Goal: Information Seeking & Learning: Check status

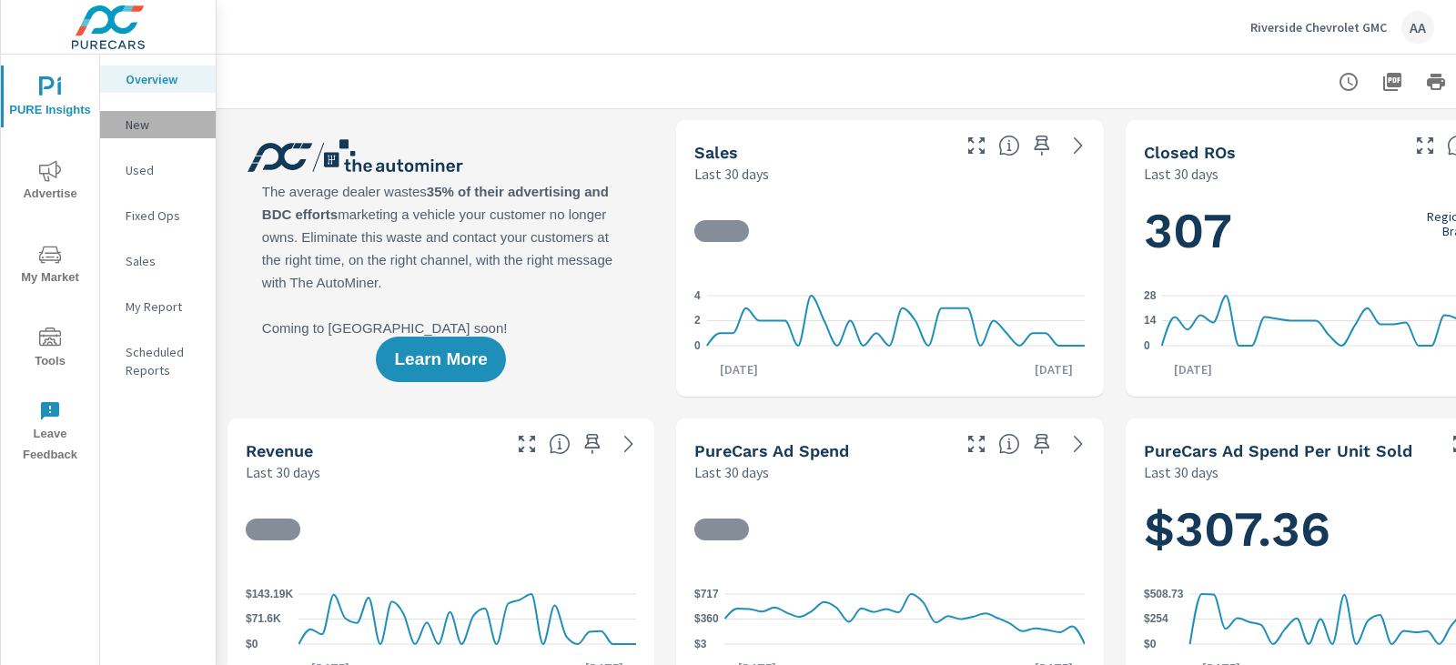
click at [150, 114] on div "New" at bounding box center [158, 124] width 116 height 27
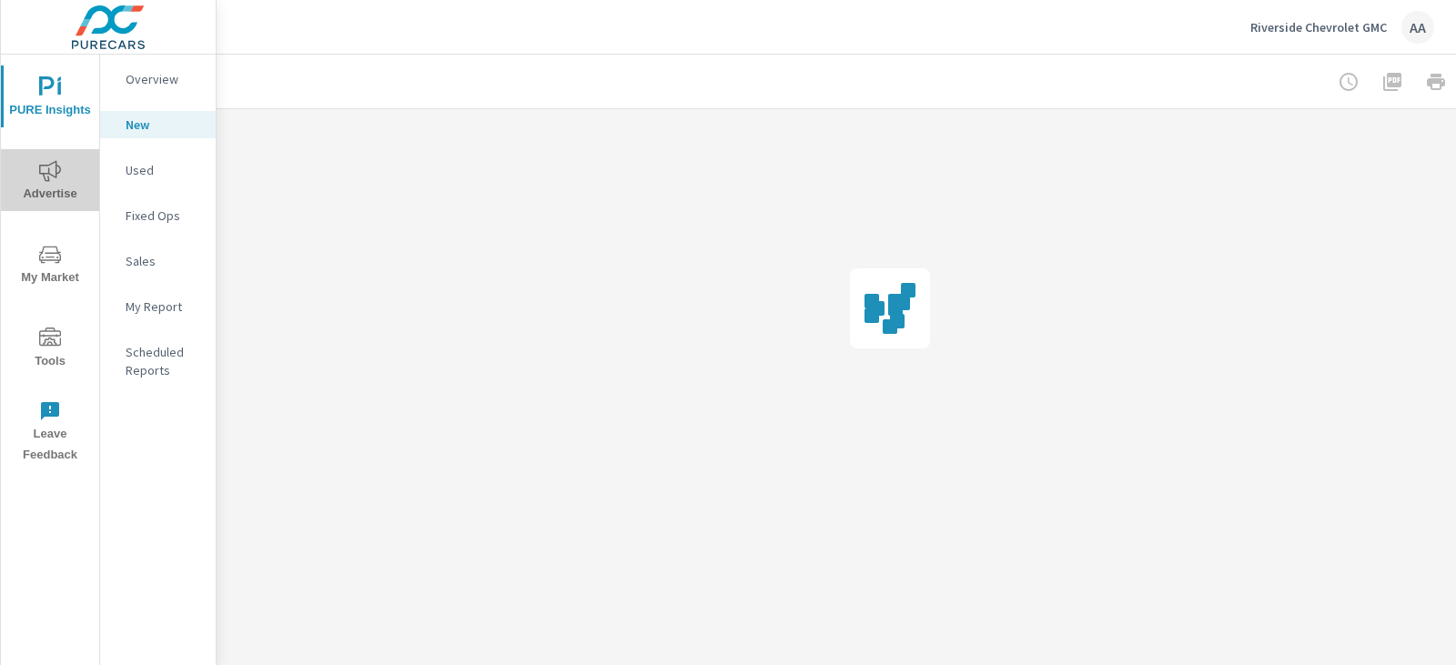
click at [49, 163] on icon "nav menu" at bounding box center [50, 171] width 22 height 22
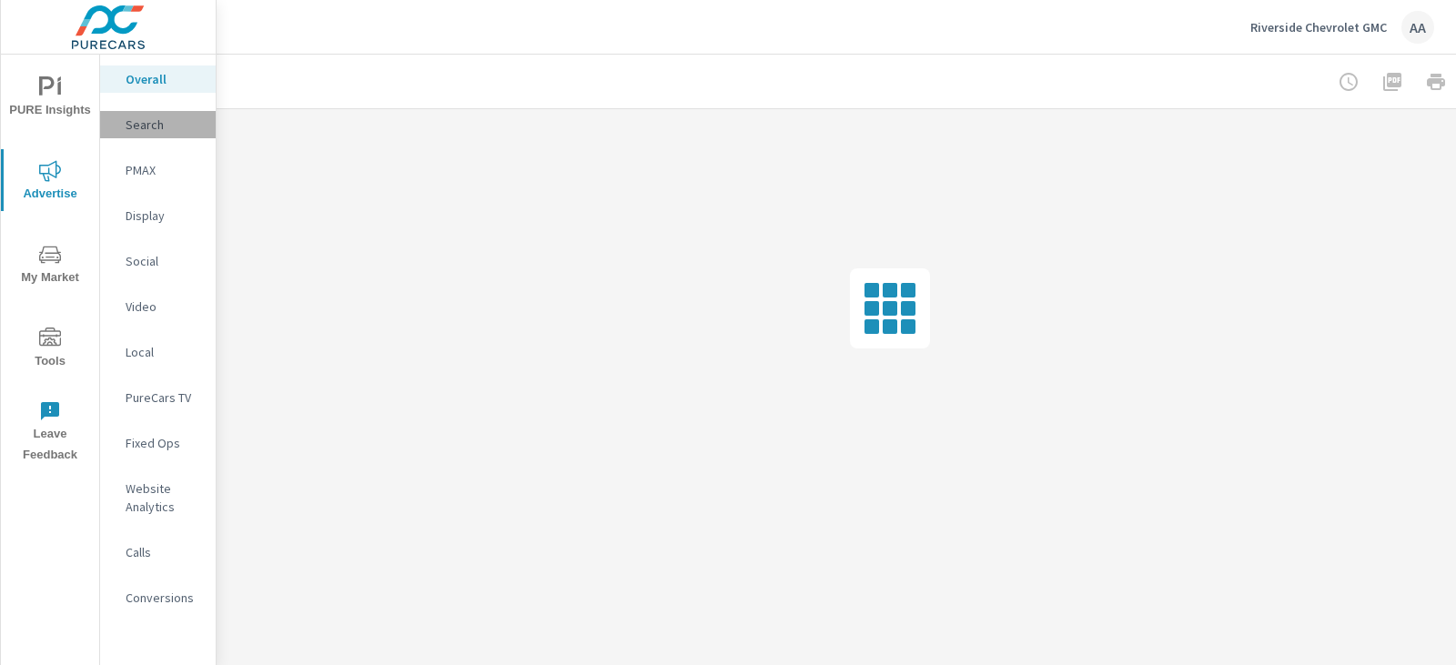
click at [167, 124] on p "Search" at bounding box center [164, 125] width 76 height 18
click at [147, 87] on p "Overall" at bounding box center [164, 79] width 76 height 18
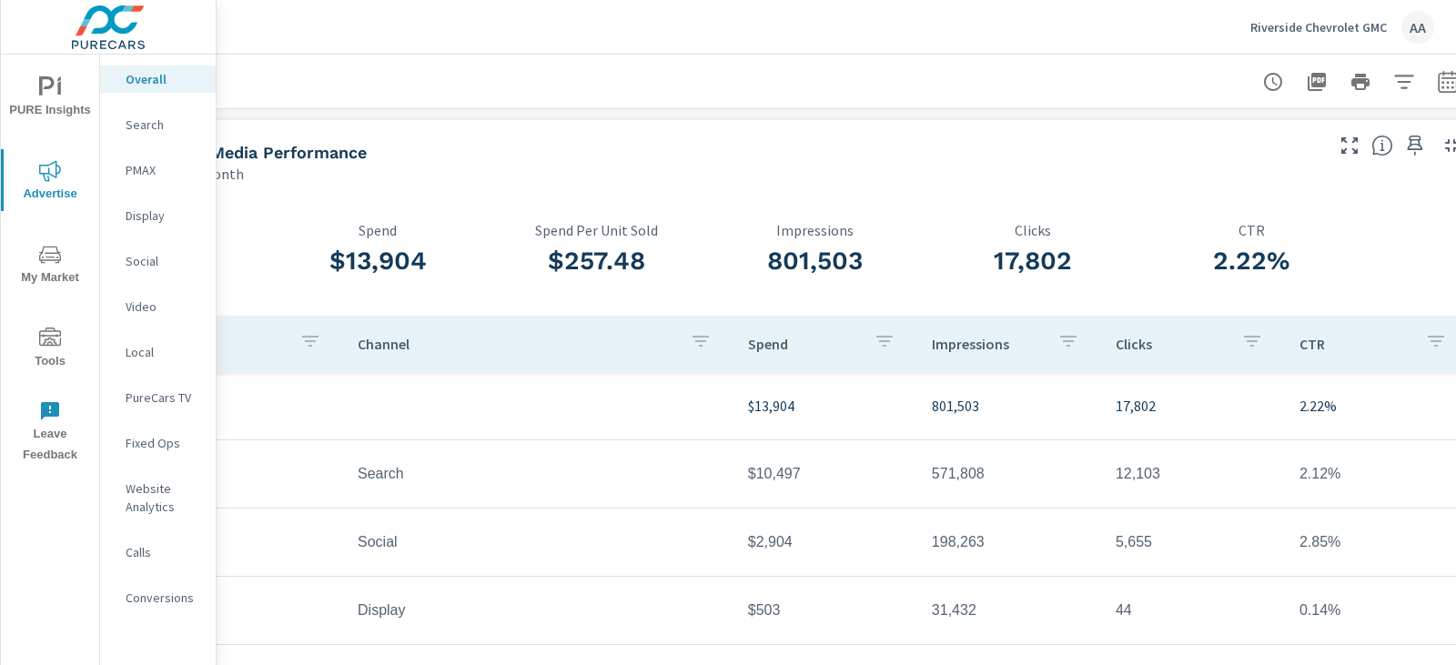
scroll to position [0, 121]
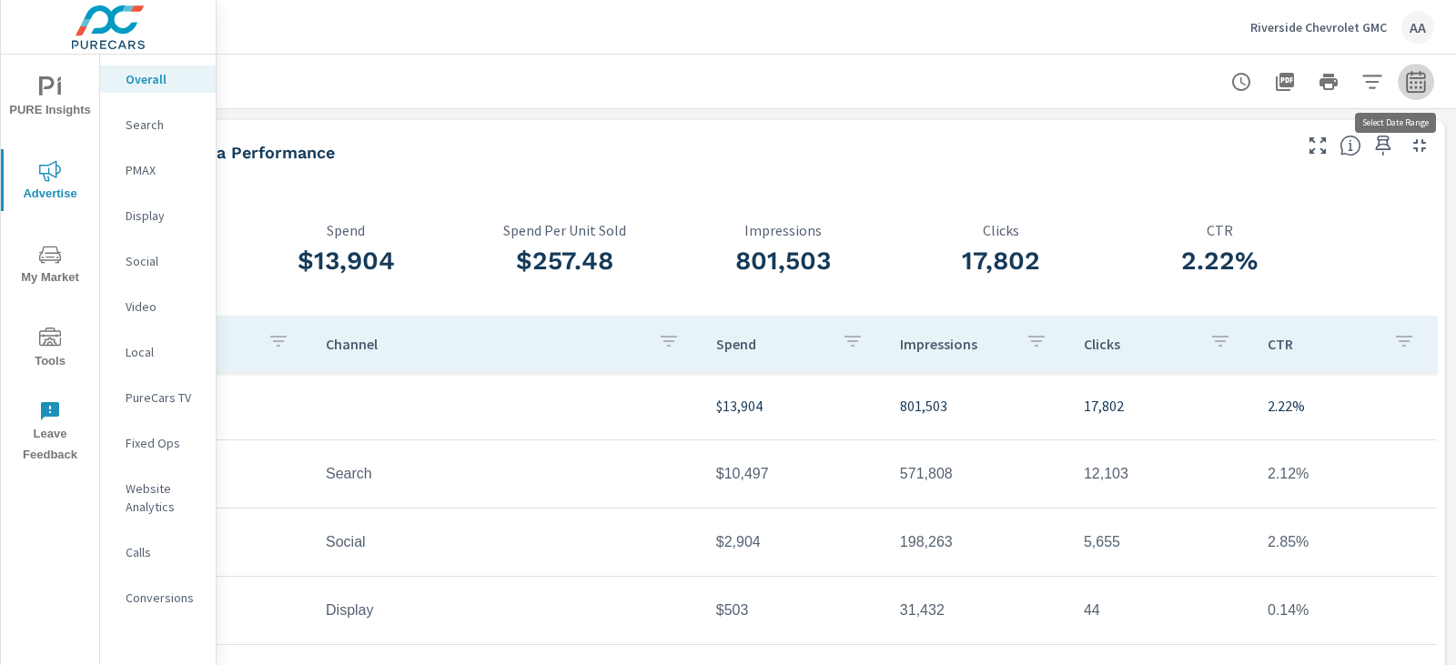
click at [1414, 86] on button "button" at bounding box center [1416, 82] width 36 height 36
select select "Last month"
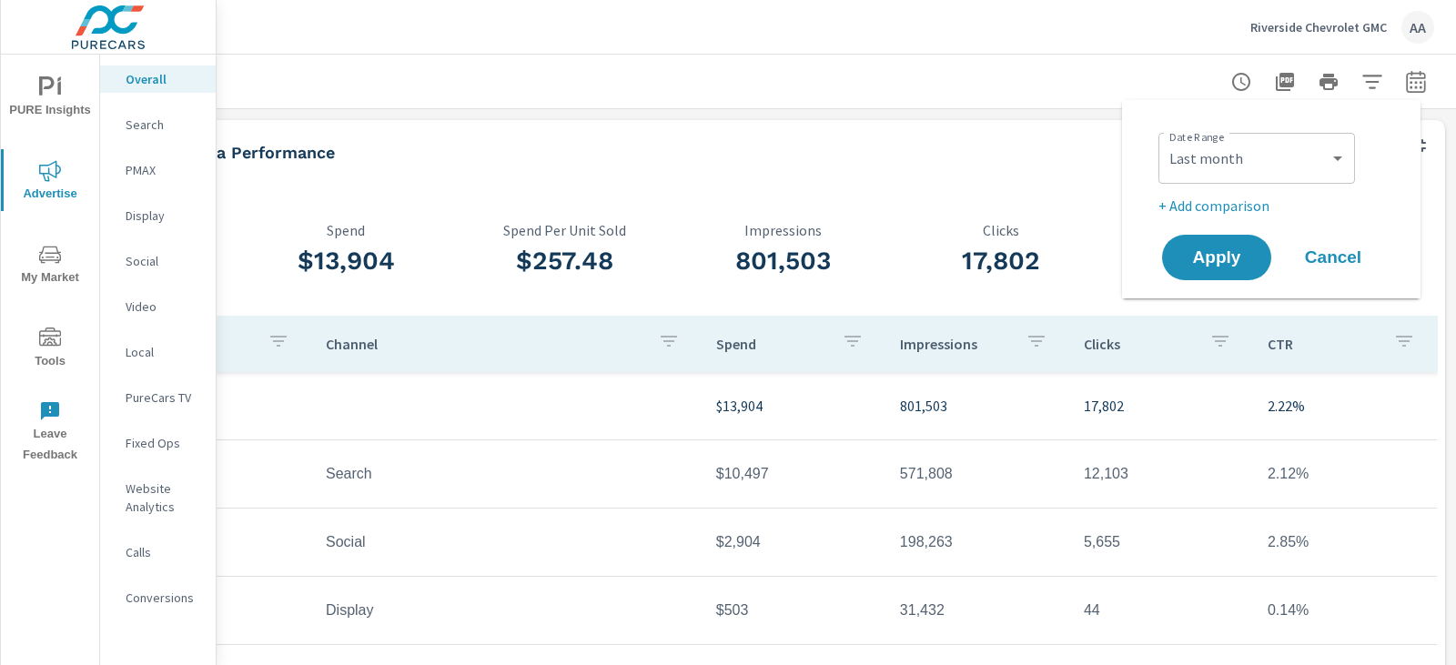
click at [406, 480] on td "Search" at bounding box center [506, 474] width 390 height 46
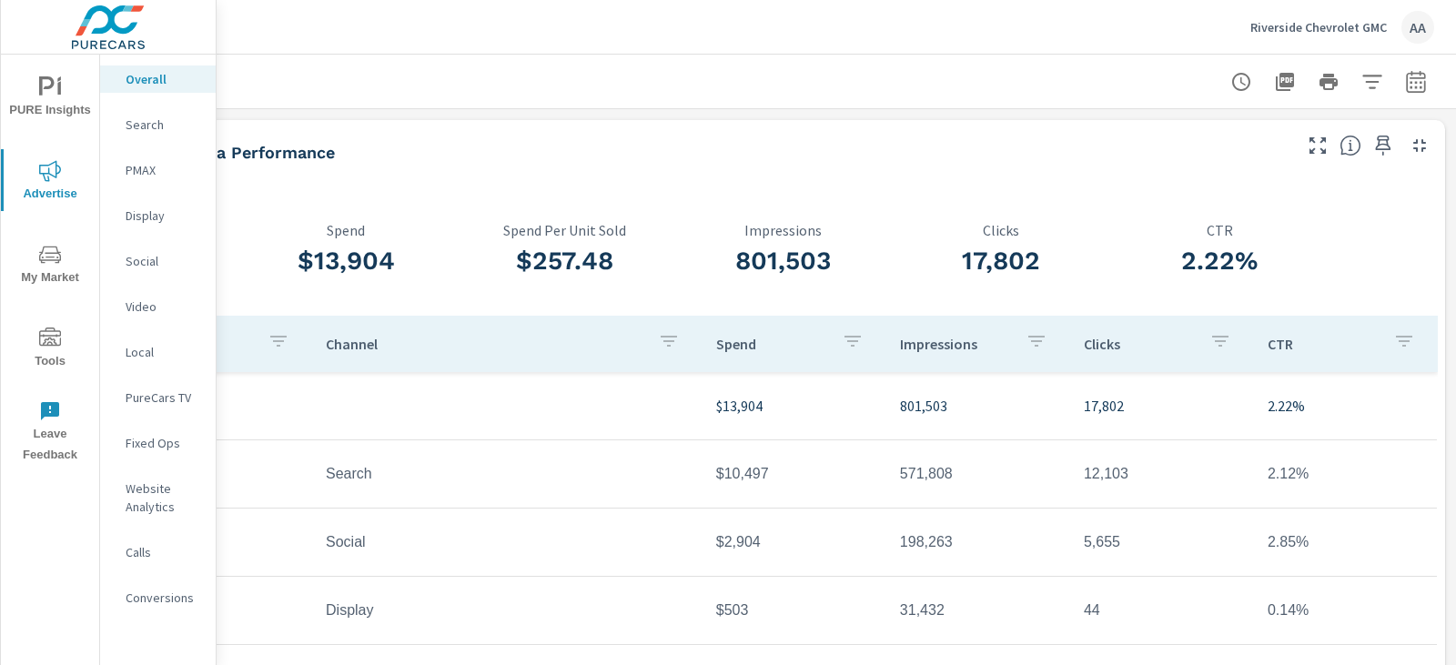
click at [341, 492] on td "Search" at bounding box center [506, 474] width 390 height 46
click at [341, 473] on td "Search" at bounding box center [506, 474] width 390 height 46
click at [173, 127] on p "Search" at bounding box center [164, 125] width 76 height 18
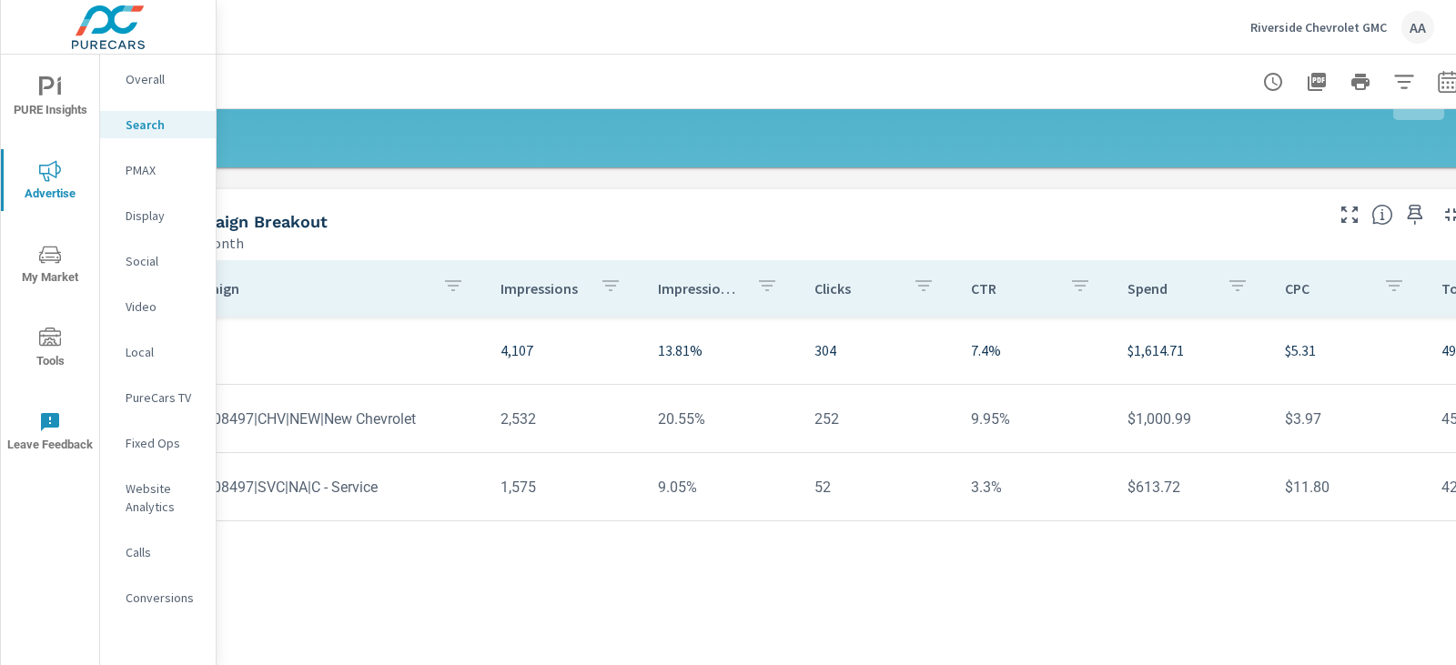
scroll to position [1274, 121]
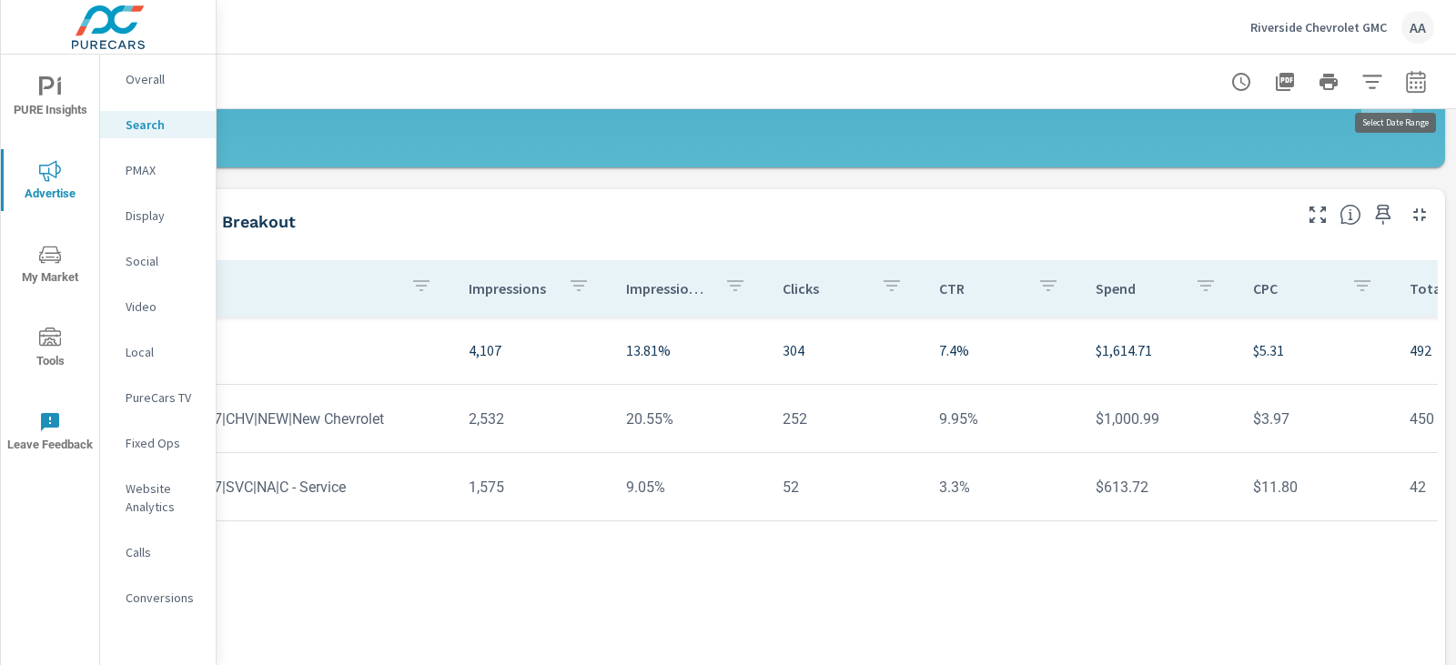
click at [1398, 84] on button "button" at bounding box center [1416, 82] width 36 height 36
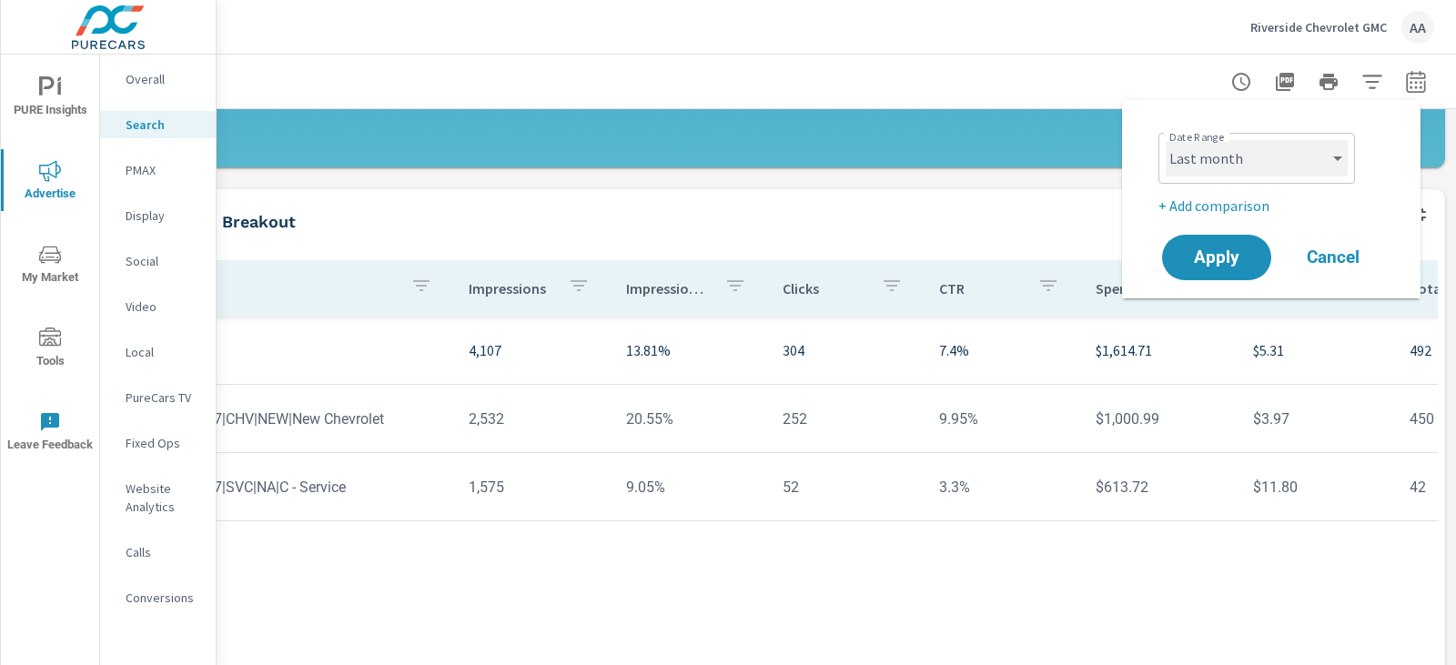
click at [1289, 149] on select "Custom [DATE] Last week Last 7 days Last 14 days Last 30 days Last 45 days Last…" at bounding box center [1257, 158] width 182 height 36
select select "custom"
click at [1166, 140] on select "Custom [DATE] Last week Last 7 days Last 14 days Last 30 days Last 45 days Last…" at bounding box center [1257, 158] width 182 height 36
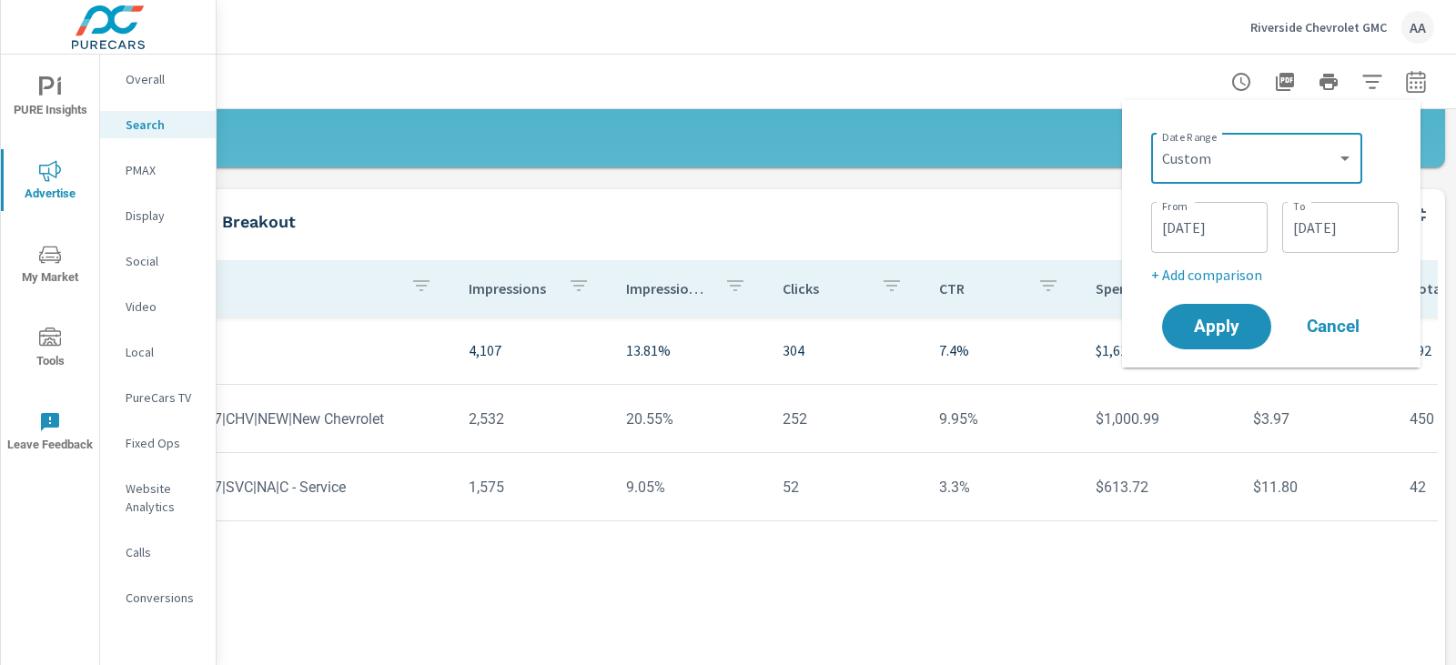
click at [1188, 234] on input "[DATE]" at bounding box center [1210, 227] width 102 height 36
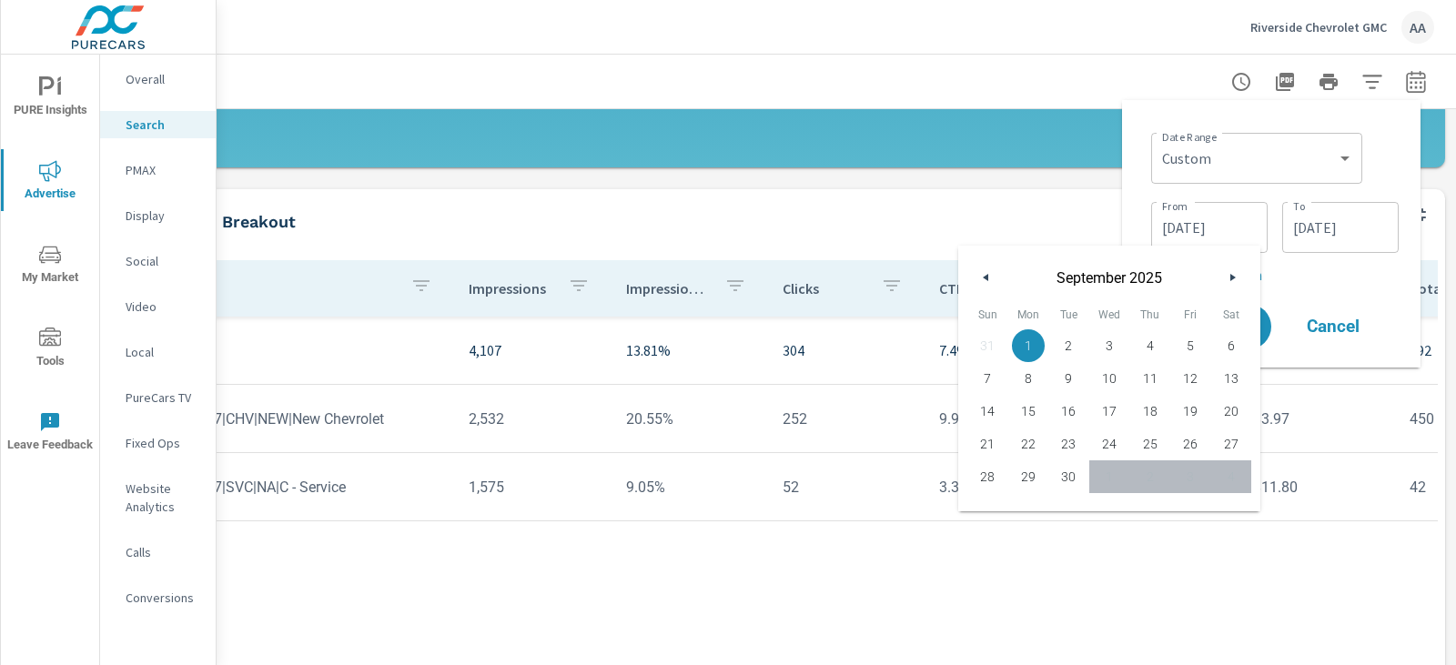
click at [993, 269] on button "button" at bounding box center [987, 278] width 22 height 22
drag, startPoint x: 1079, startPoint y: 348, endPoint x: 1170, endPoint y: 279, distance: 113.0
click at [1079, 348] on span "1" at bounding box center [1069, 346] width 41 height 24
click at [1152, 474] on span "31" at bounding box center [1150, 477] width 41 height 24
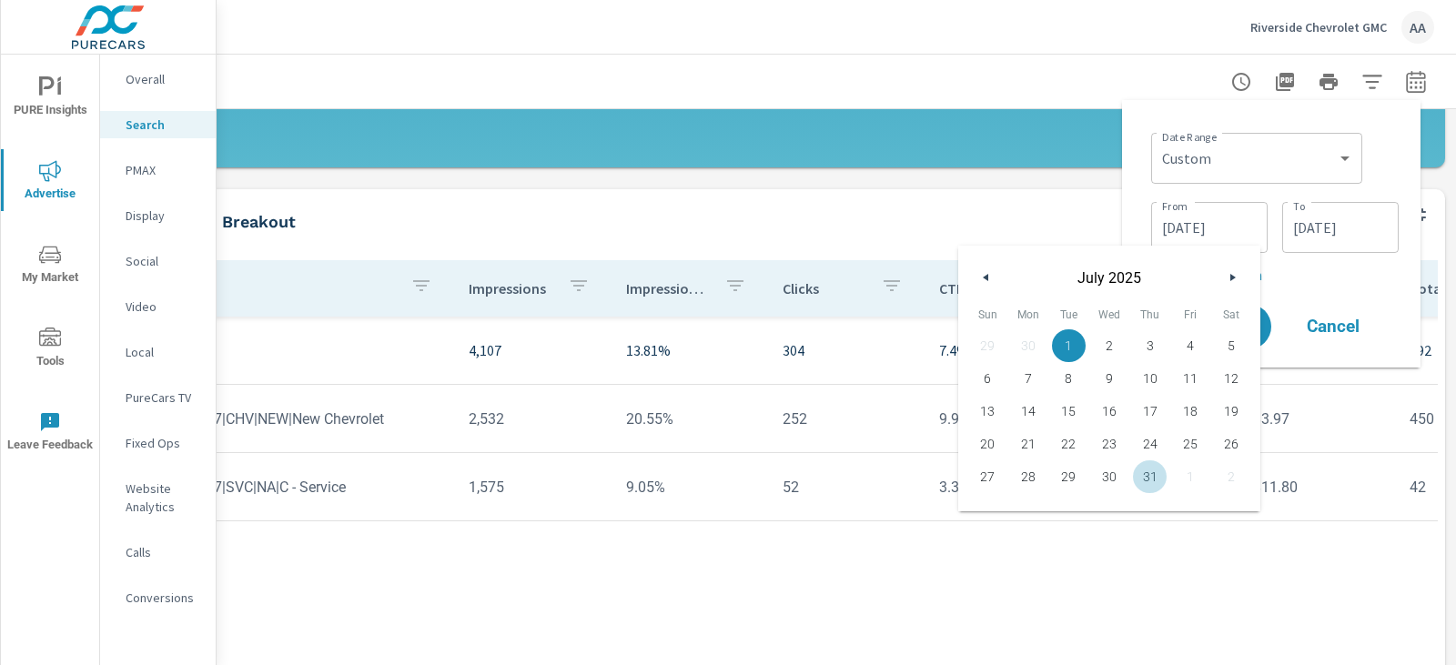
type input "[DATE]"
click at [1271, 329] on button "Apply" at bounding box center [1217, 326] width 113 height 47
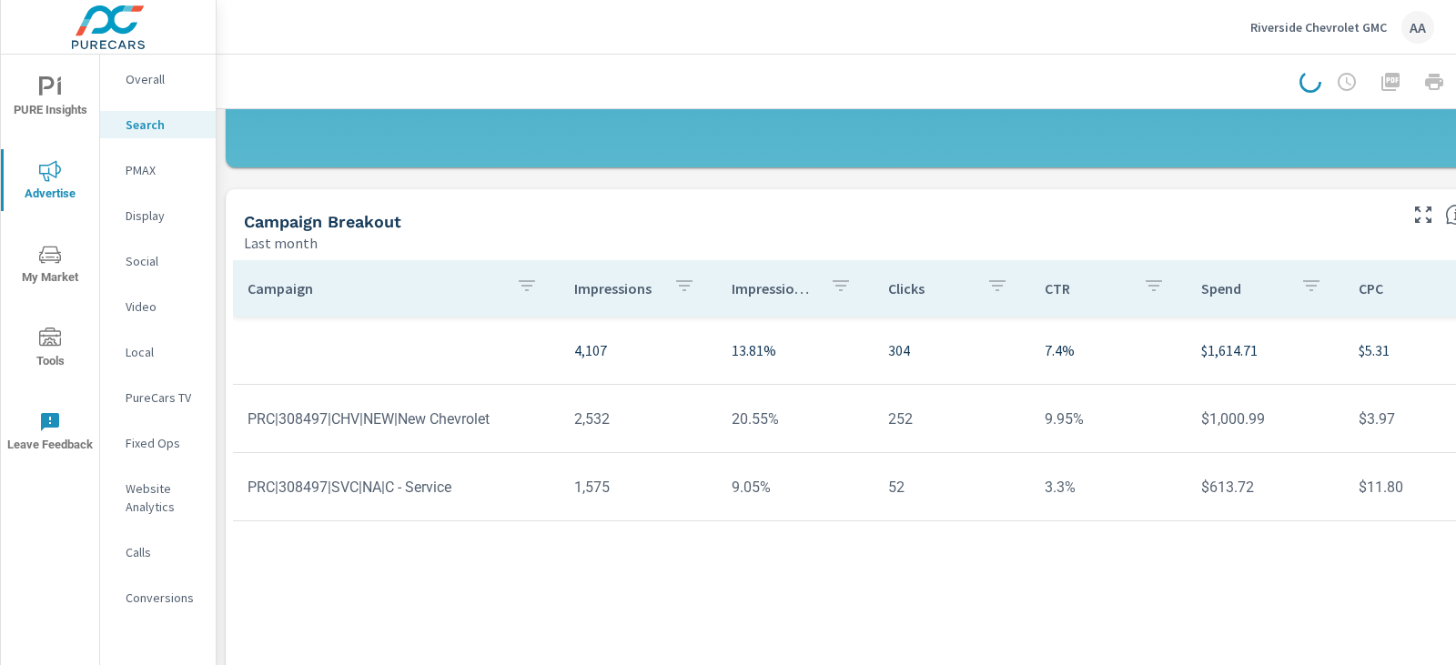
scroll to position [1274, 0]
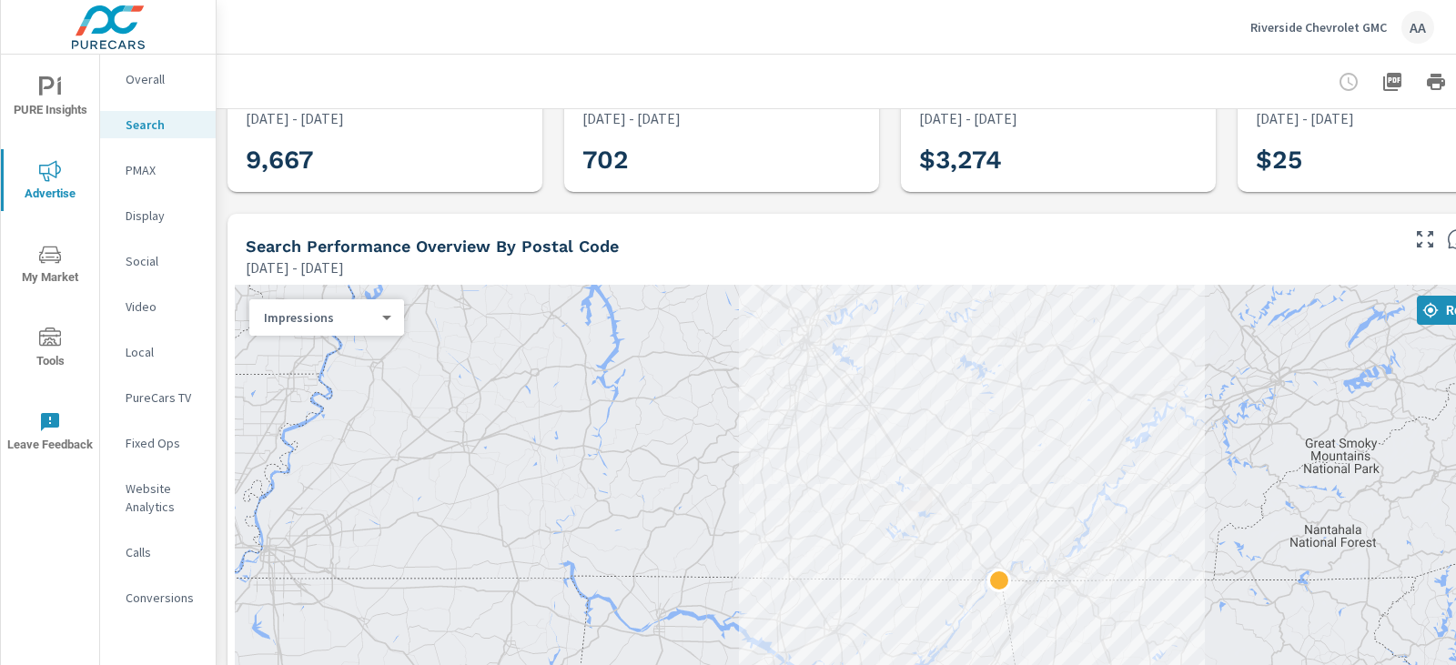
scroll to position [182, 0]
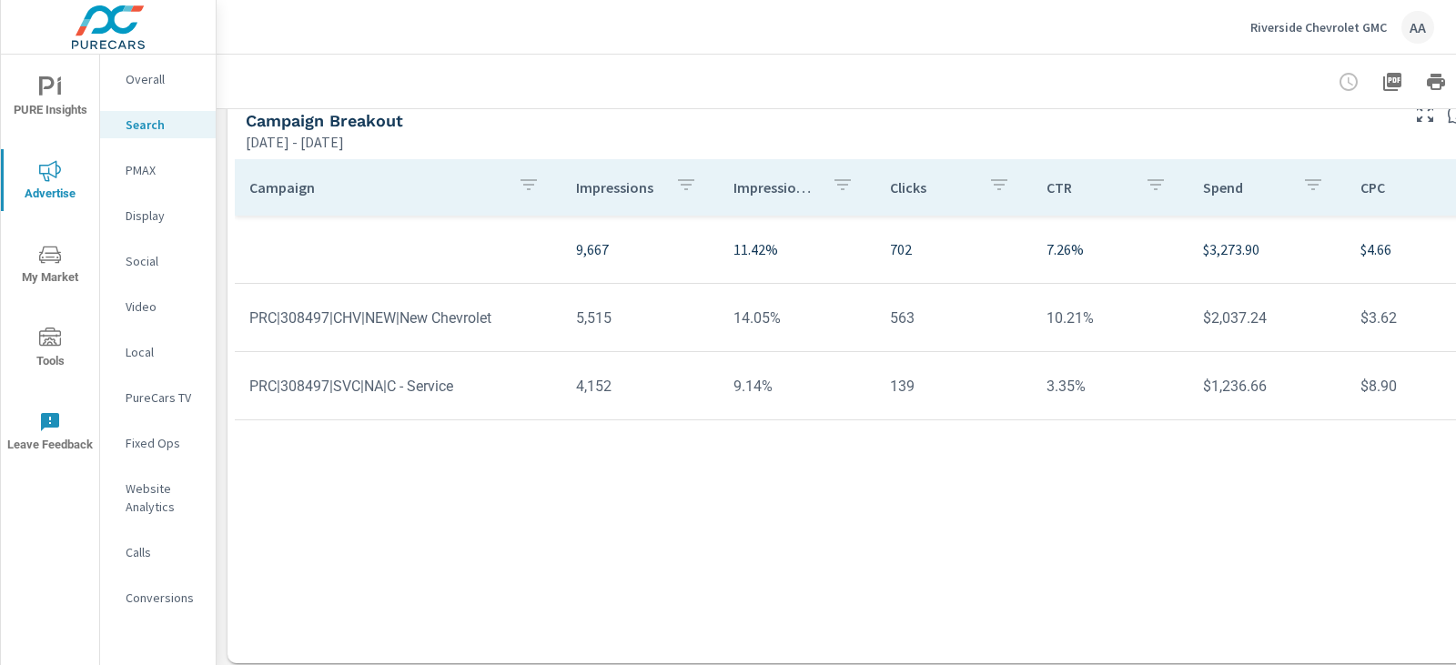
scroll to position [1398, 0]
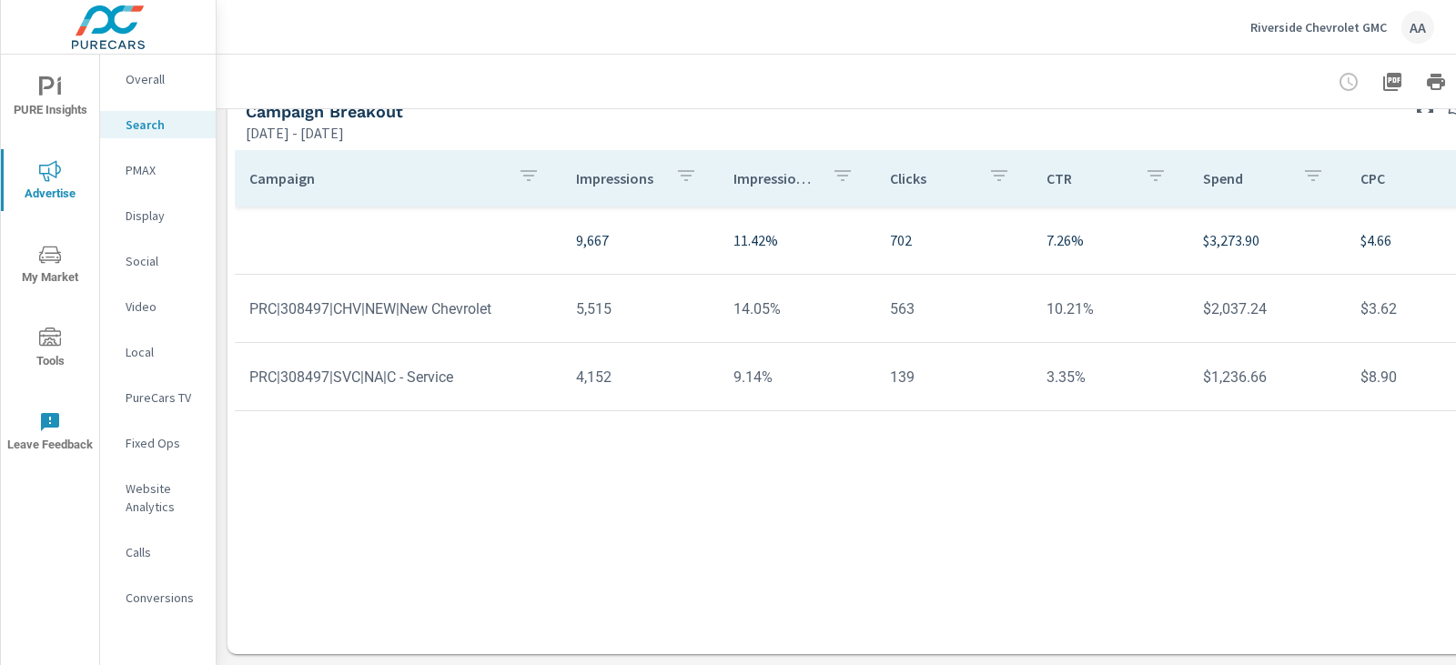
click at [138, 182] on div "PMAX" at bounding box center [158, 170] width 116 height 27
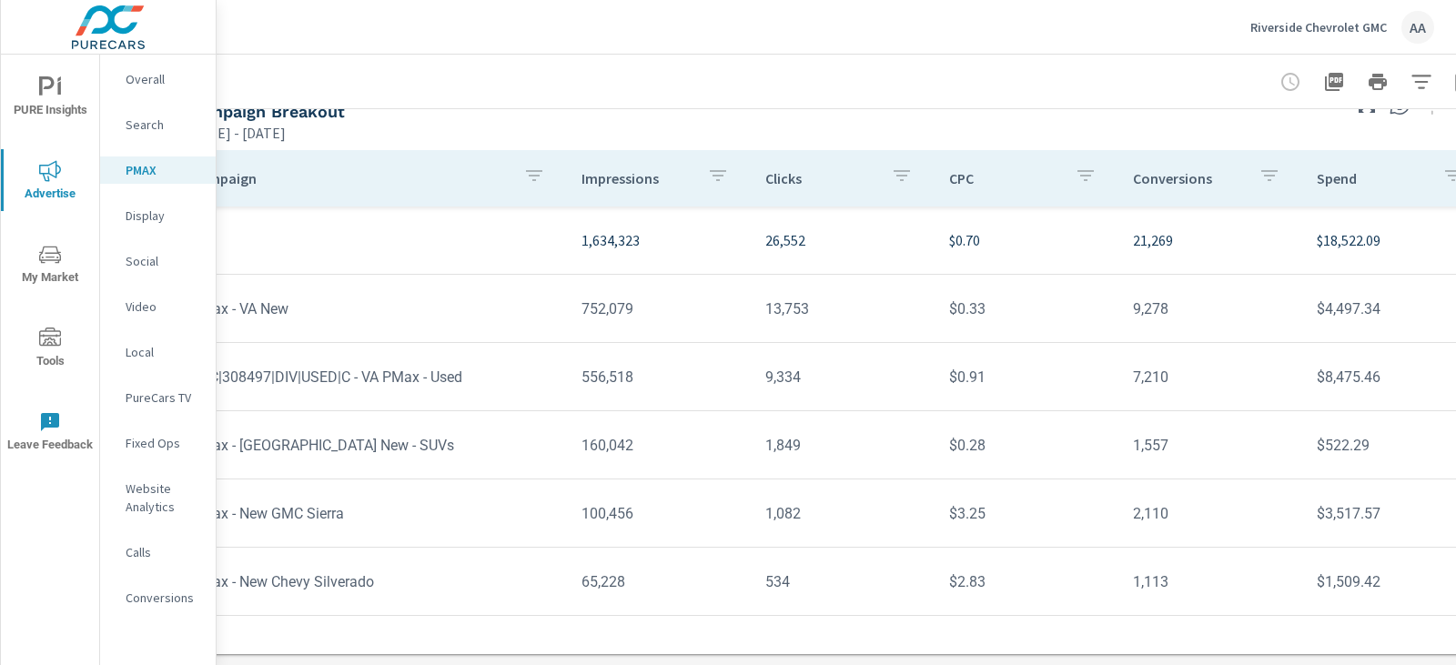
scroll to position [204, 52]
click at [127, 215] on p "Display" at bounding box center [164, 216] width 76 height 18
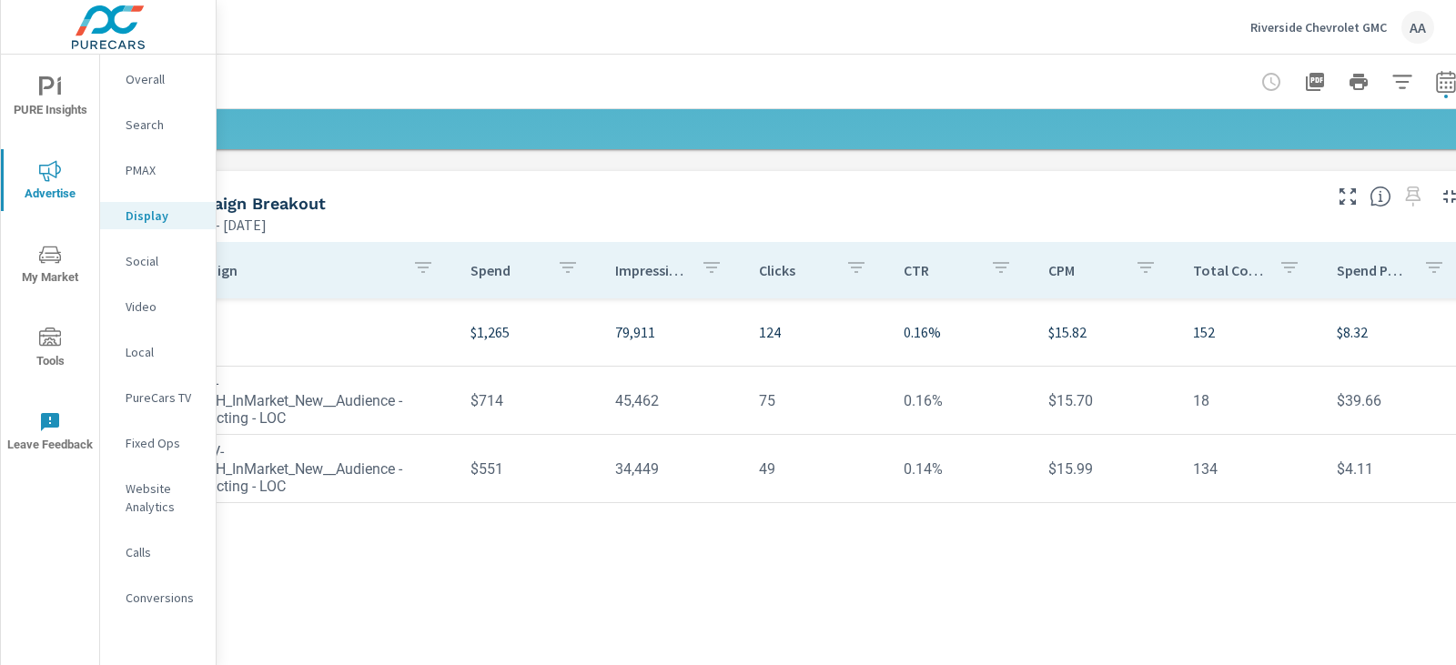
scroll to position [546, 121]
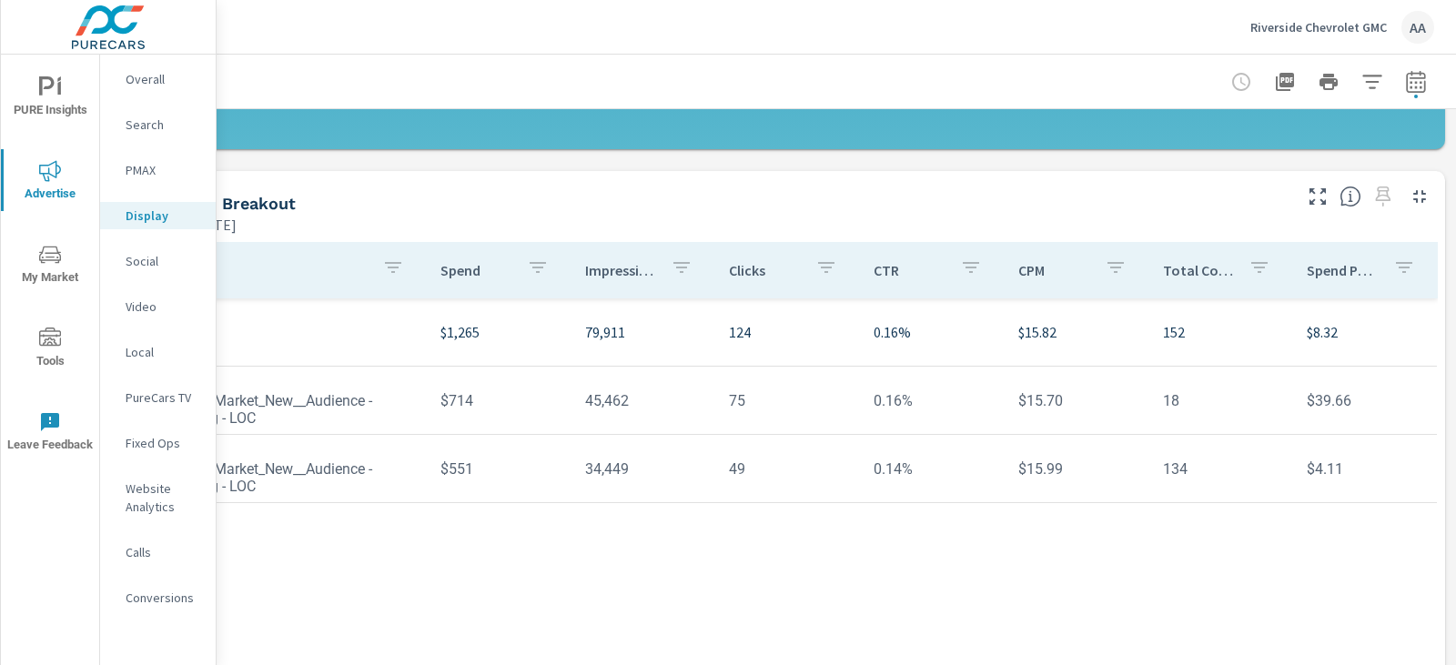
click at [139, 271] on div "Social" at bounding box center [158, 261] width 116 height 27
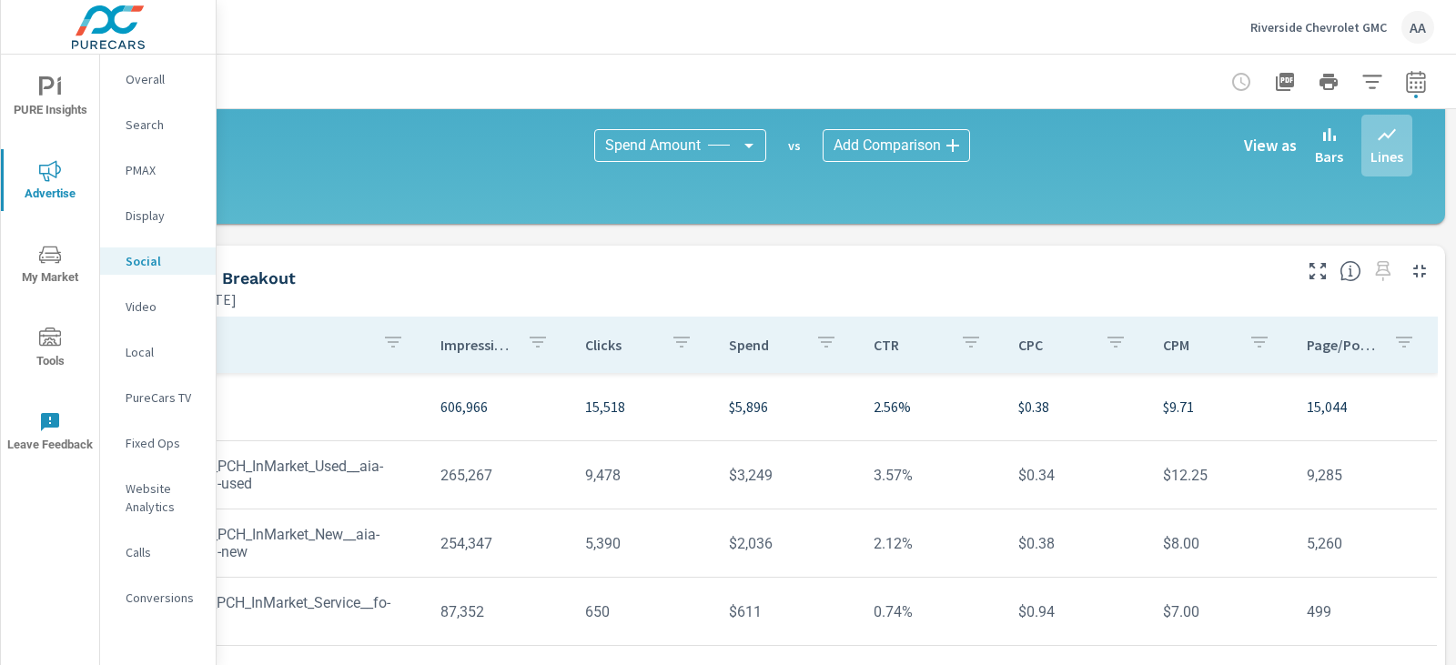
scroll to position [561, 121]
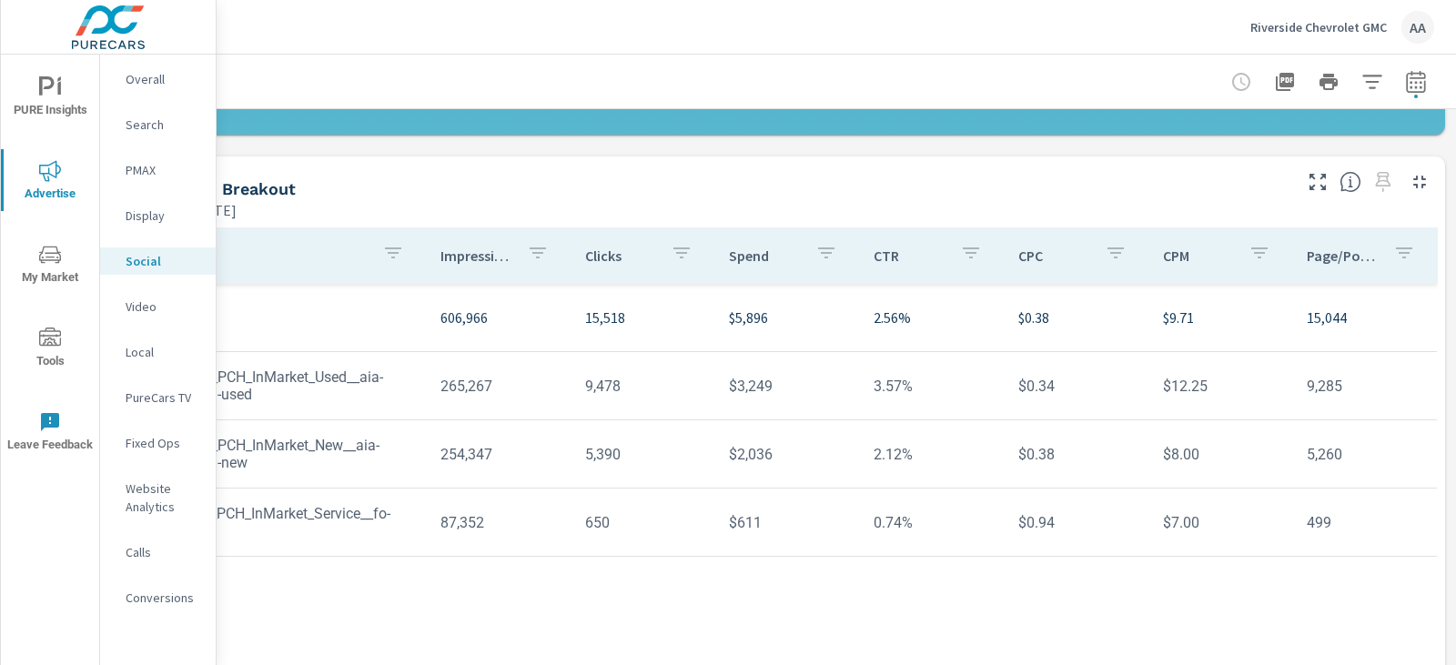
click at [1405, 90] on icon "button" at bounding box center [1416, 82] width 22 height 22
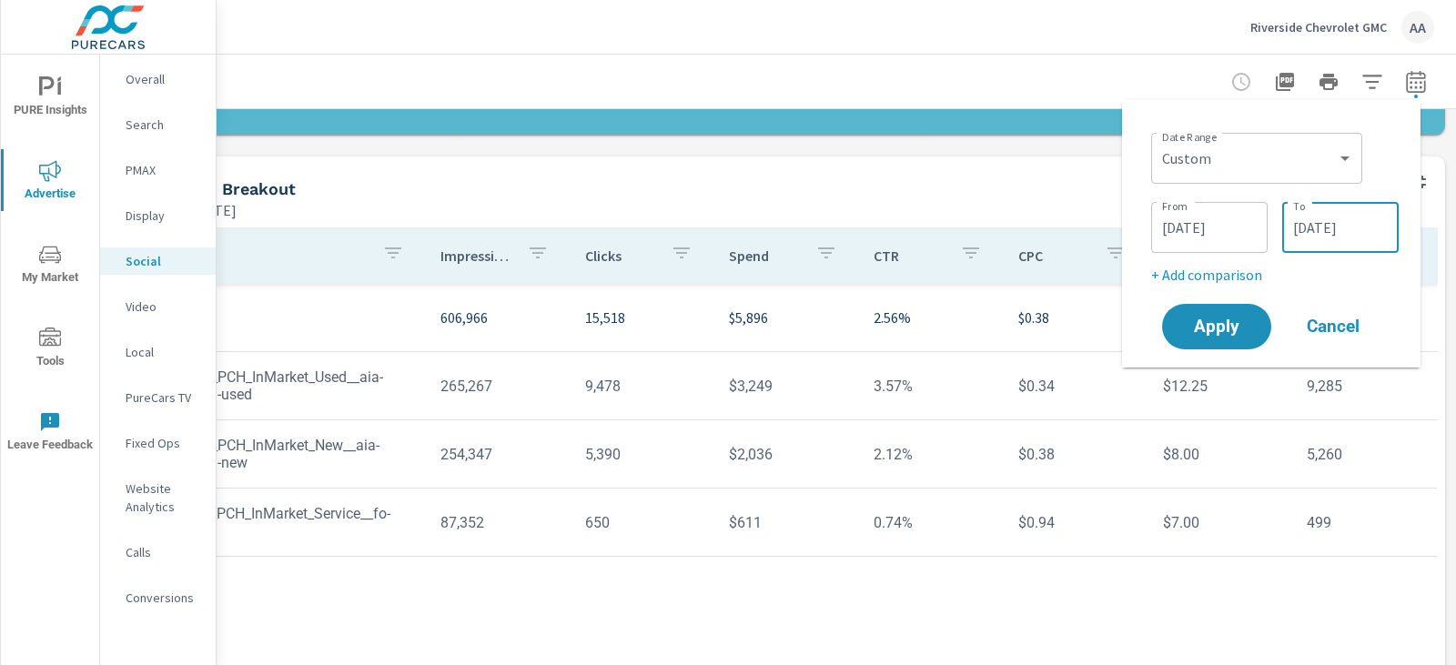
click at [1323, 228] on input "[DATE]" at bounding box center [1341, 227] width 102 height 36
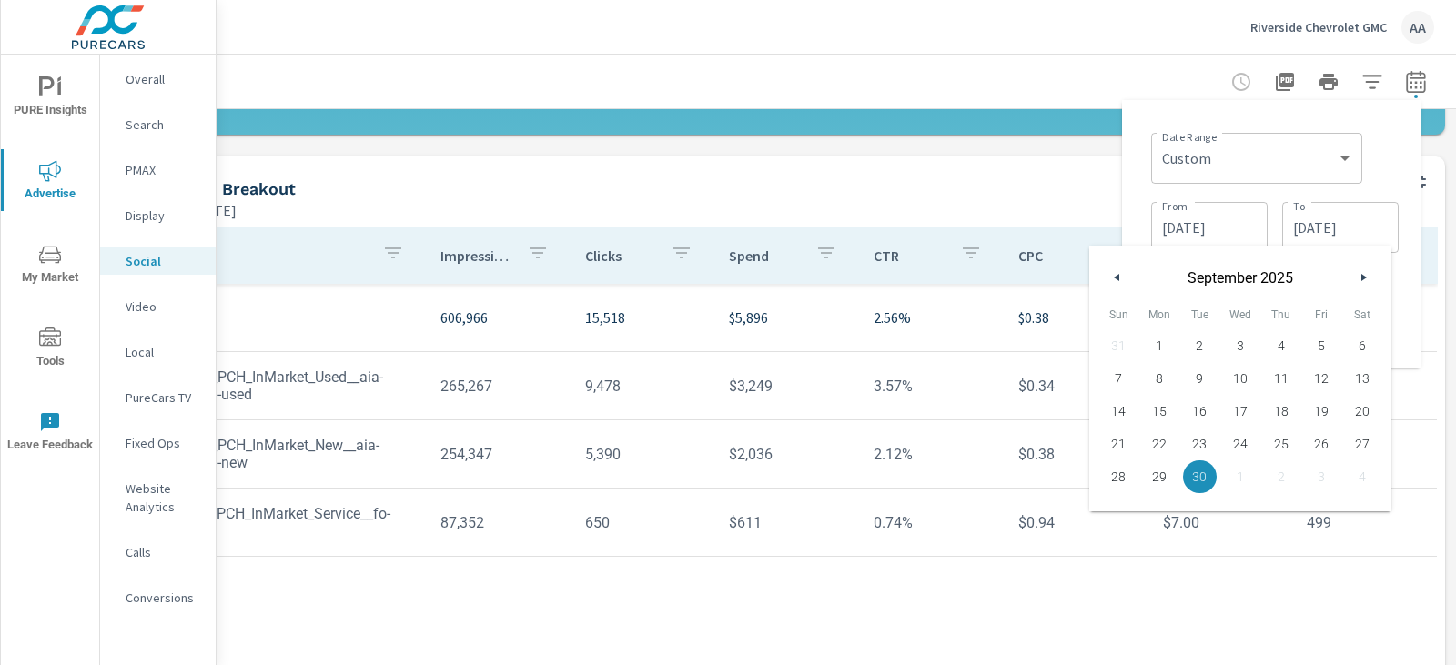
click at [1117, 274] on icon "button" at bounding box center [1114, 277] width 9 height 7
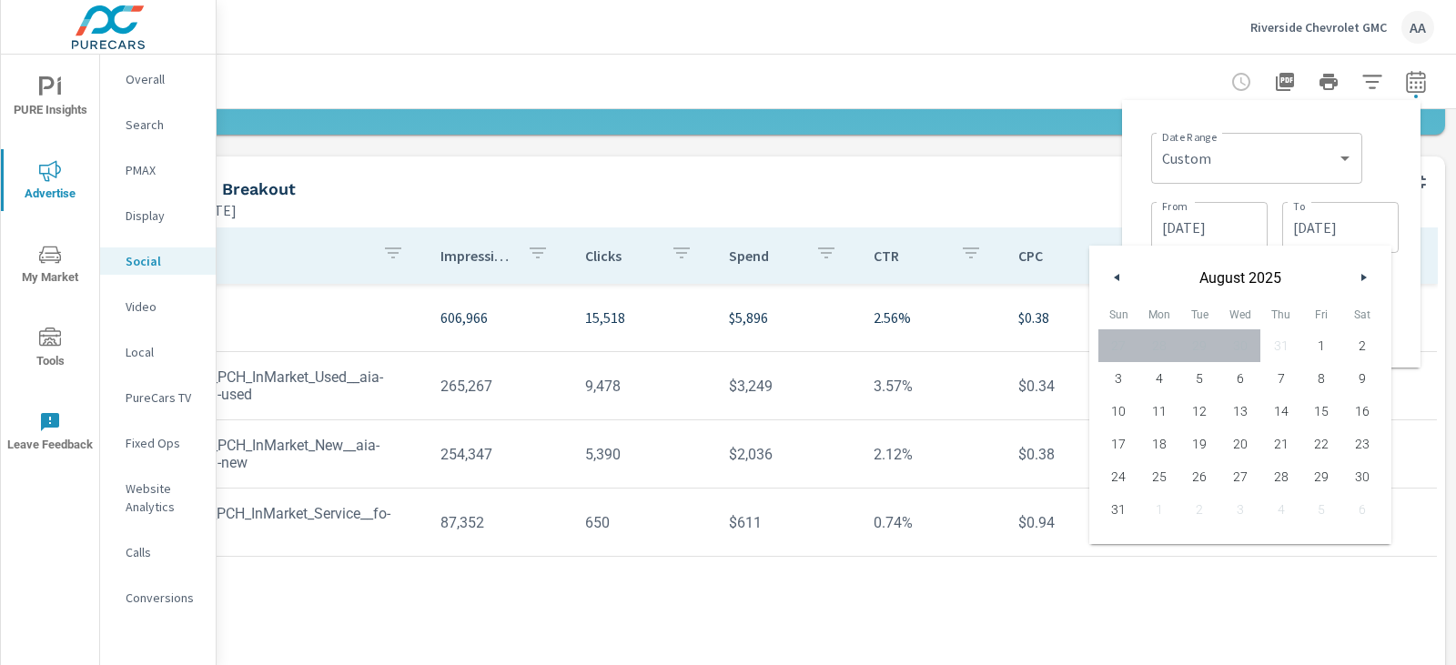
click at [1117, 274] on icon "button" at bounding box center [1114, 277] width 9 height 7
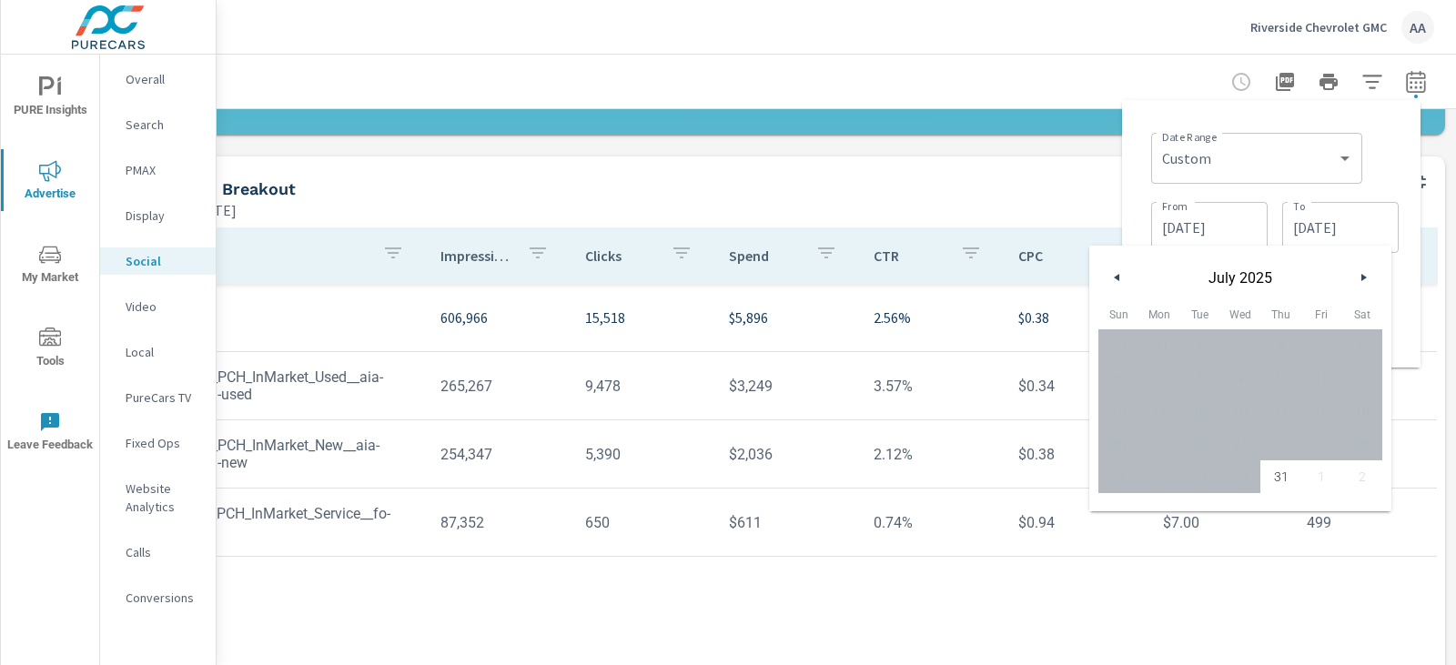
click at [1363, 229] on input "[DATE]" at bounding box center [1341, 227] width 102 height 36
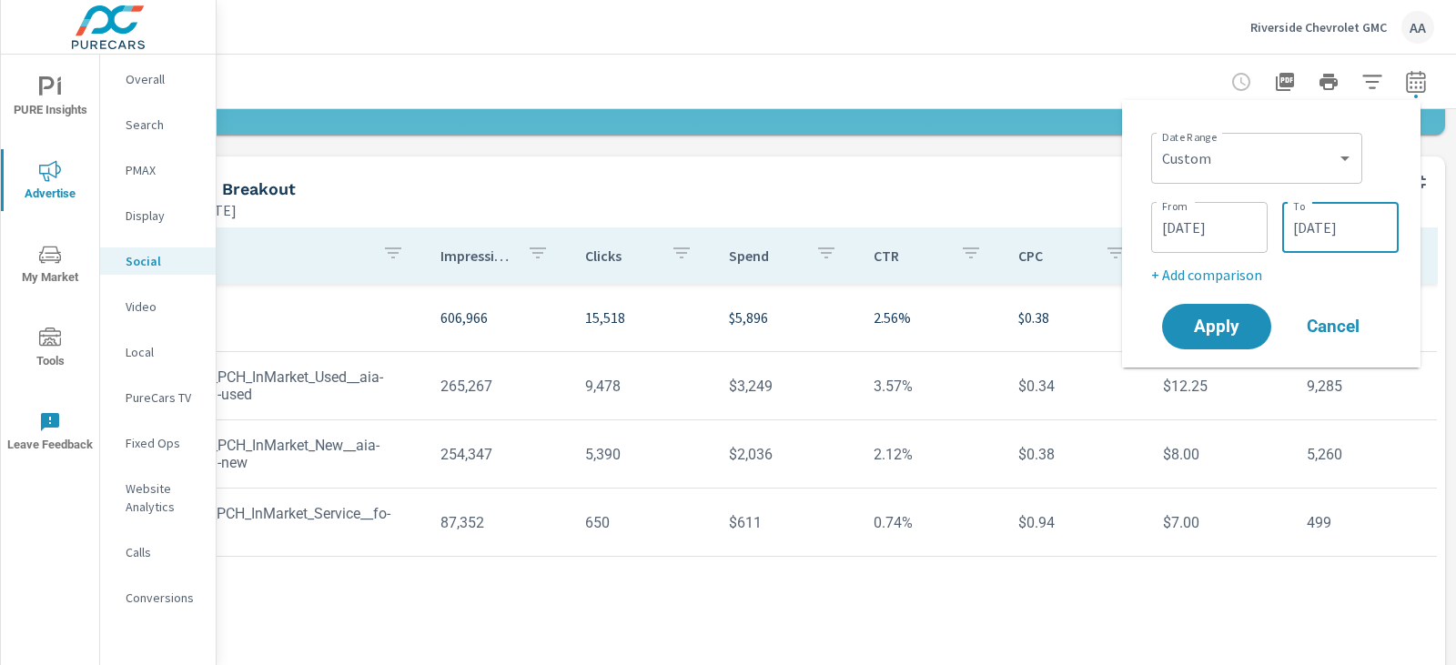
click at [1217, 238] on input "[DATE]" at bounding box center [1210, 227] width 102 height 36
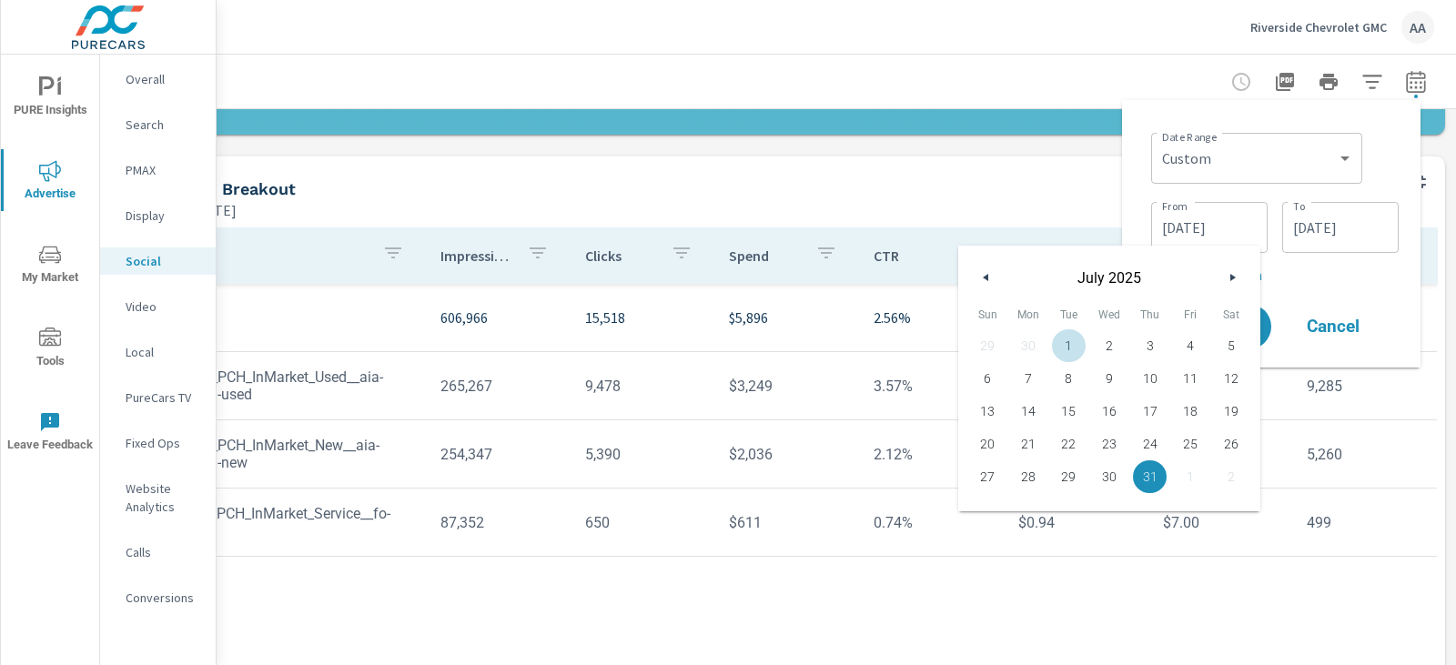
click at [1080, 344] on span "1" at bounding box center [1069, 346] width 41 height 24
type input "[DATE]"
click at [1343, 229] on input "[DATE]" at bounding box center [1341, 227] width 102 height 36
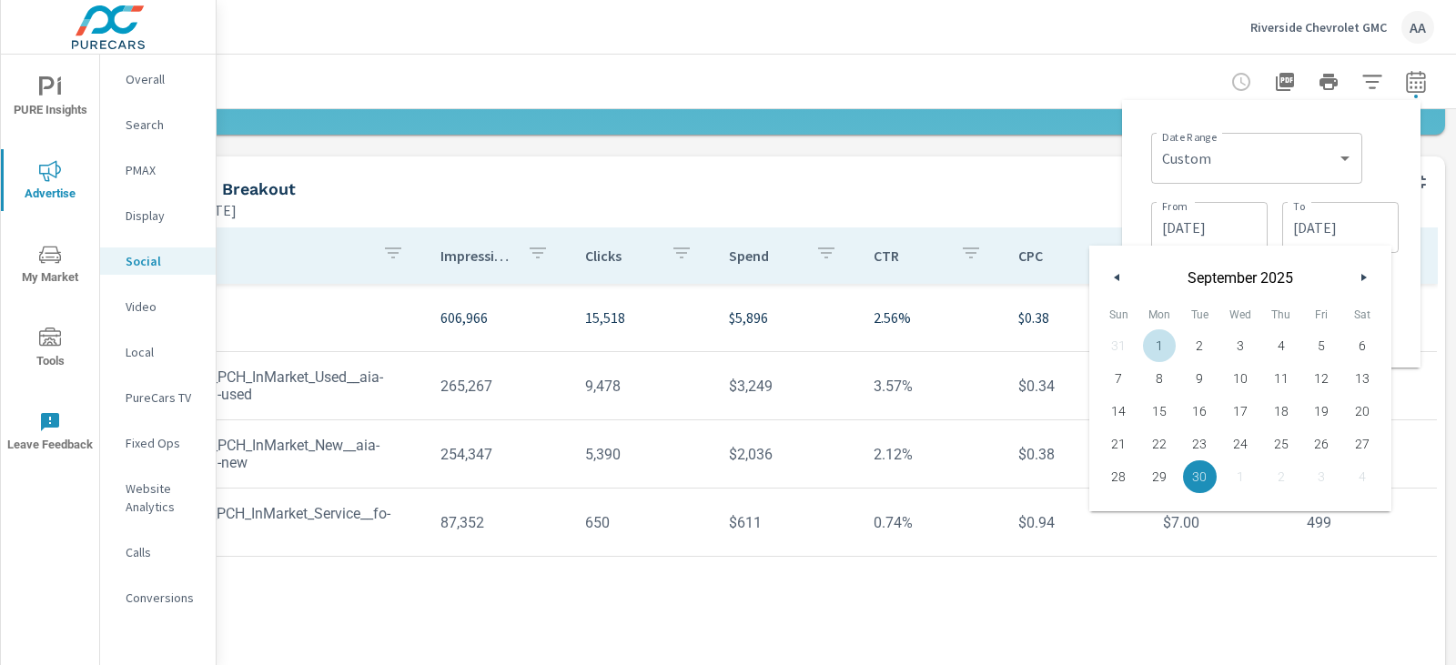
click at [1119, 286] on button "button" at bounding box center [1118, 278] width 22 height 22
click at [1277, 478] on span "31" at bounding box center [1281, 477] width 41 height 24
type input "[DATE]"
click at [1402, 152] on div "Date Range Custom [DATE] Last week Last 7 days Last 14 days Last 30 days Last 4…" at bounding box center [1271, 234] width 269 height 238
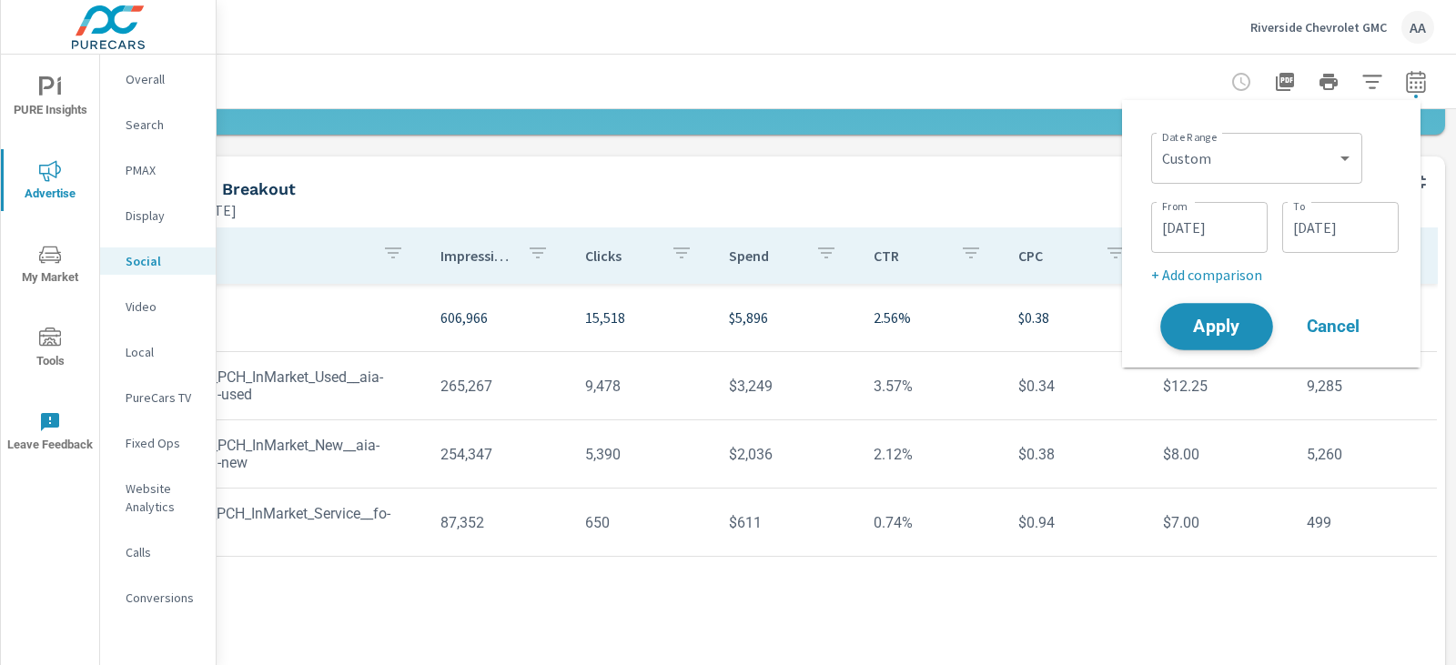
click at [1198, 328] on span "Apply" at bounding box center [1217, 327] width 75 height 17
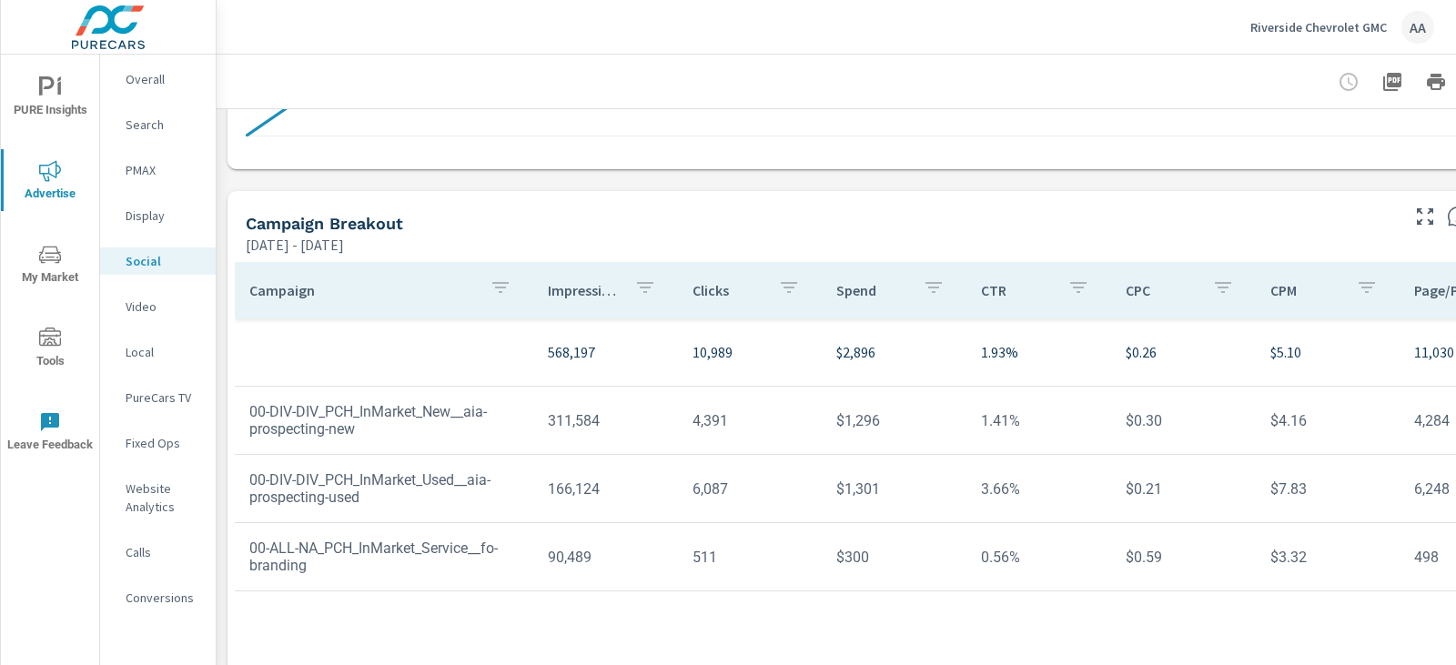
scroll to position [637, 0]
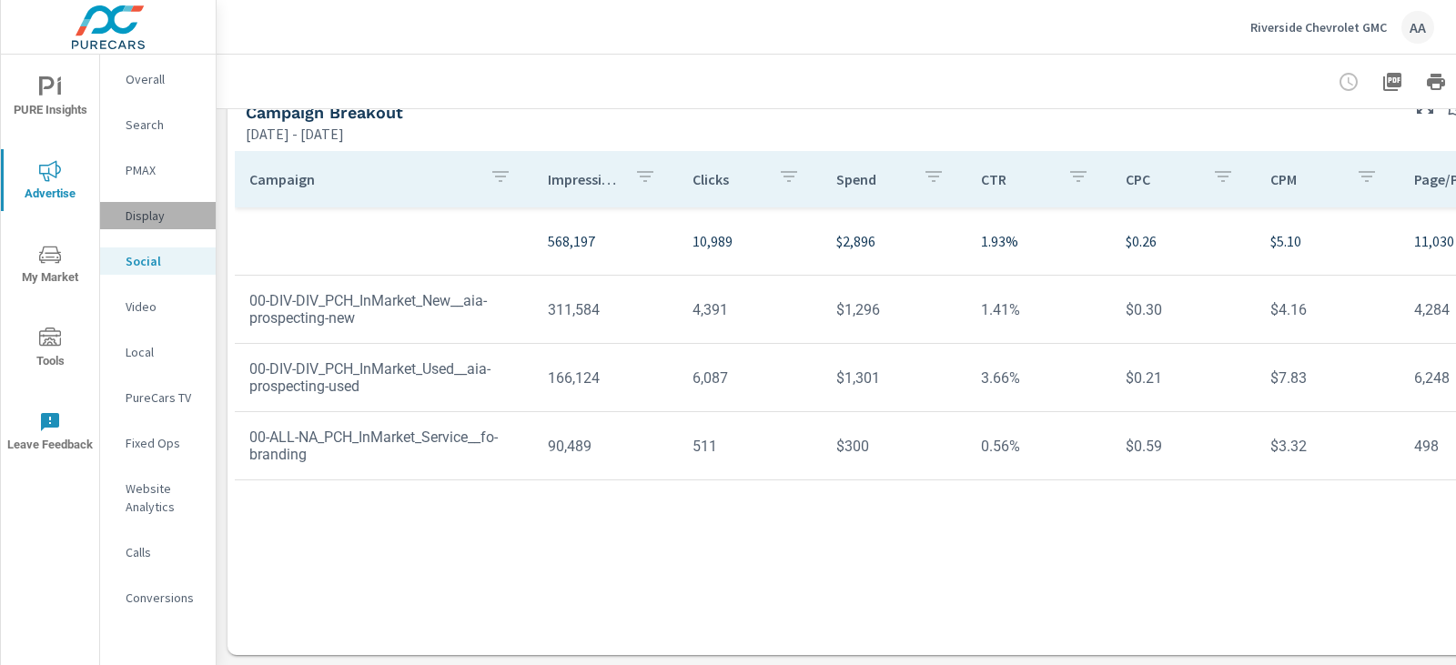
click at [153, 228] on div "Display" at bounding box center [158, 215] width 116 height 27
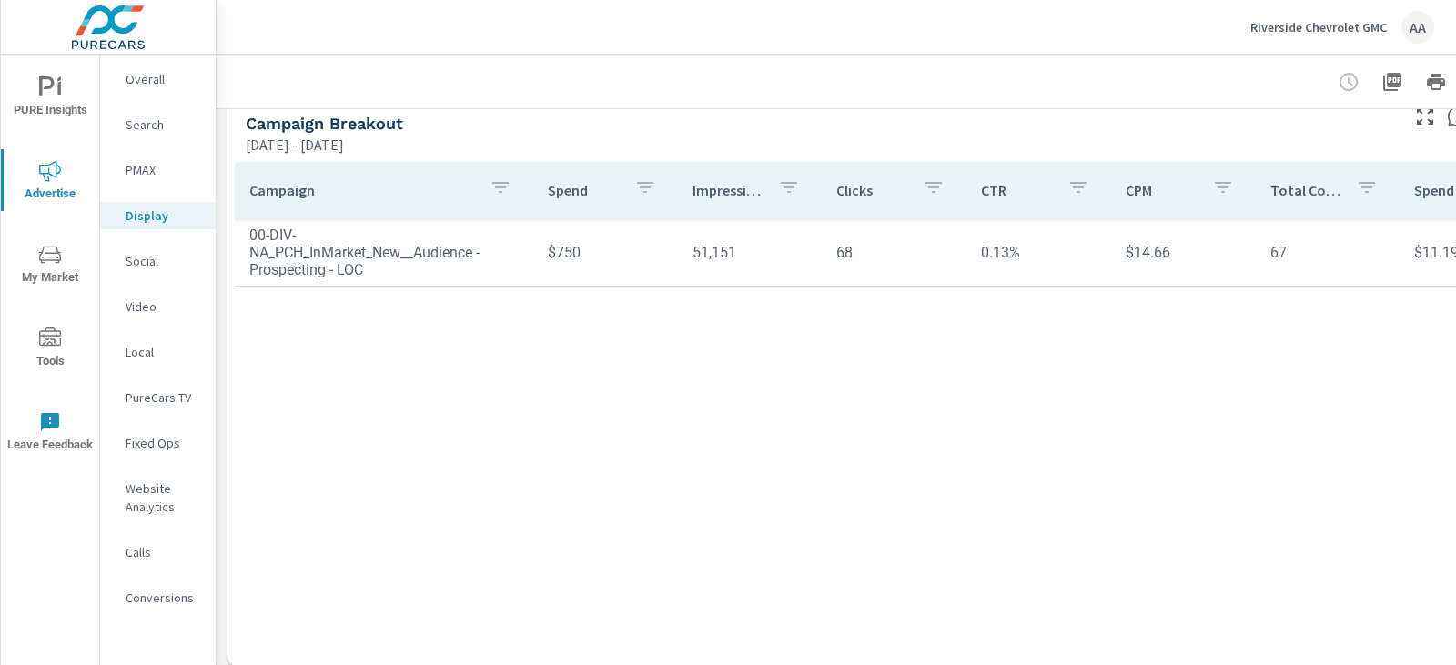
scroll to position [652, 0]
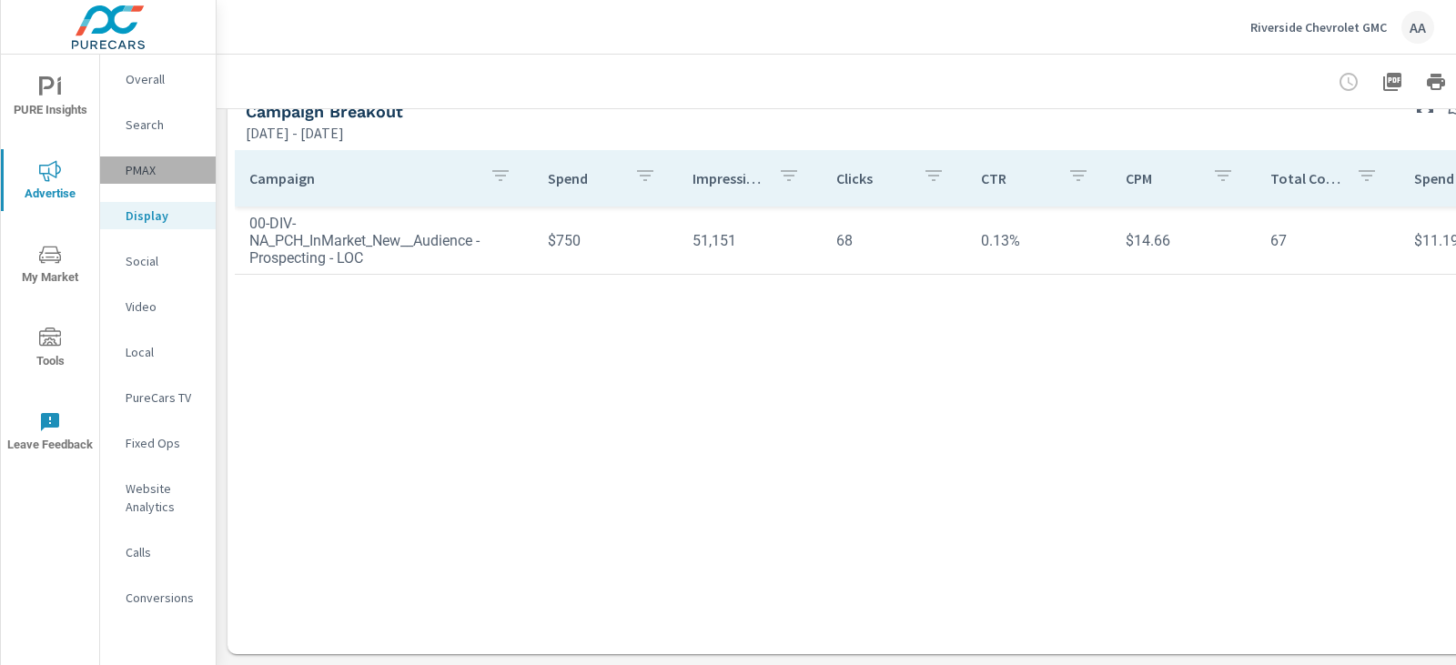
click at [140, 178] on p "PMAX" at bounding box center [164, 170] width 76 height 18
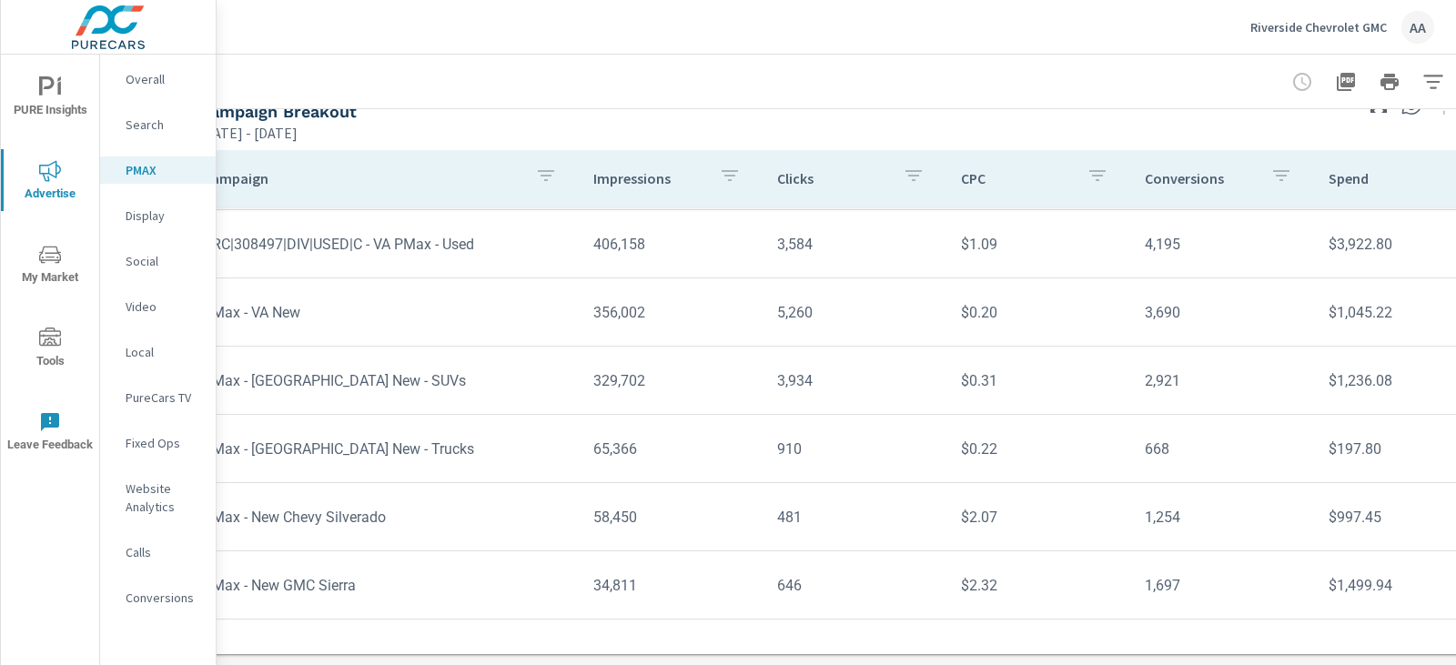
scroll to position [204, 31]
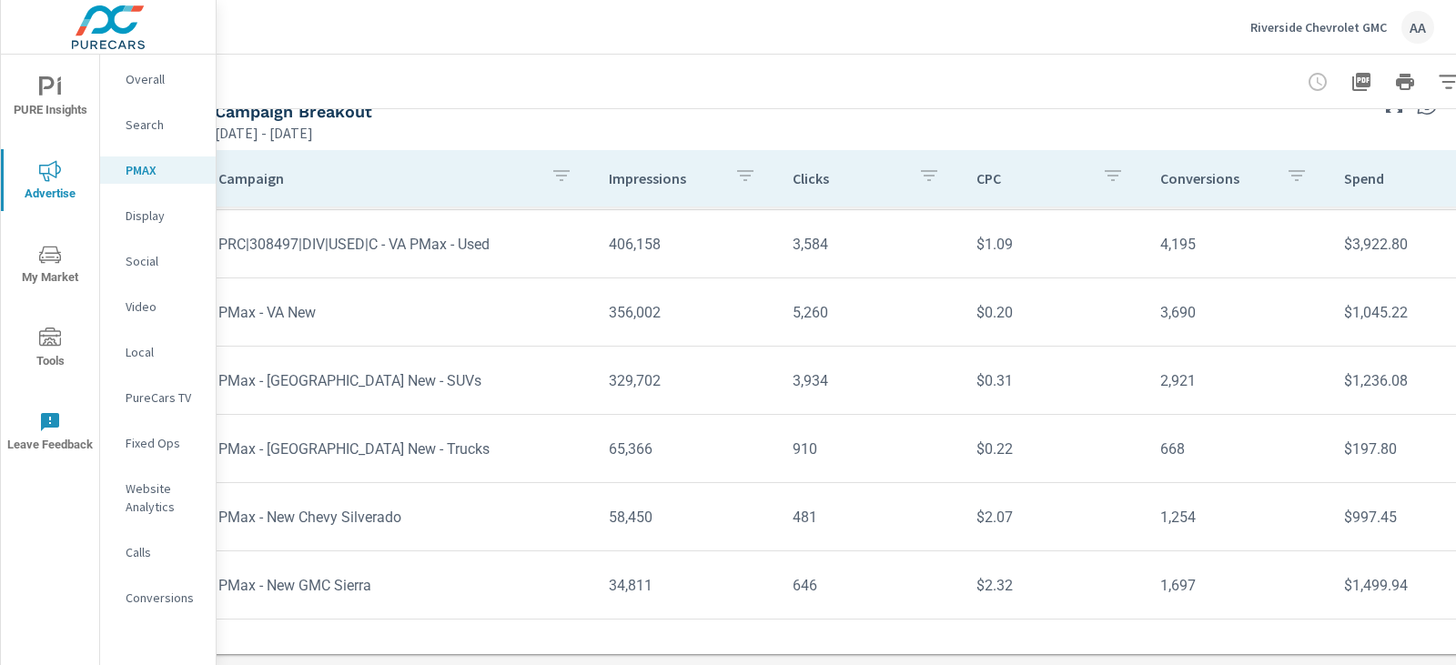
click at [150, 133] on p "Search" at bounding box center [164, 125] width 76 height 18
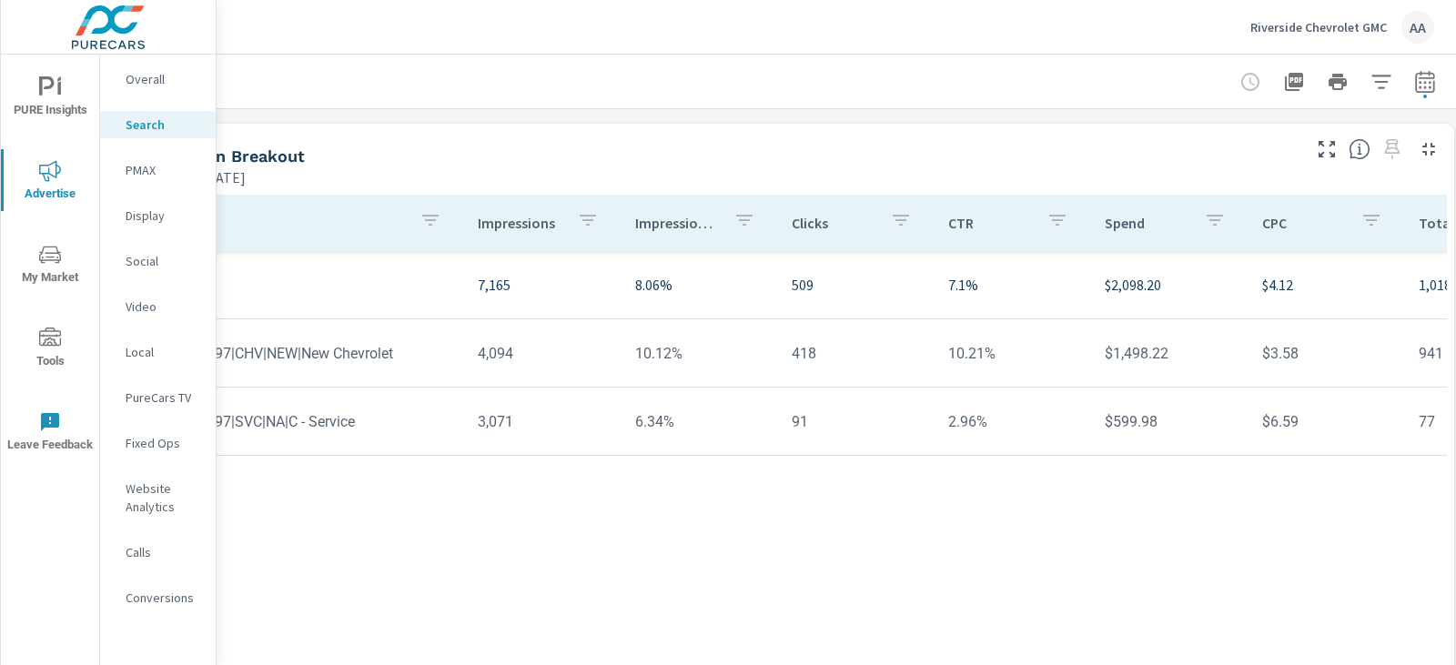
scroll to position [1340, 121]
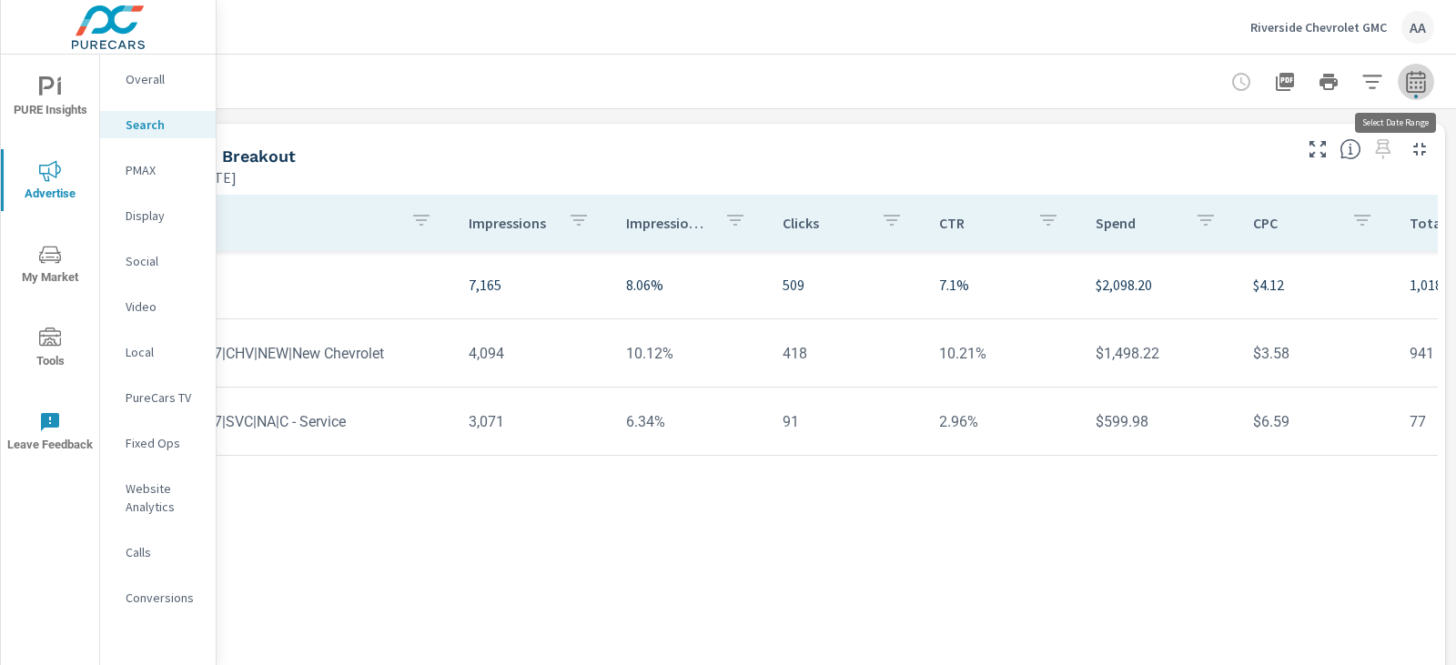
click at [1412, 80] on icon "button" at bounding box center [1416, 82] width 22 height 22
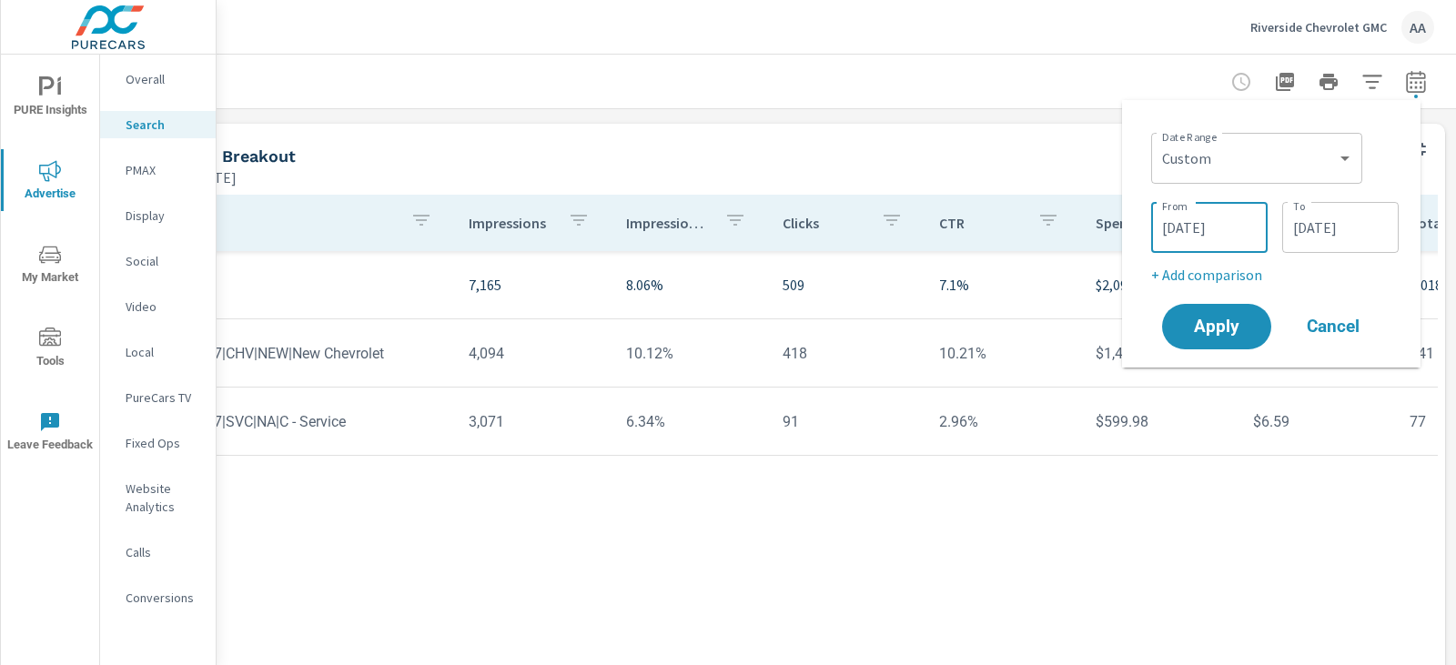
click at [1211, 231] on input "[DATE]" at bounding box center [1210, 227] width 102 height 36
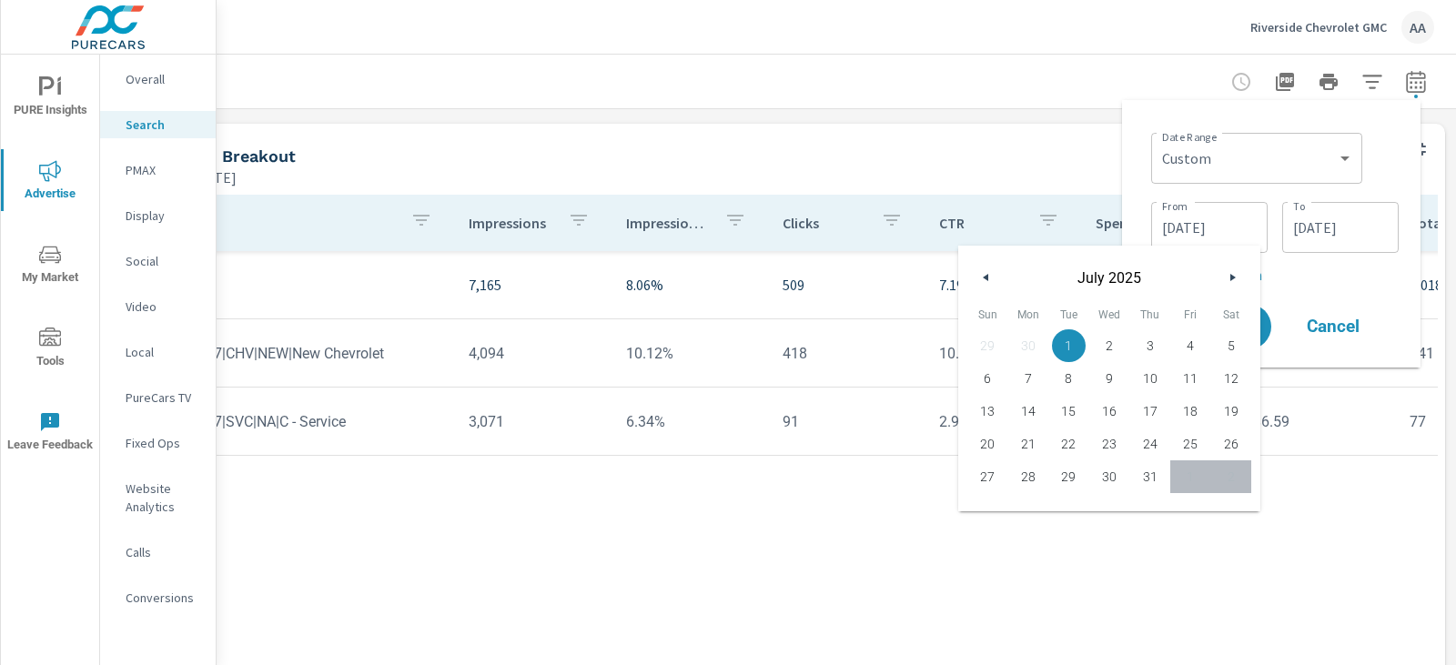
click at [1225, 275] on button "button" at bounding box center [1232, 278] width 22 height 22
click at [1231, 279] on icon "button" at bounding box center [1235, 277] width 9 height 7
click at [1231, 277] on icon "button" at bounding box center [1235, 277] width 9 height 7
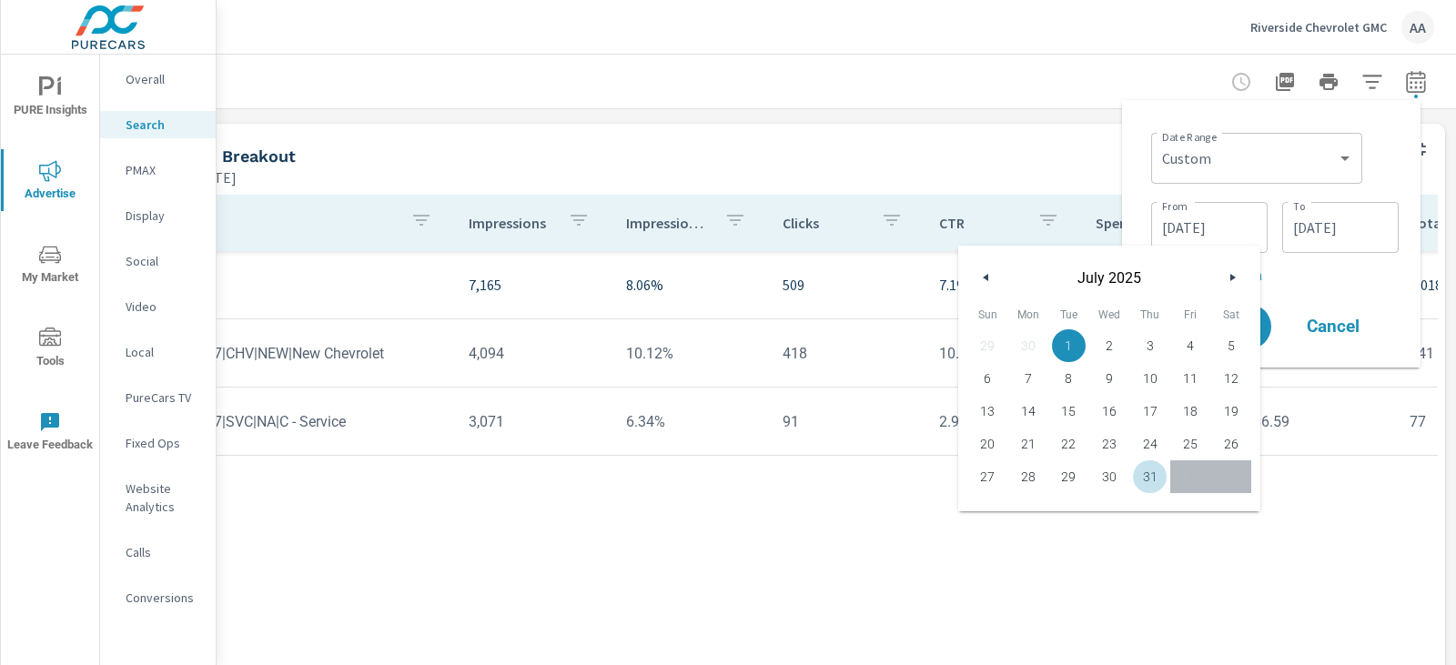
click at [1244, 218] on input "[DATE]" at bounding box center [1210, 227] width 102 height 36
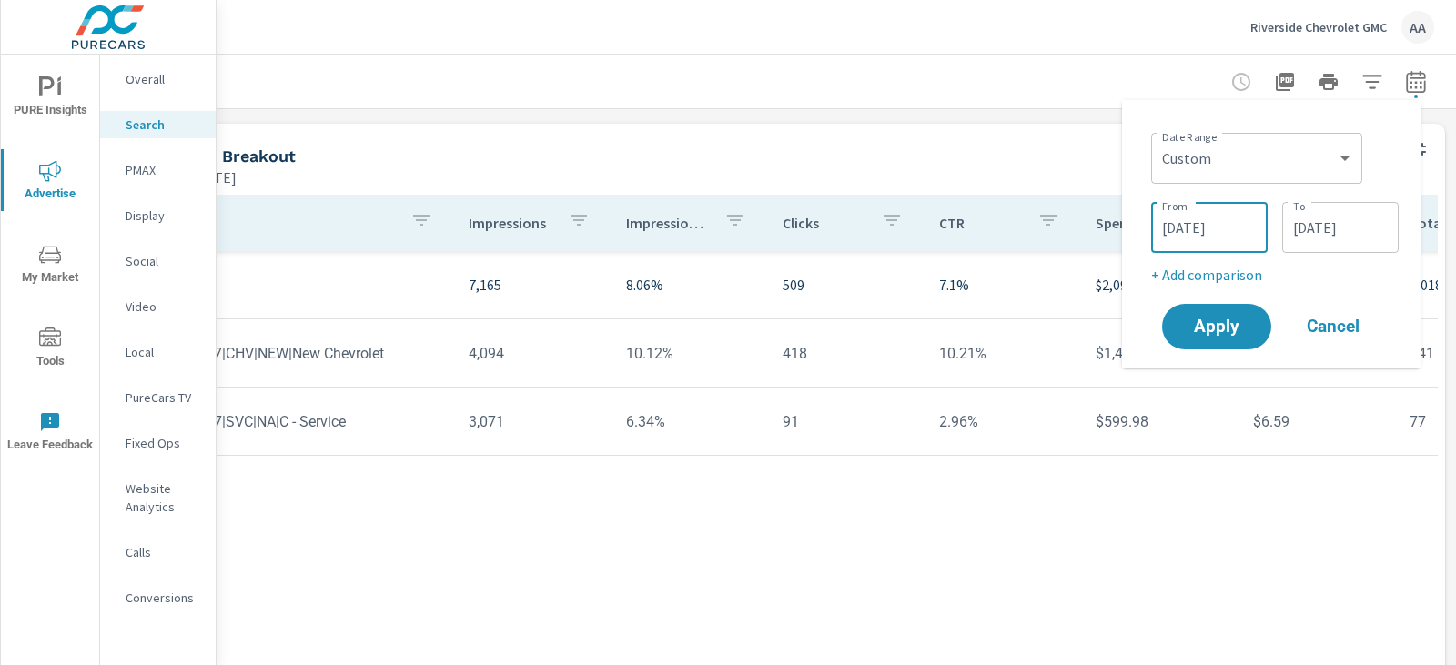
drag, startPoint x: 1242, startPoint y: 218, endPoint x: 1019, endPoint y: 291, distance: 234.6
click at [1241, 218] on input "[DATE]" at bounding box center [1210, 227] width 102 height 36
click at [1169, 213] on input "[DATE]" at bounding box center [1210, 227] width 102 height 36
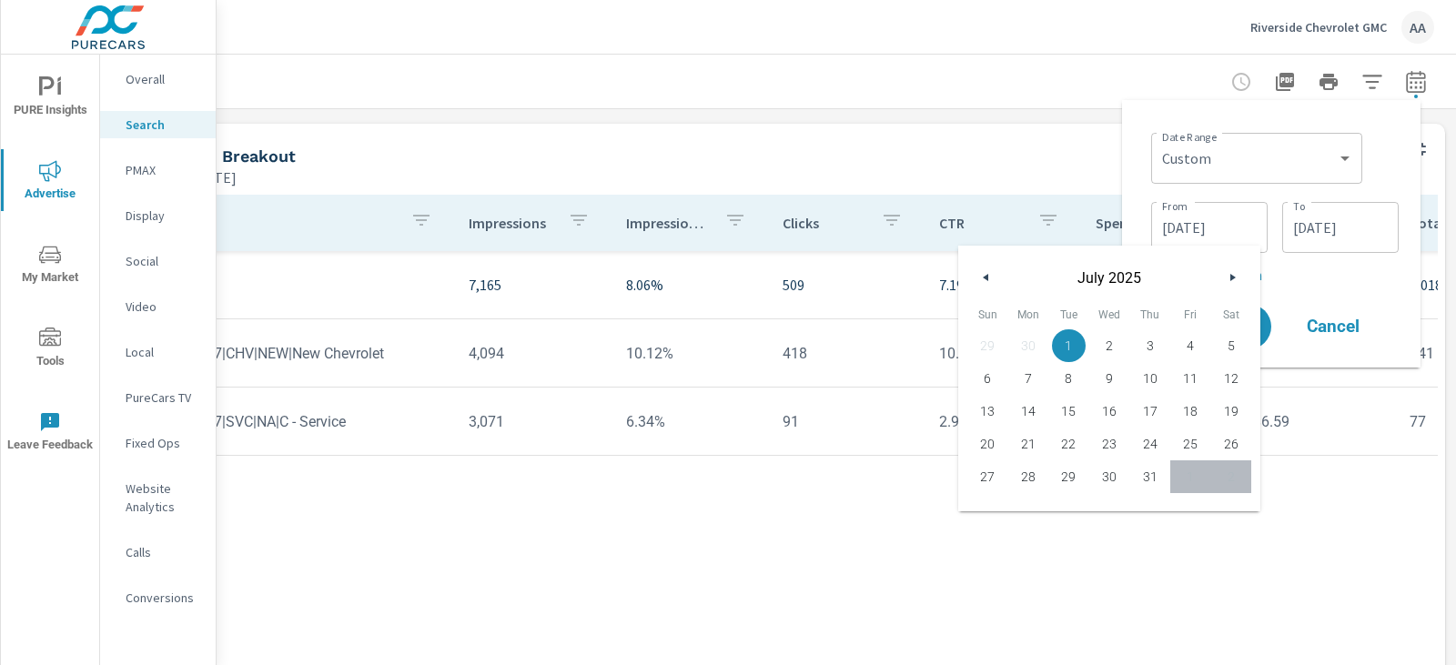
click at [1177, 231] on input "[DATE]" at bounding box center [1210, 227] width 102 height 36
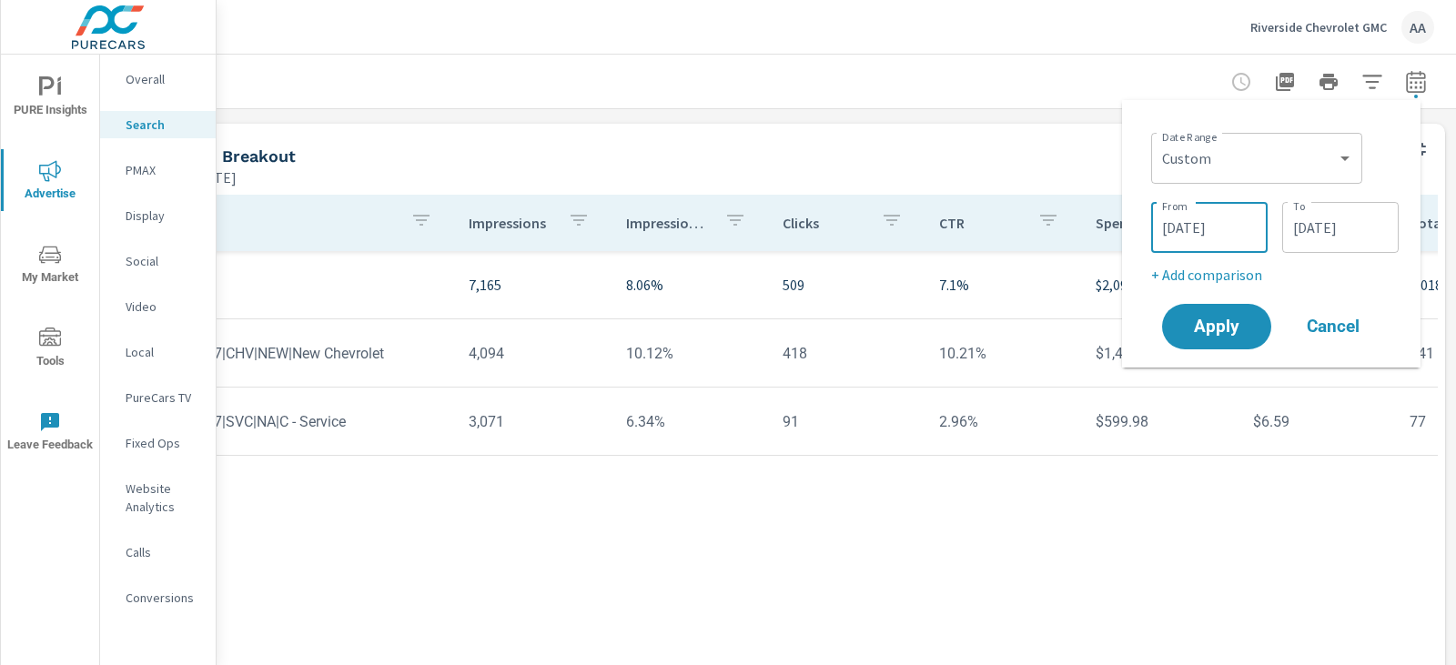
click at [1177, 229] on input "[DATE]" at bounding box center [1210, 227] width 102 height 36
click at [1180, 228] on input "[DATE]" at bounding box center [1210, 227] width 102 height 36
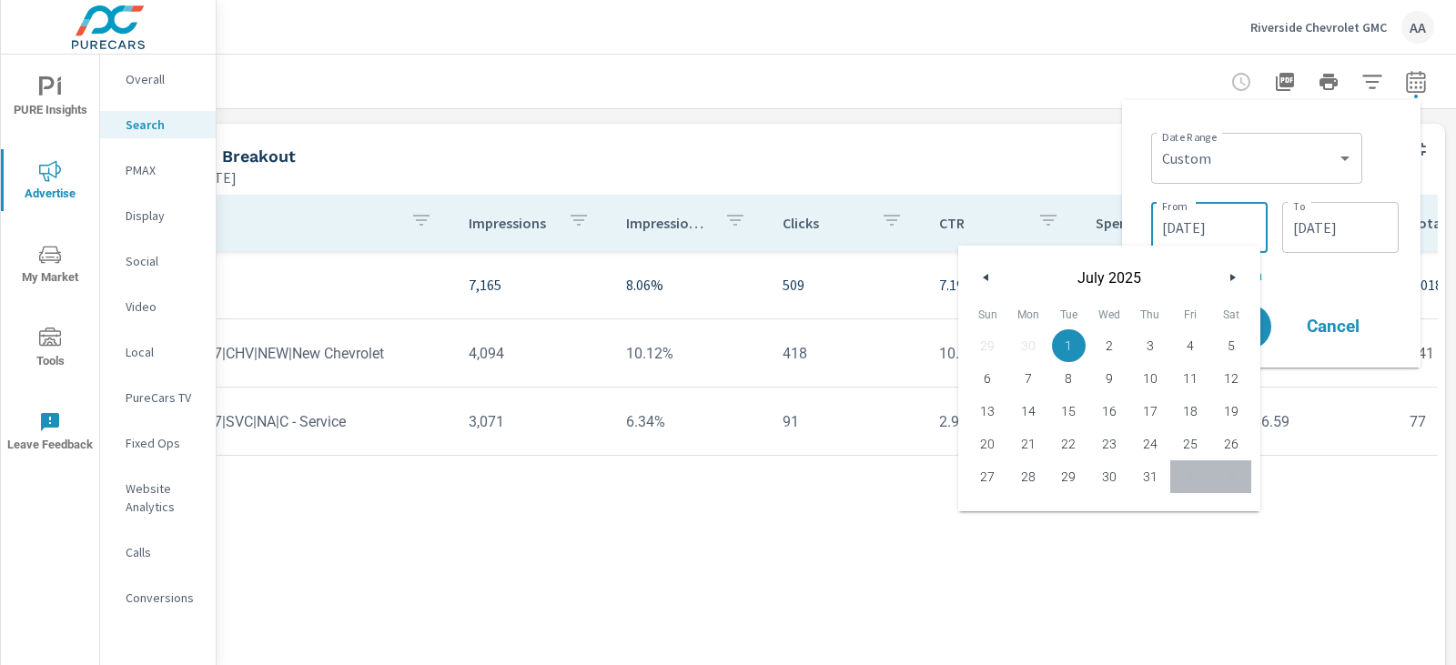
click at [1228, 276] on button "button" at bounding box center [1232, 278] width 22 height 22
click at [1231, 278] on icon "button" at bounding box center [1235, 277] width 9 height 7
click at [1139, 473] on span "31" at bounding box center [1150, 477] width 41 height 24
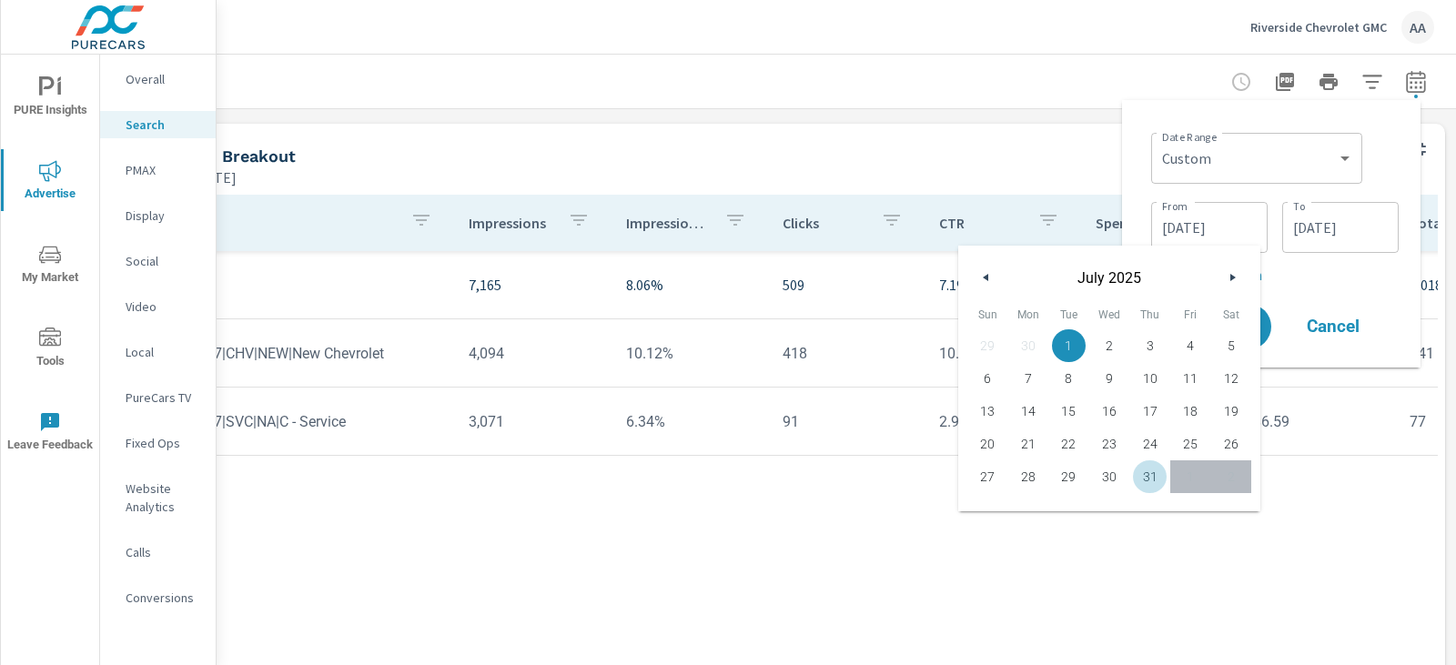
type input "[DATE]"
click at [1353, 238] on input "[DATE]" at bounding box center [1341, 227] width 102 height 36
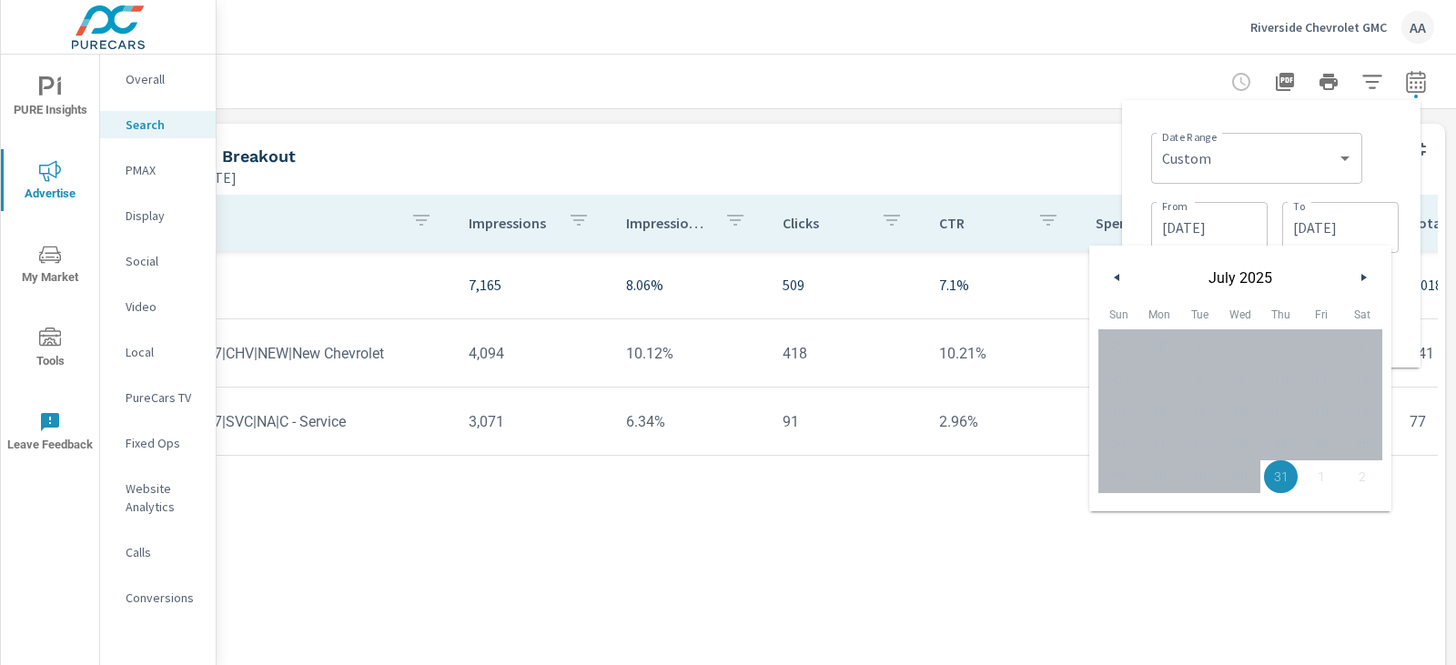
drag, startPoint x: 1282, startPoint y: 476, endPoint x: 1326, endPoint y: 472, distance: 44.7
click at [1283, 475] on span "31" at bounding box center [1281, 477] width 41 height 24
click at [1326, 472] on div "29 30 1 2 3 4 5 6 7 8 9 10 11 12 13 14 15 16 17 18 19 20 21 22 23 24 25 26 27 2…" at bounding box center [1241, 411] width 284 height 164
click at [1362, 276] on icon "button" at bounding box center [1366, 277] width 9 height 7
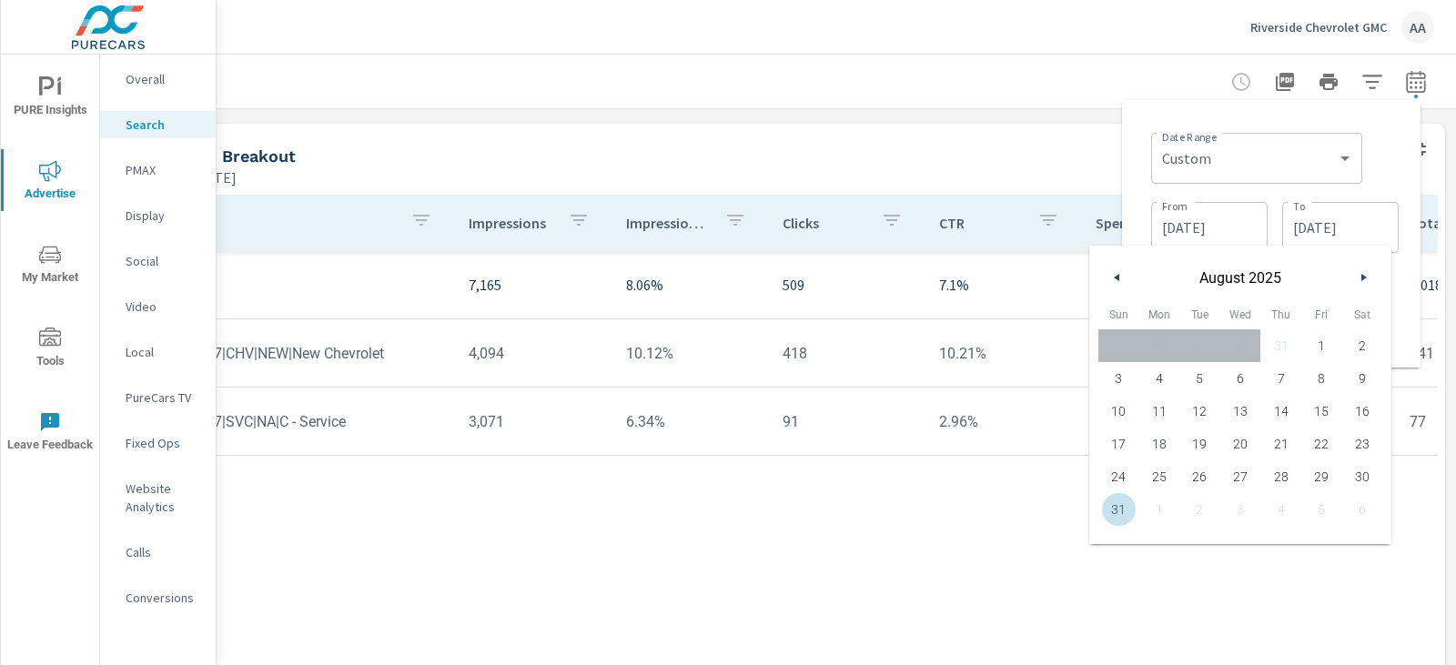
click at [1124, 509] on span "31" at bounding box center [1119, 510] width 41 height 24
type input "[DATE]"
click at [1230, 221] on input "[DATE]" at bounding box center [1210, 227] width 102 height 36
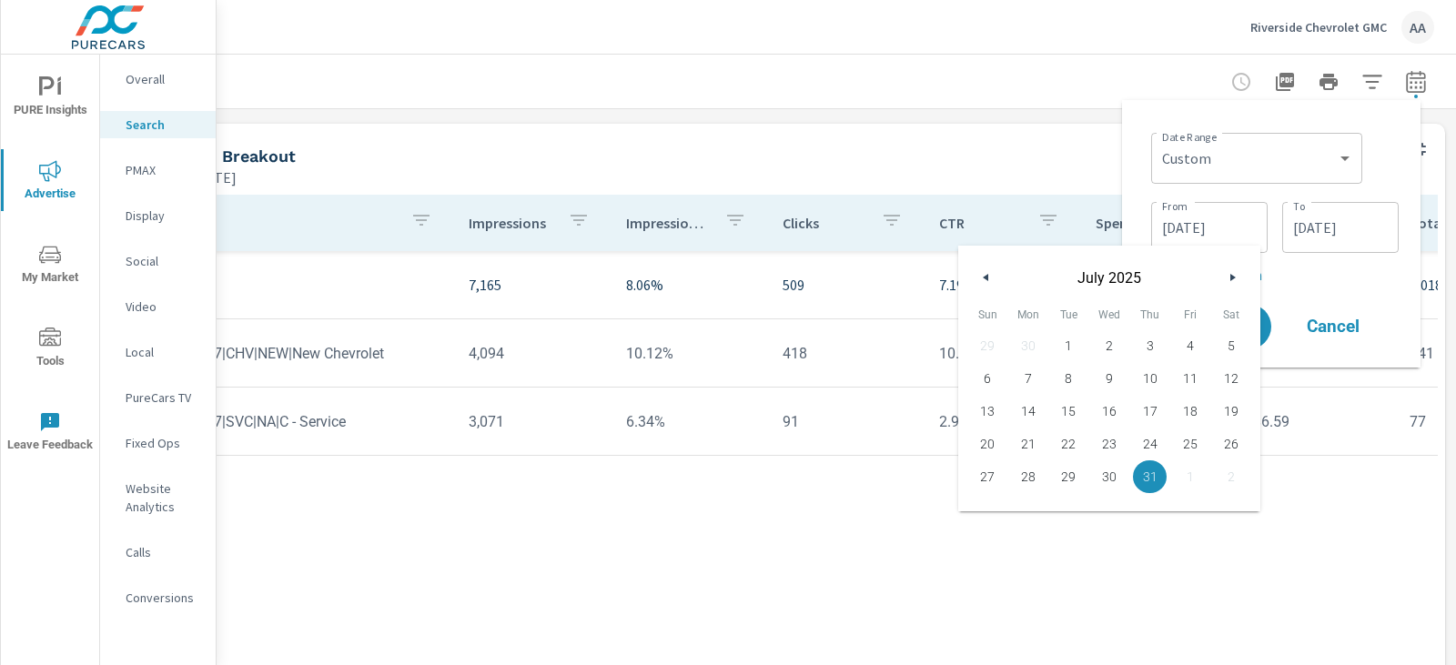
click at [1238, 278] on icon "button" at bounding box center [1235, 277] width 9 height 7
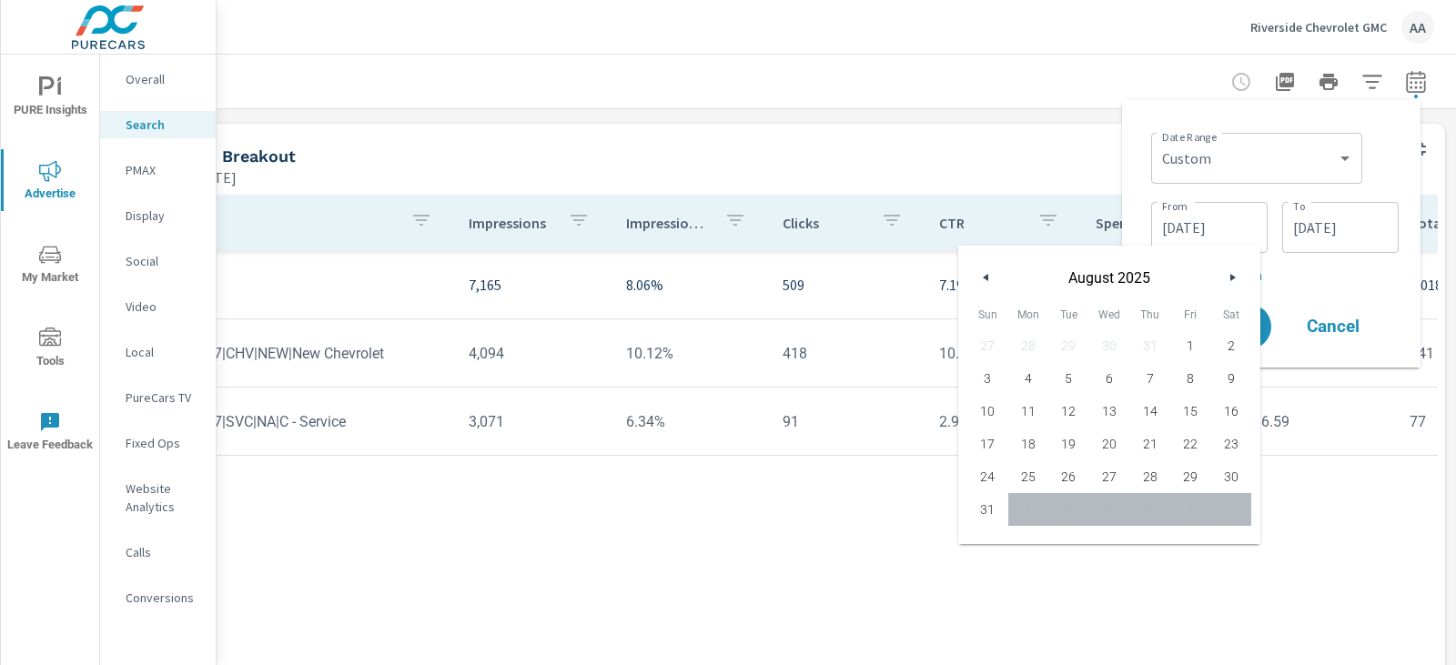
click at [1188, 343] on span "1" at bounding box center [1191, 346] width 41 height 24
type input "[DATE]"
click at [1345, 279] on p "+ Add comparison" at bounding box center [1275, 275] width 248 height 22
select select "Previous period"
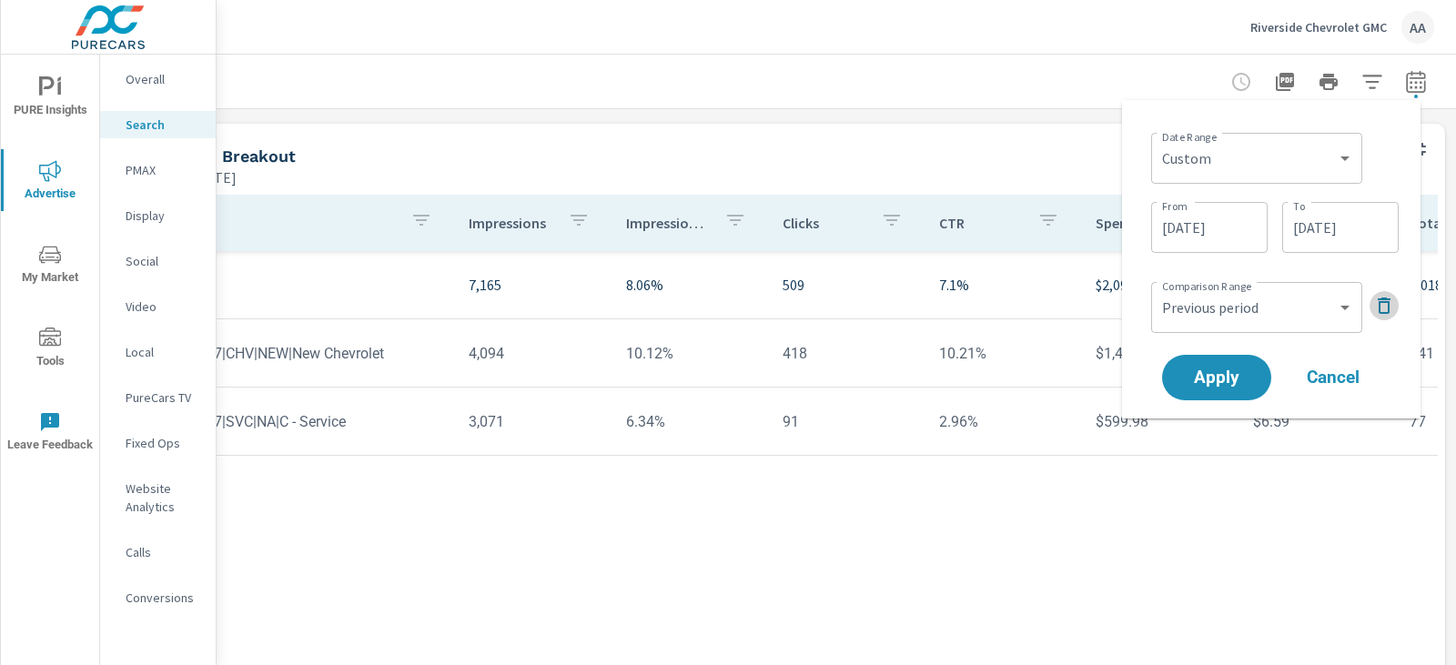
click at [1381, 309] on icon "button" at bounding box center [1384, 306] width 13 height 16
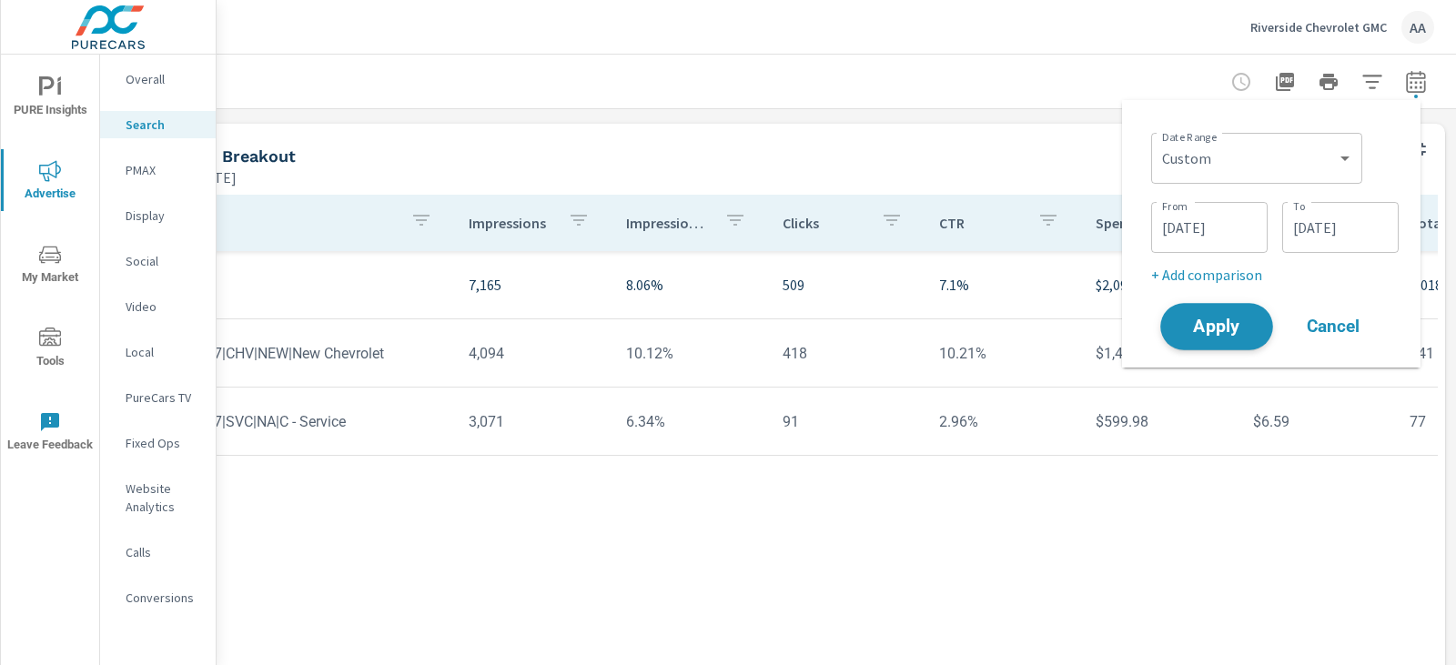
click at [1208, 321] on span "Apply" at bounding box center [1217, 327] width 75 height 17
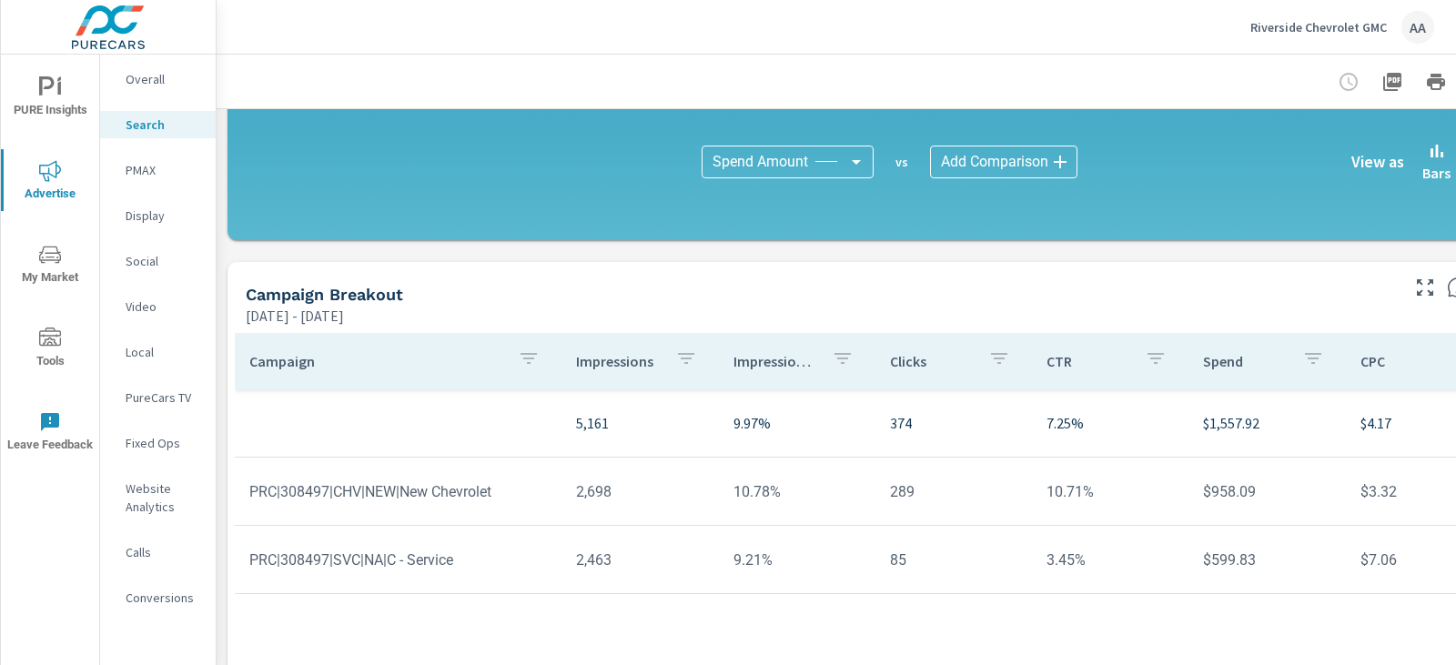
scroll to position [1337, 0]
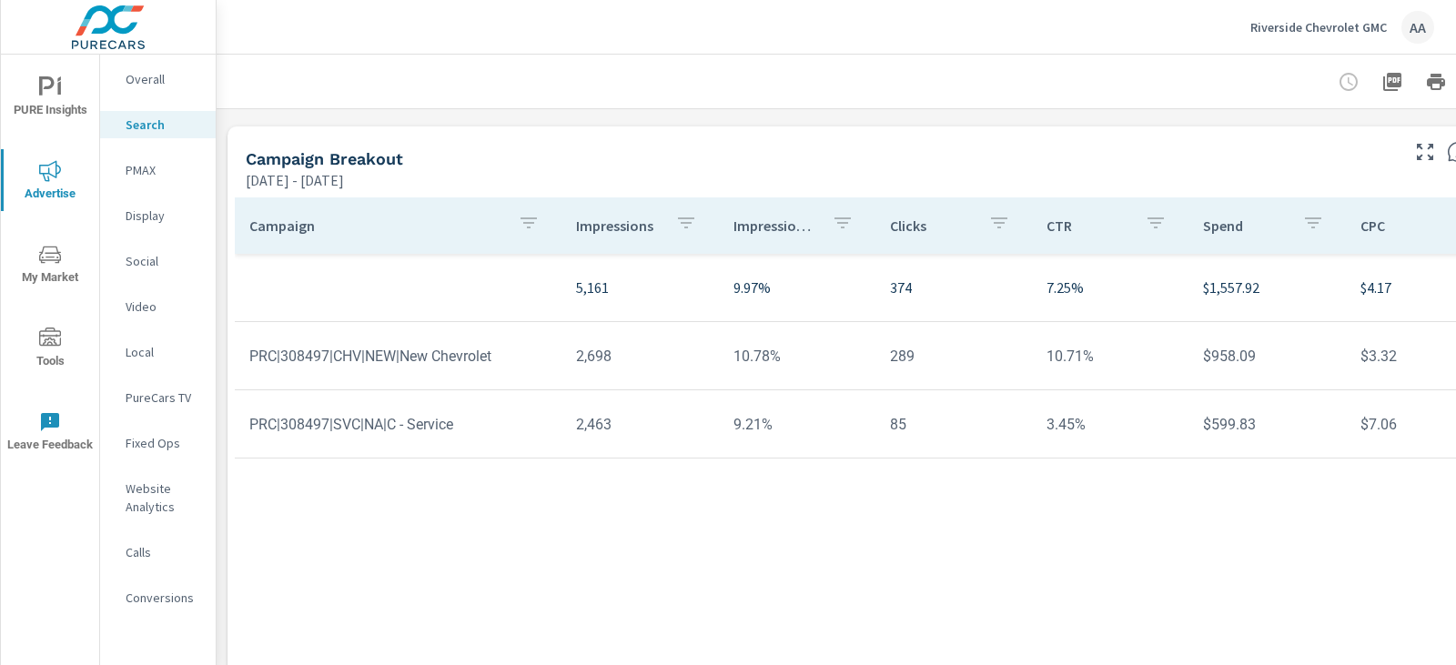
click at [166, 174] on p "PMAX" at bounding box center [164, 170] width 76 height 18
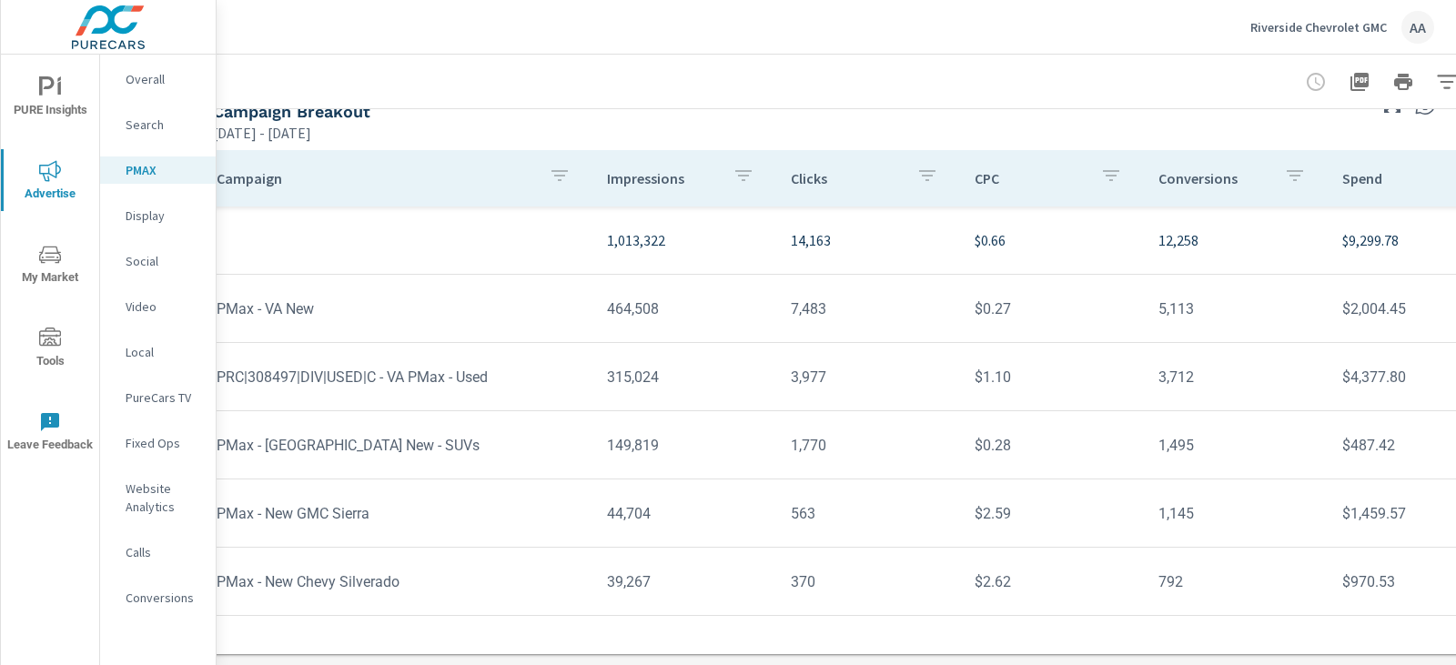
scroll to position [204, 31]
click at [162, 219] on p "Display" at bounding box center [164, 216] width 76 height 18
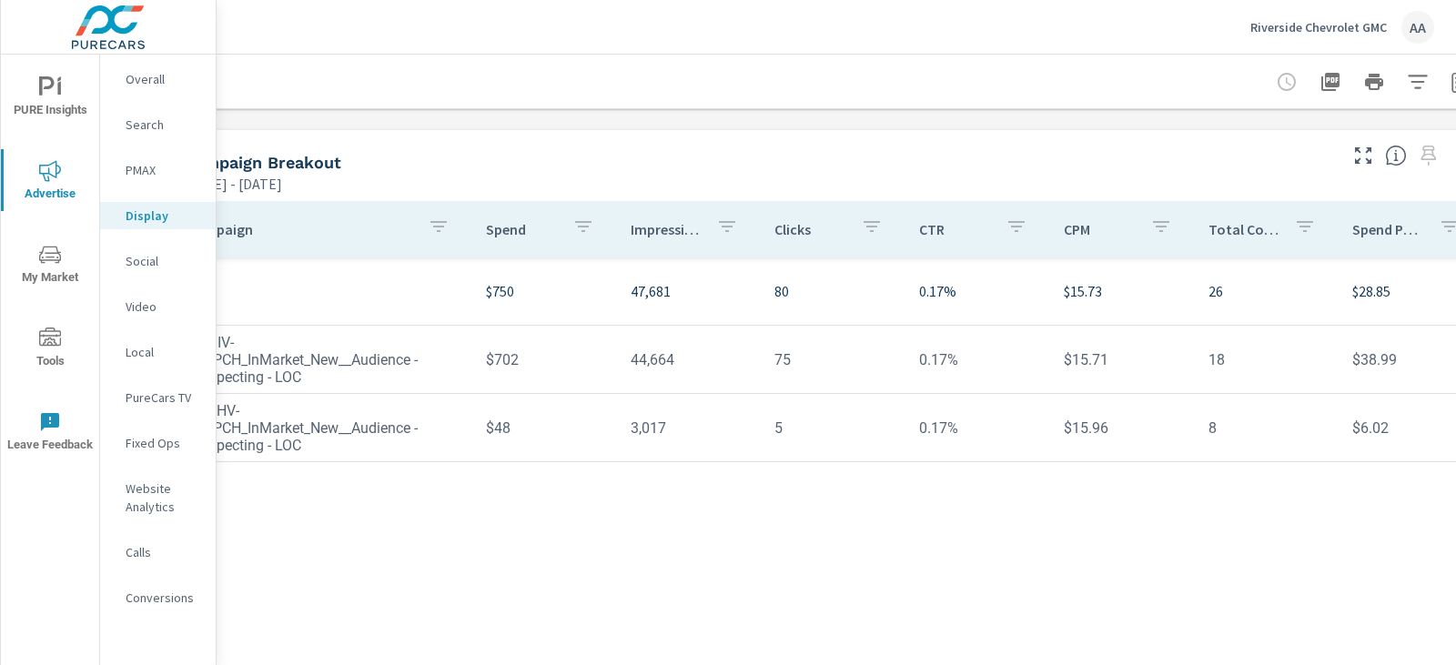
scroll to position [587, 0]
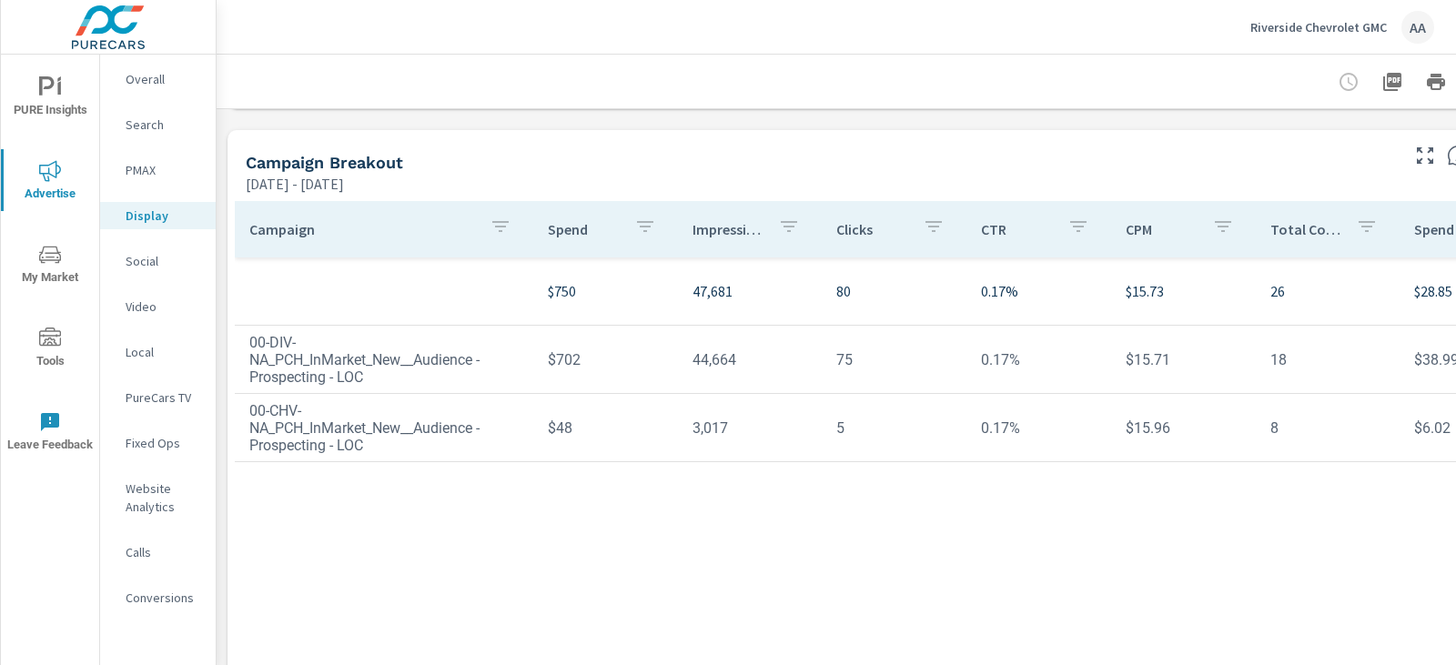
click at [137, 259] on p "Social" at bounding box center [164, 261] width 76 height 18
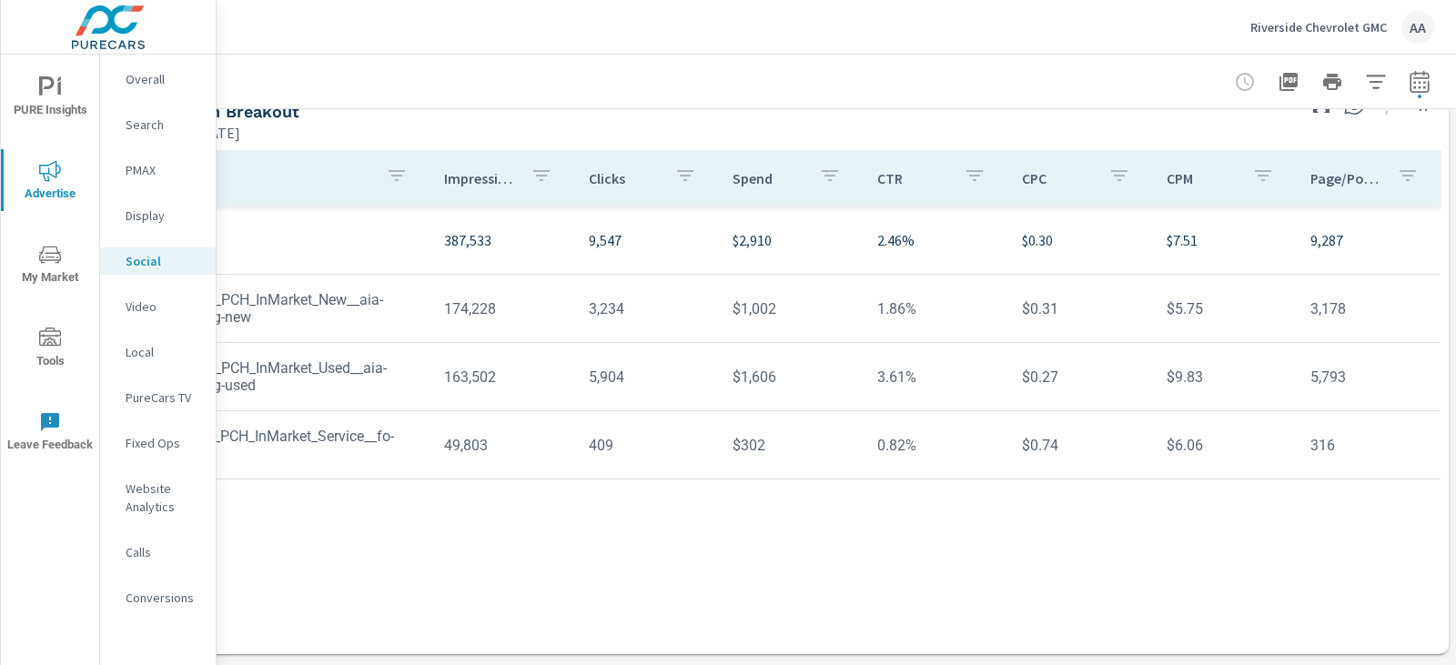
scroll to position [652, 105]
click at [1414, 78] on icon "button" at bounding box center [1418, 81] width 19 height 22
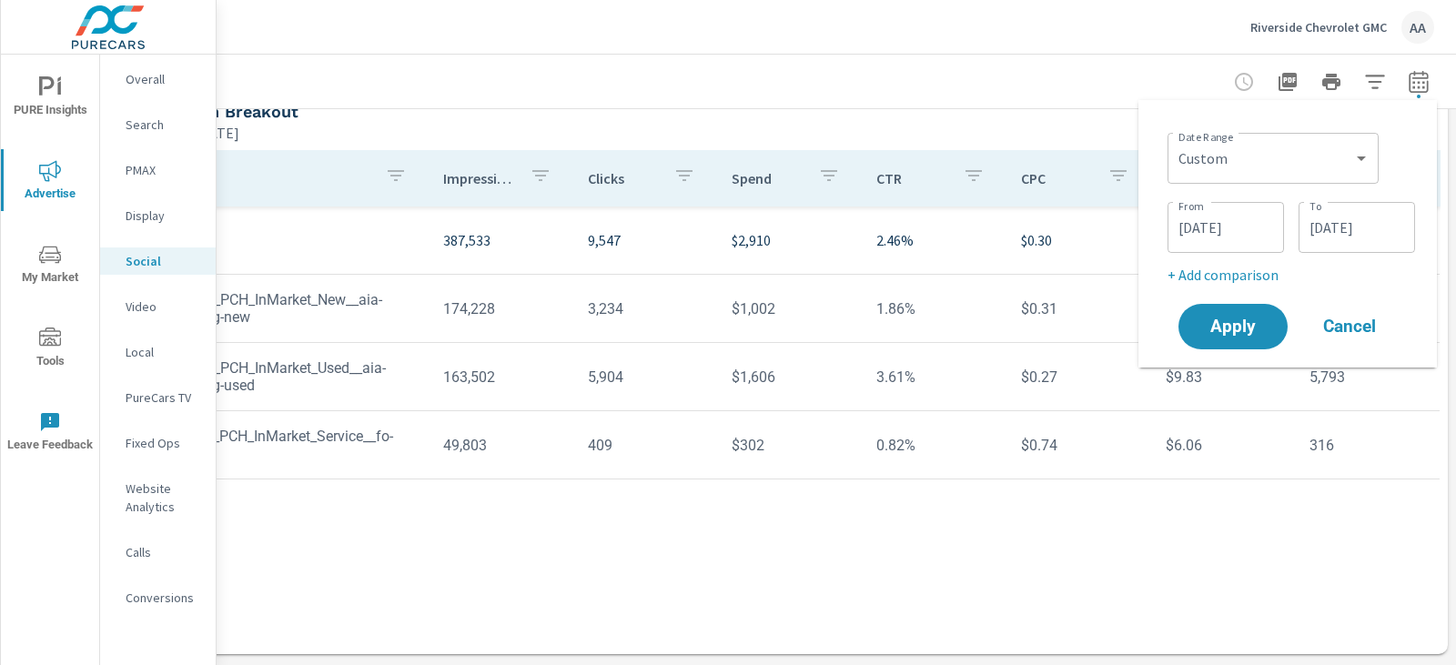
click at [1330, 230] on input "[DATE]" at bounding box center [1357, 227] width 102 height 36
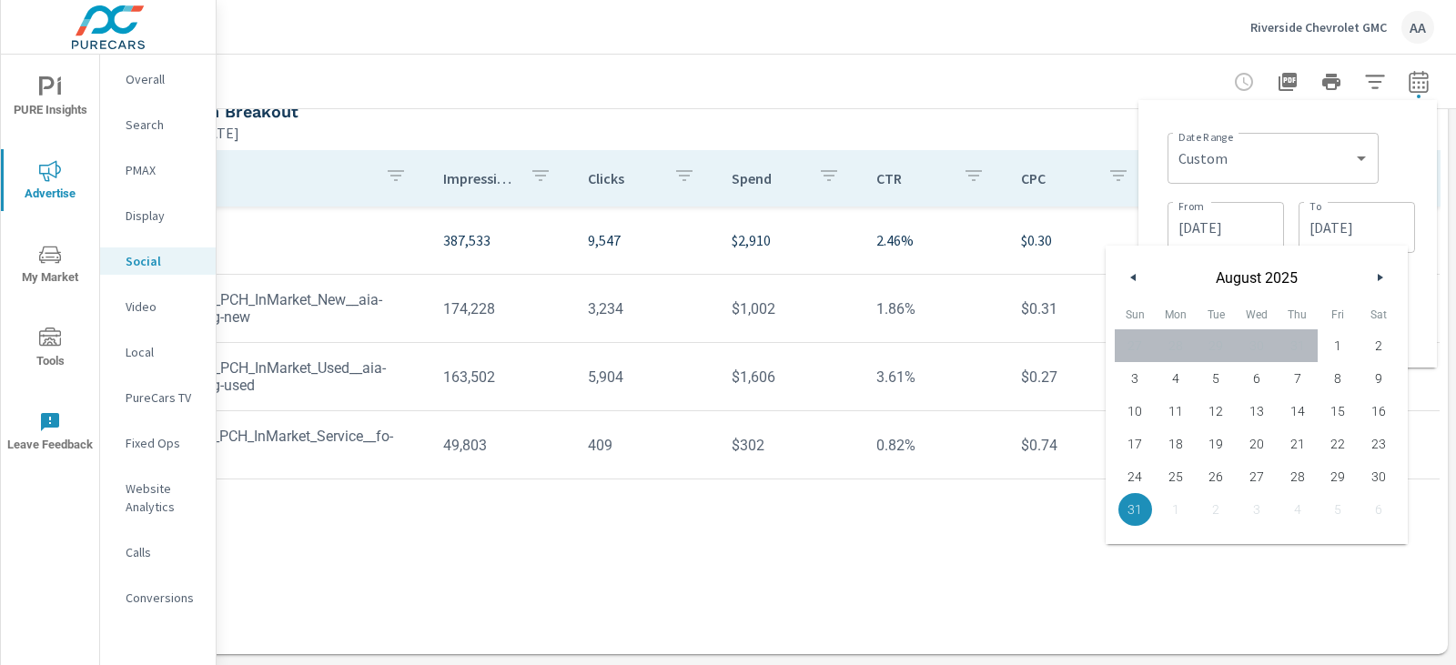
click at [1380, 278] on icon "button" at bounding box center [1382, 277] width 9 height 7
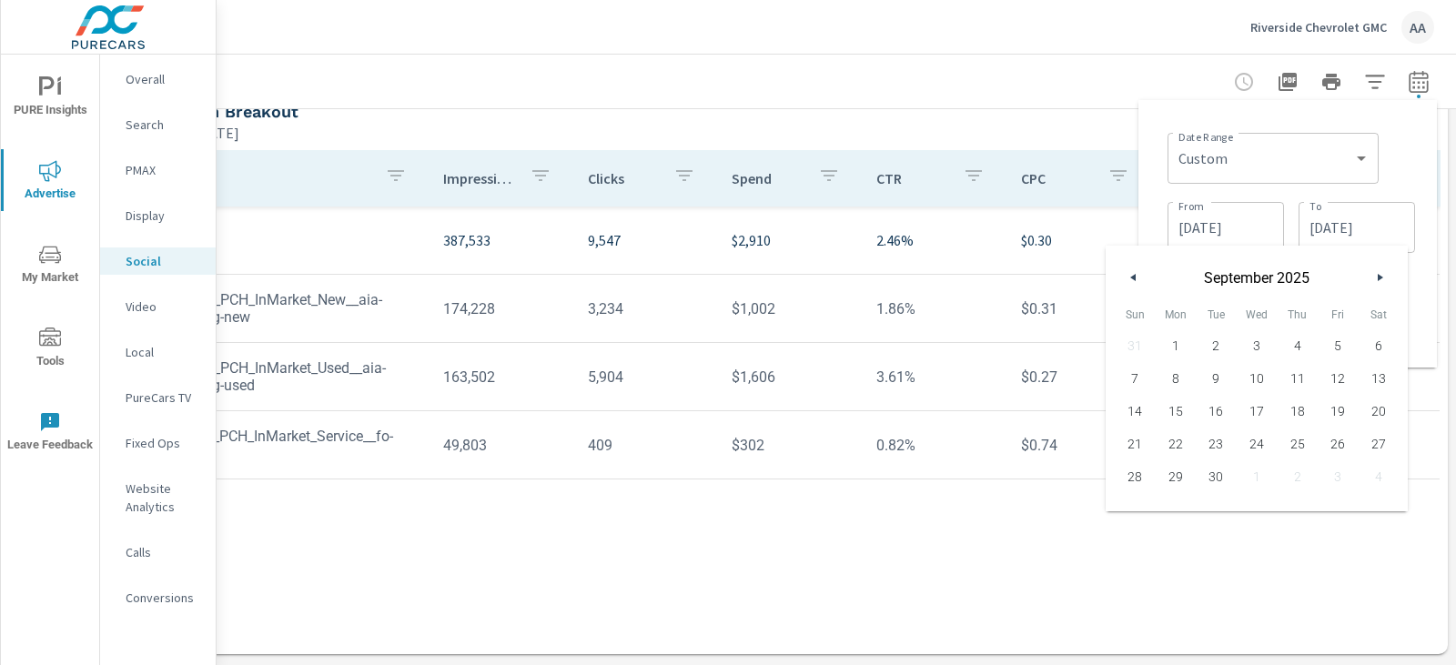
click at [1230, 484] on span "30" at bounding box center [1216, 477] width 41 height 24
type input "[DATE]"
drag, startPoint x: 1244, startPoint y: 208, endPoint x: 1240, endPoint y: 225, distance: 17.9
click at [1242, 218] on div "[DATE] From" at bounding box center [1226, 227] width 117 height 51
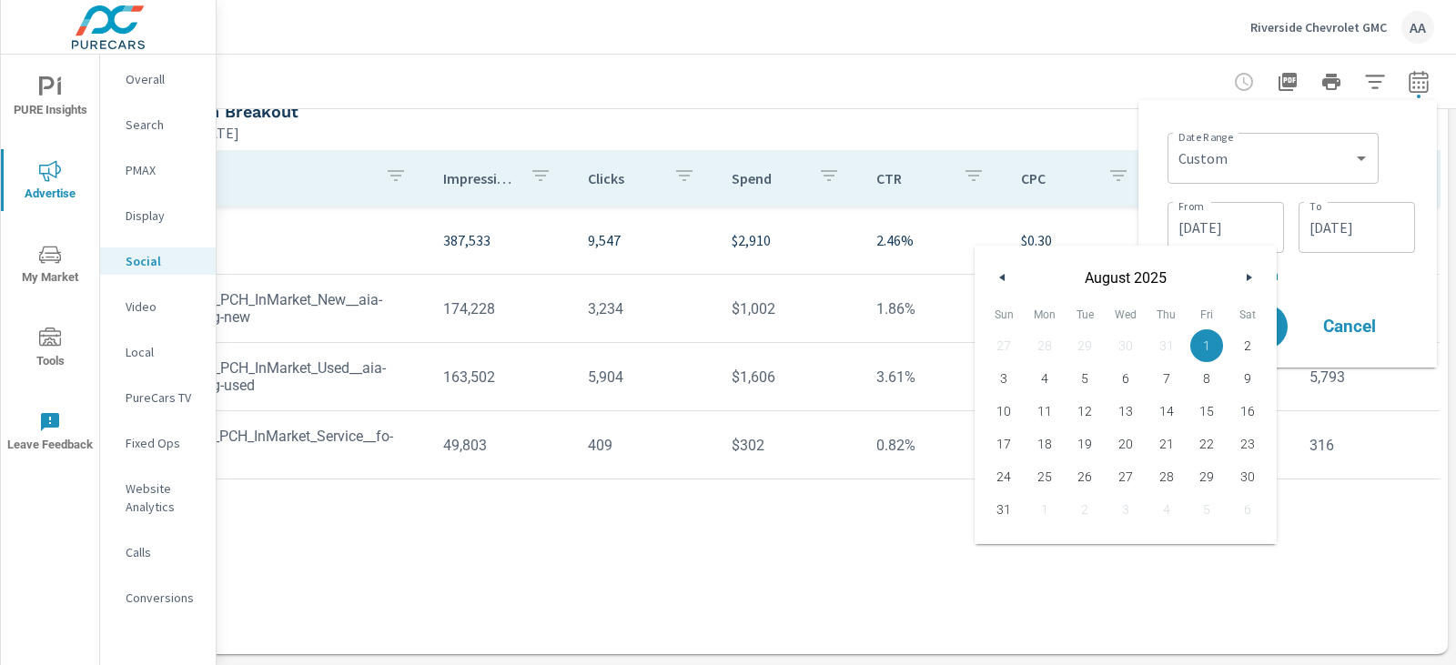
click at [1240, 222] on input "[DATE]" at bounding box center [1226, 227] width 102 height 36
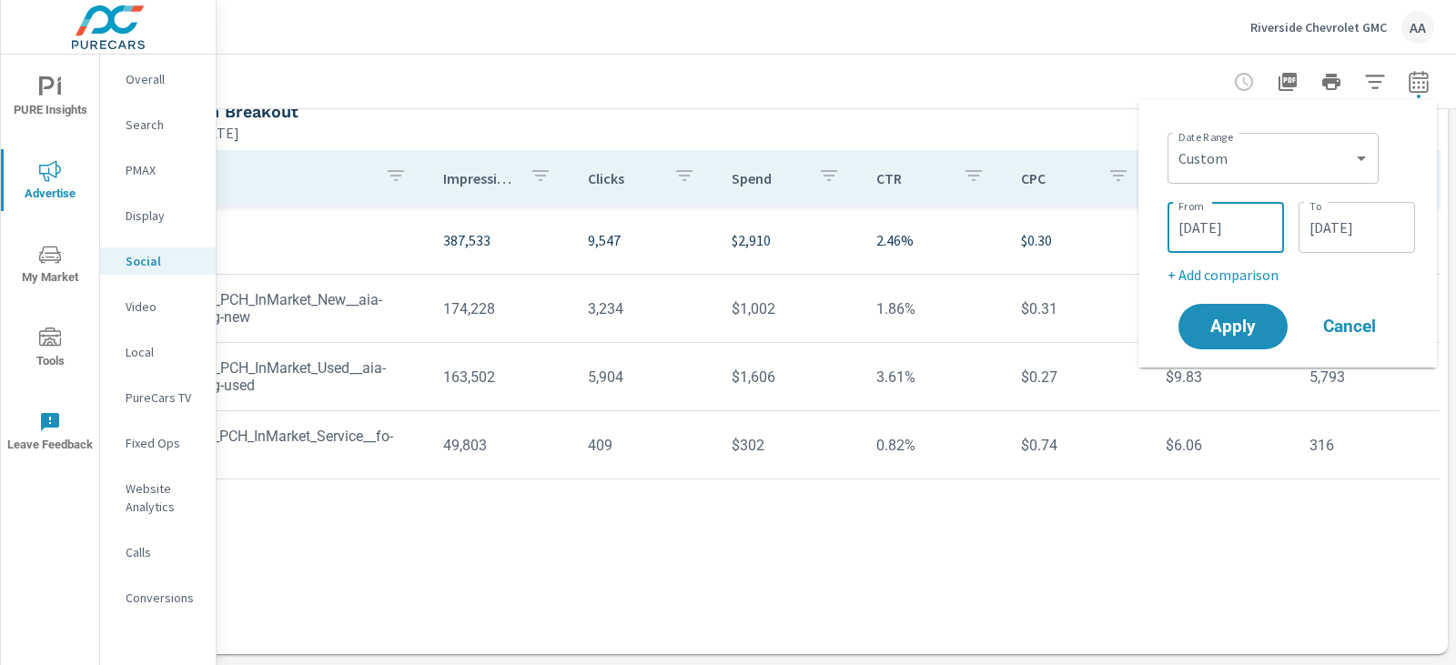
click at [1240, 222] on input "[DATE]" at bounding box center [1226, 227] width 102 height 36
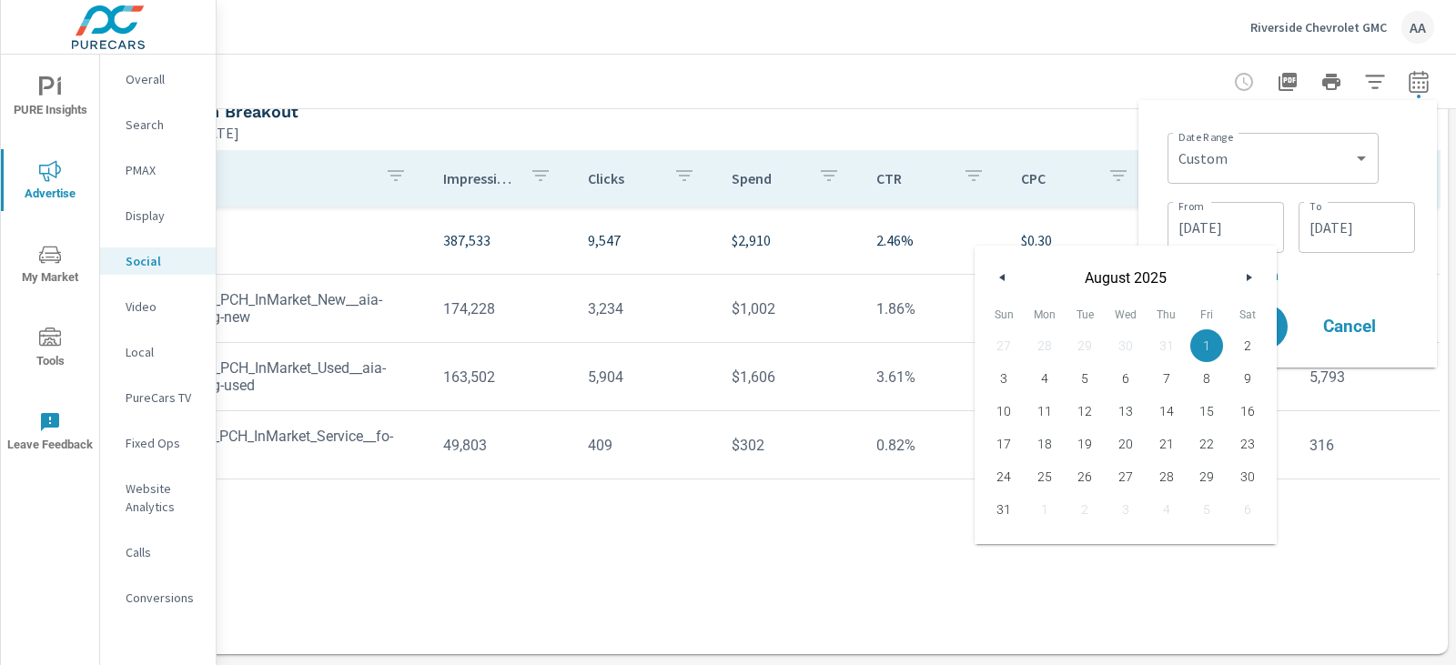
click at [1245, 279] on button "button" at bounding box center [1249, 278] width 22 height 22
click at [1048, 351] on span "1" at bounding box center [1045, 346] width 41 height 24
type input "[DATE]"
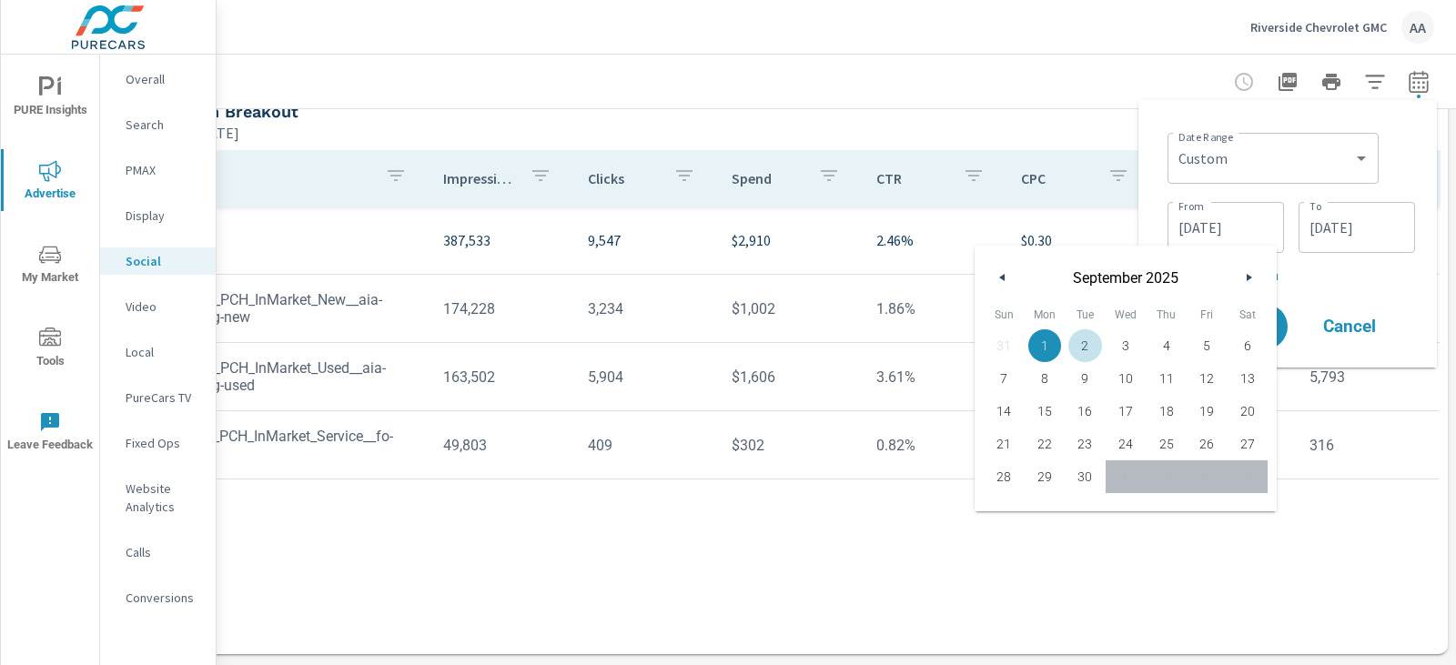
click at [1424, 169] on div "Date Range Custom [DATE] Last week Last 7 days Last 14 days Last 30 days Last 4…" at bounding box center [1288, 234] width 299 height 268
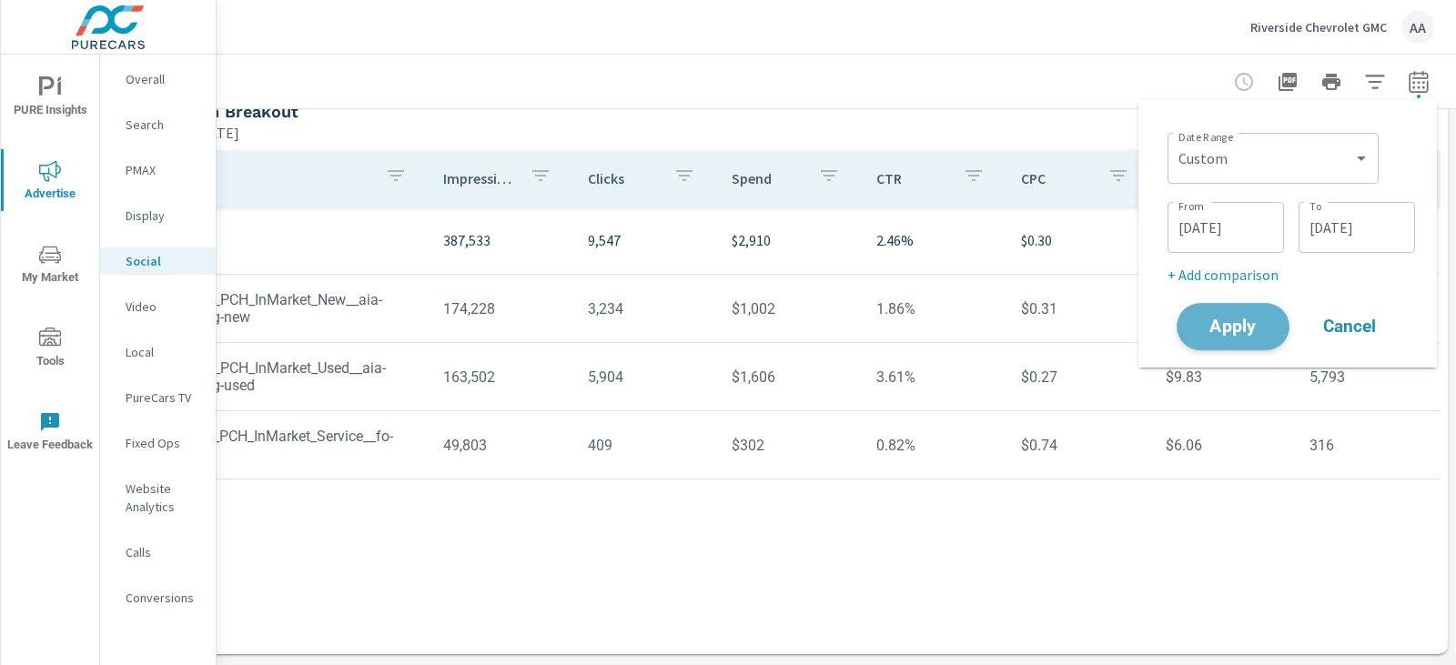
drag, startPoint x: 1218, startPoint y: 327, endPoint x: 1173, endPoint y: 312, distance: 46.9
click at [1219, 327] on span "Apply" at bounding box center [1233, 327] width 73 height 16
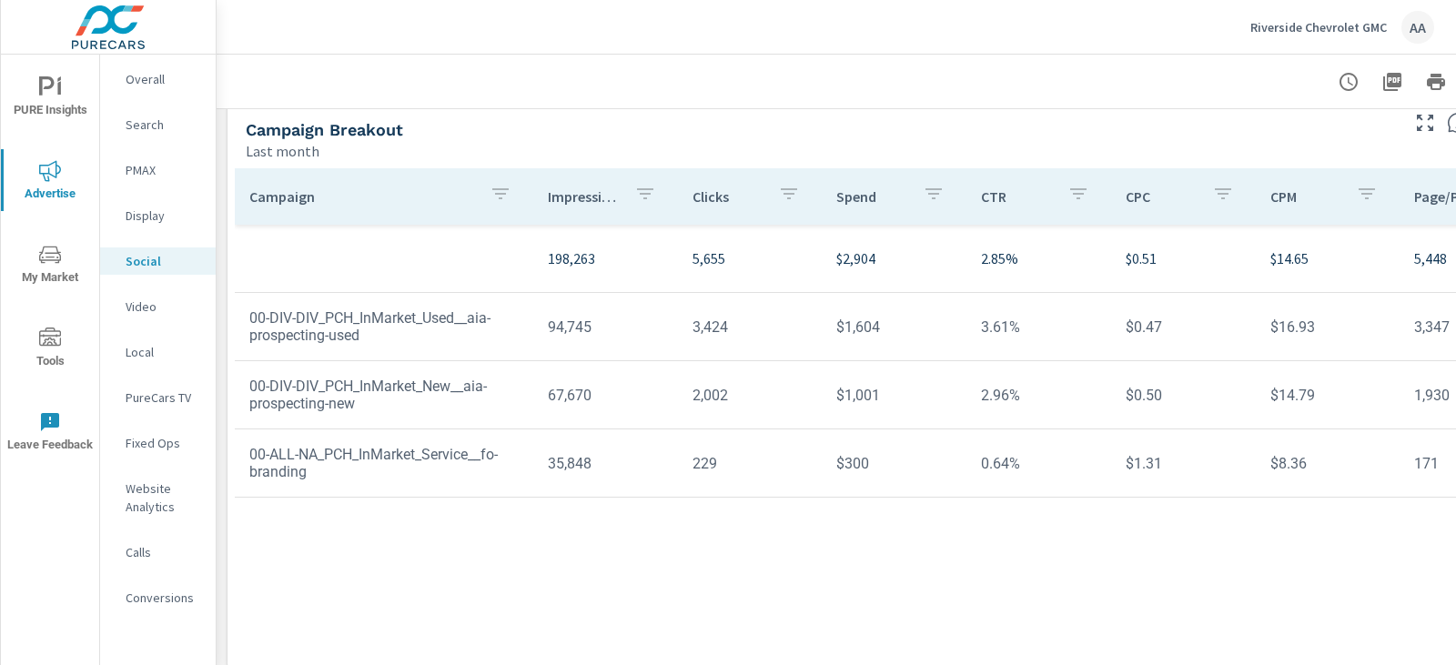
scroll to position [634, 0]
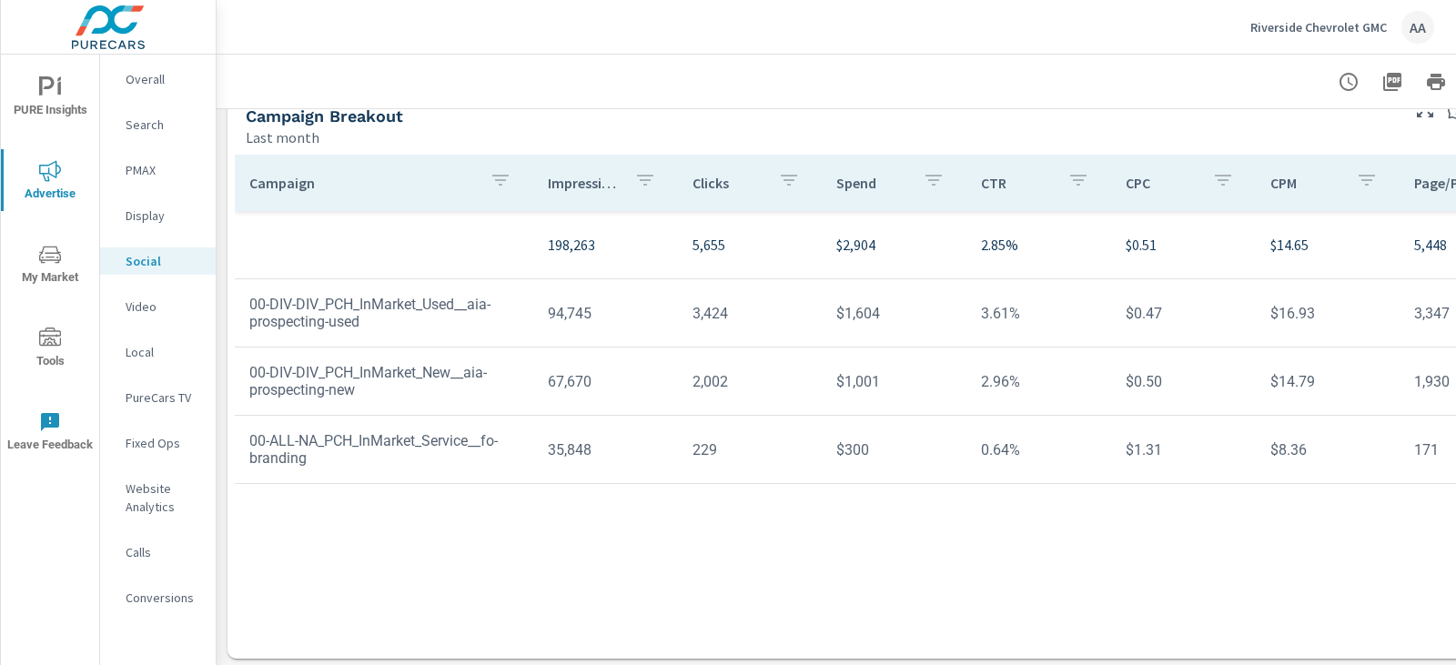
click at [146, 220] on p "Display" at bounding box center [164, 216] width 76 height 18
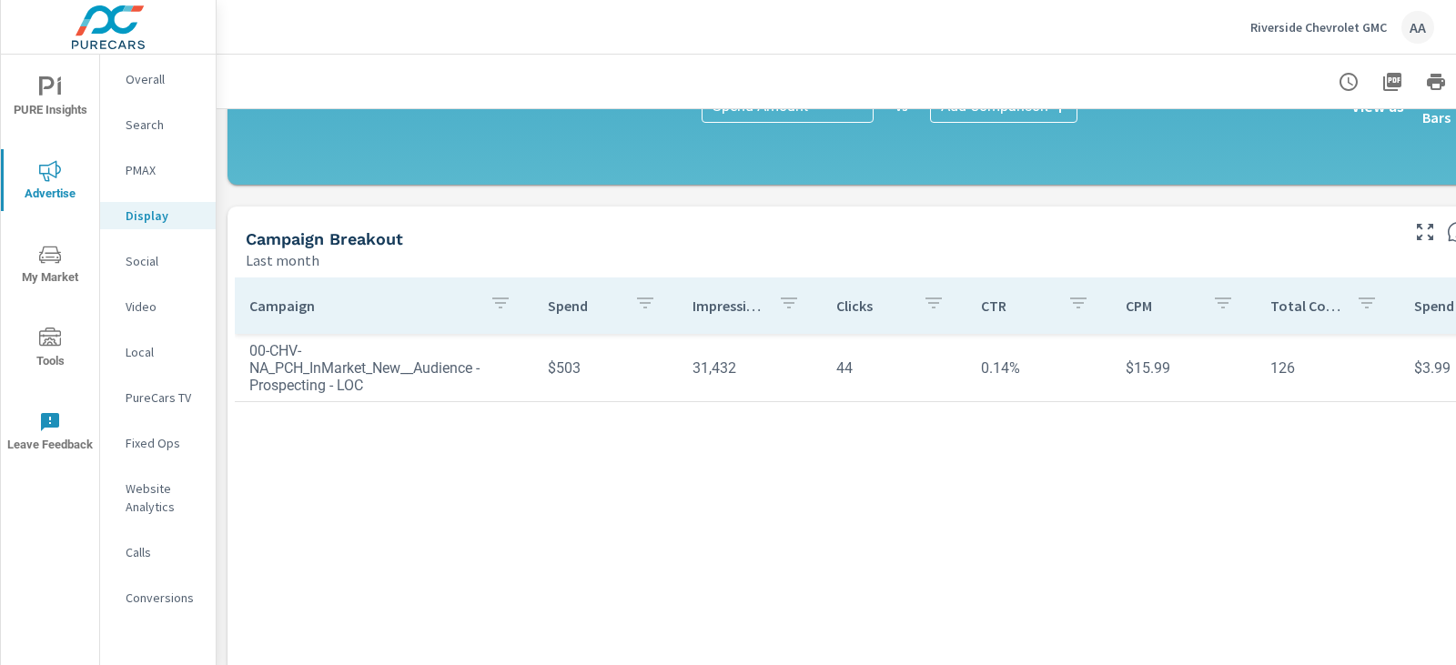
scroll to position [517, 0]
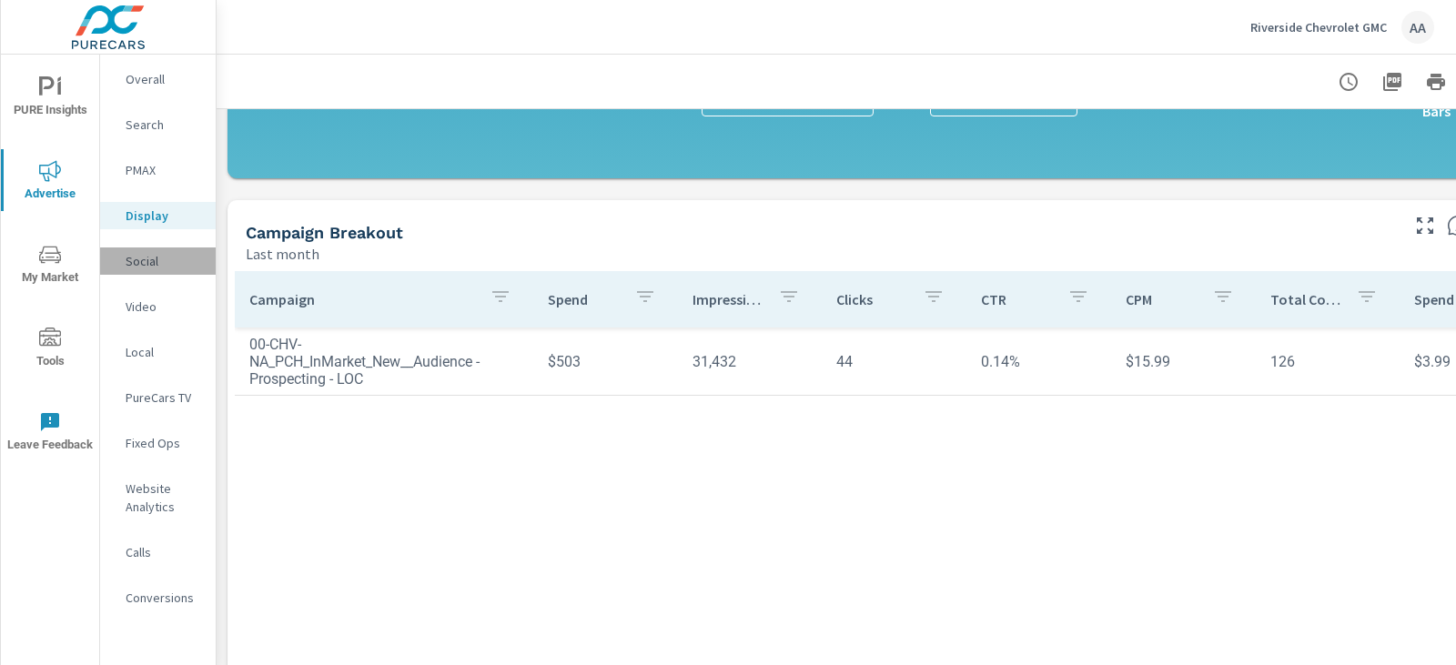
click at [138, 259] on p "Social" at bounding box center [164, 261] width 76 height 18
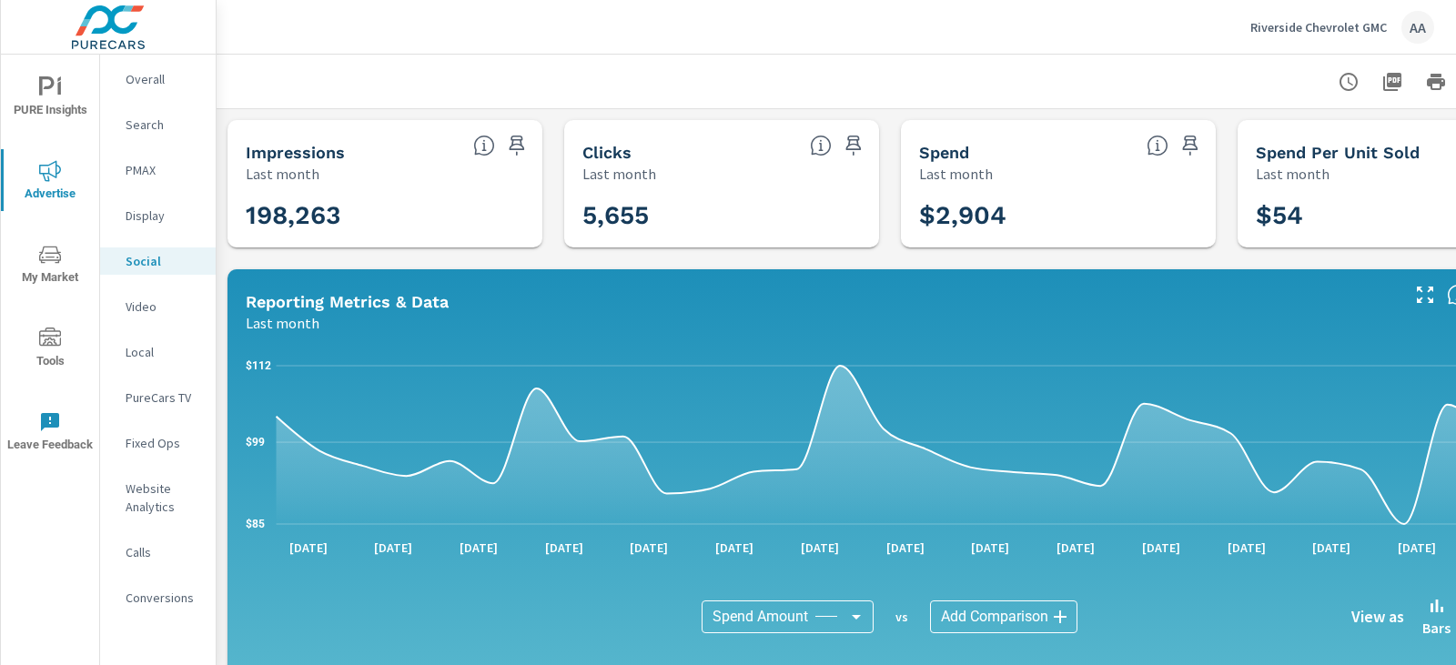
click at [136, 169] on p "PMAX" at bounding box center [164, 170] width 76 height 18
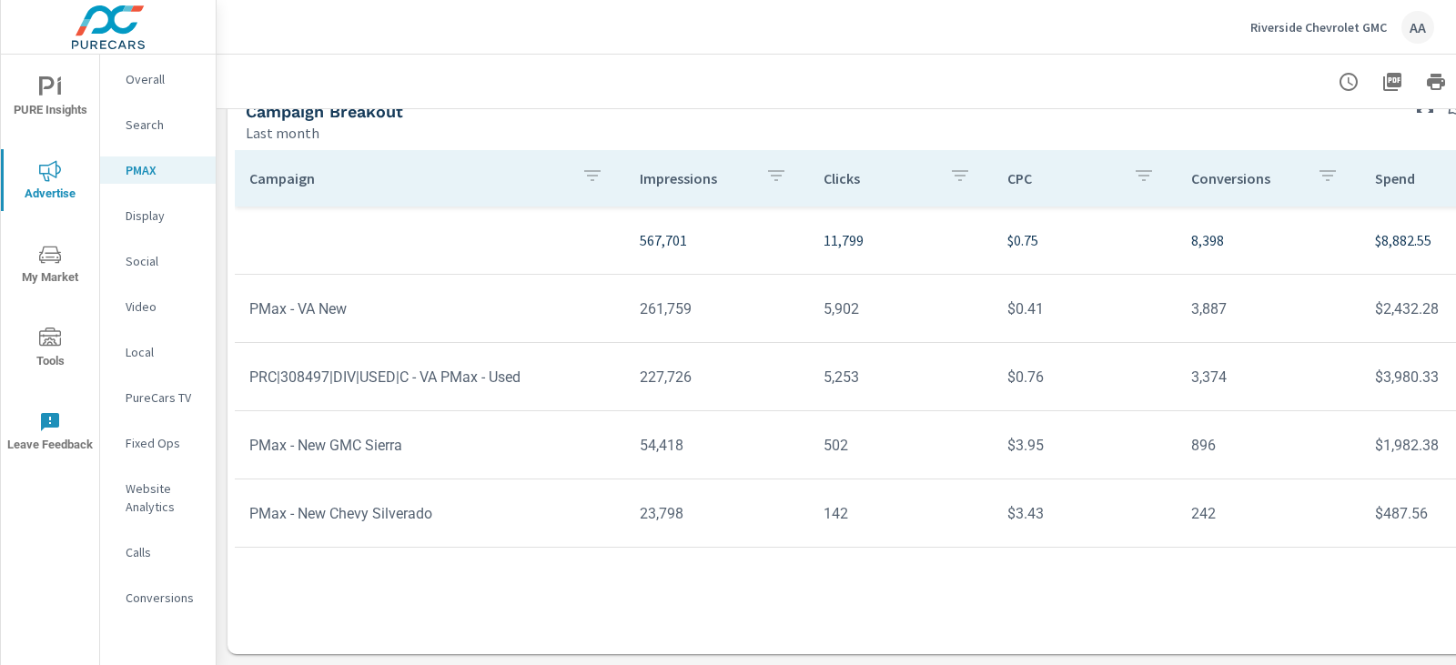
scroll to position [203, 0]
click at [153, 120] on p "Search" at bounding box center [164, 125] width 76 height 18
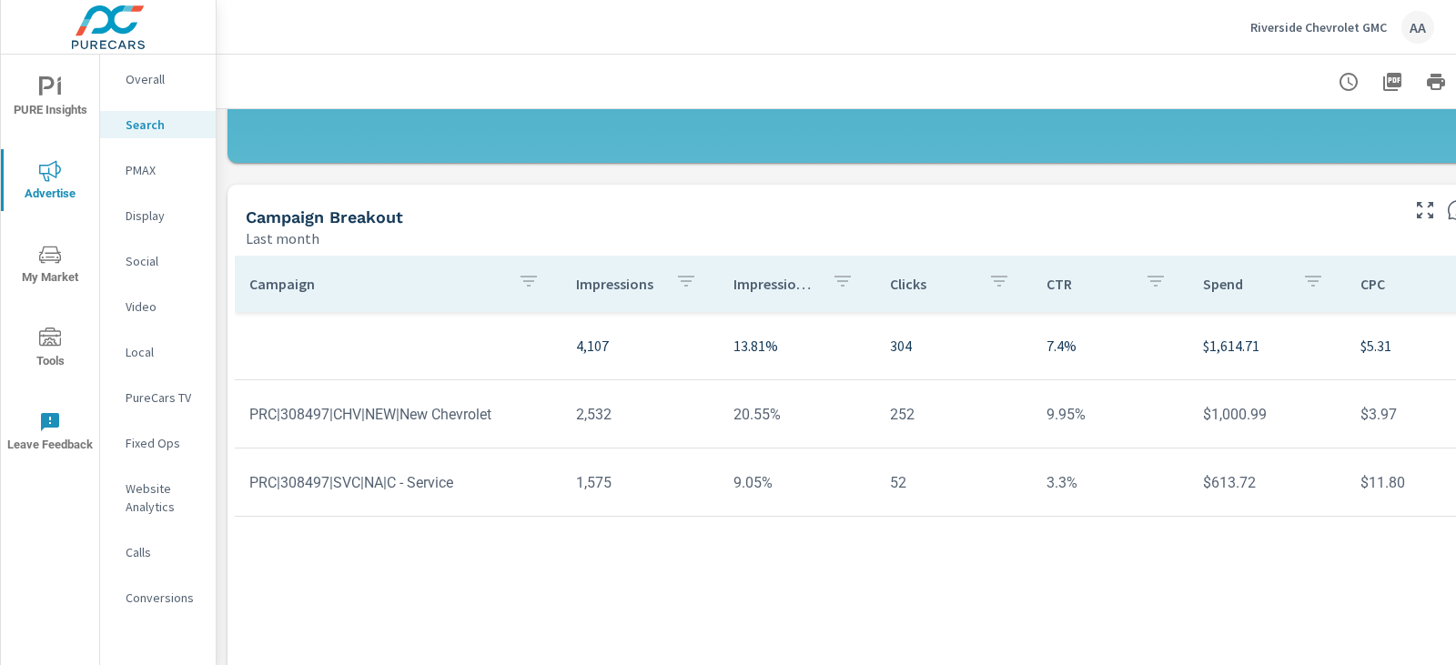
scroll to position [1292, 0]
